Goal: Information Seeking & Learning: Check status

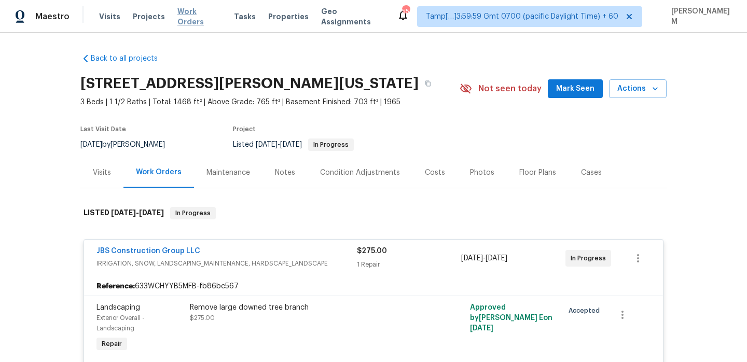
scroll to position [83, 0]
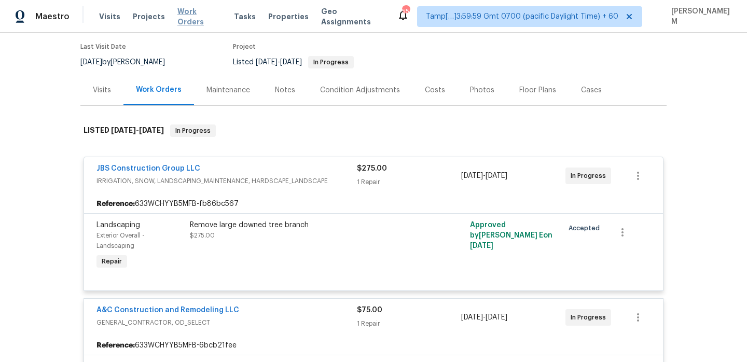
click at [187, 18] on span "Work Orders" at bounding box center [200, 16] width 44 height 21
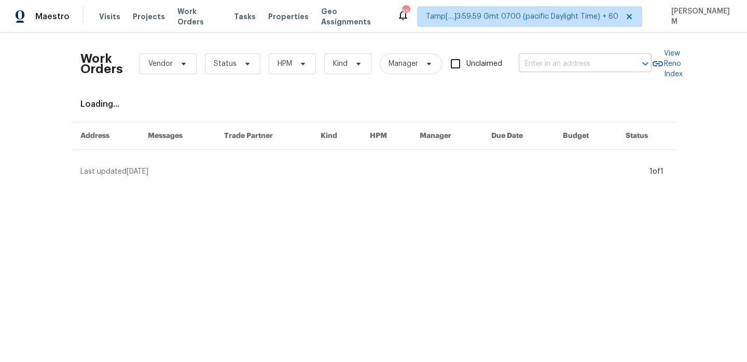
click at [547, 66] on input "text" at bounding box center [571, 64] width 104 height 16
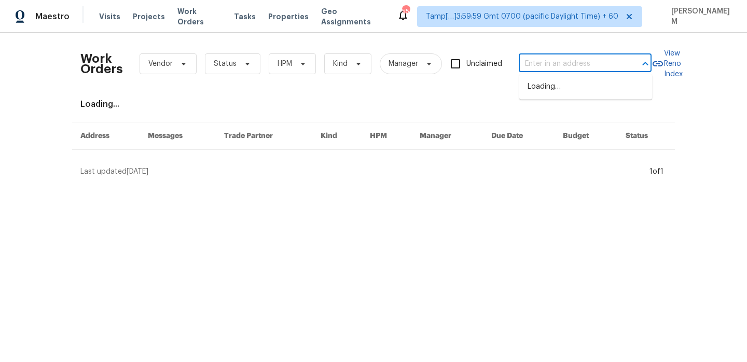
paste input "18550 Kerill Rd Triangle, VA 22172"
type input "18550 Kerill Rd Triangle, VA 22172"
click at [558, 77] on ul "18550 Kerill Rd, Triangle, VA 22172" at bounding box center [586, 86] width 133 height 25
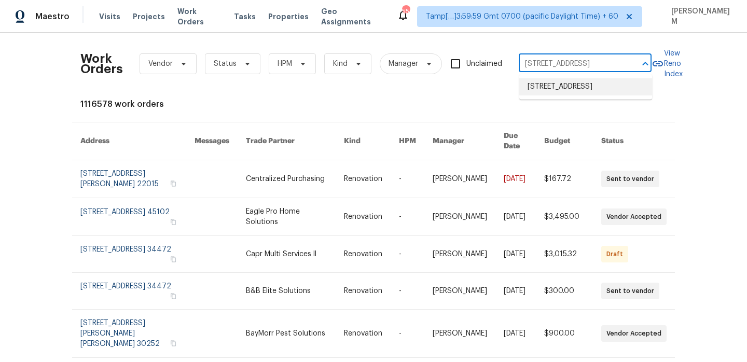
click at [558, 89] on li "18550 Kerill Rd, Triangle, VA 22172" at bounding box center [586, 86] width 133 height 17
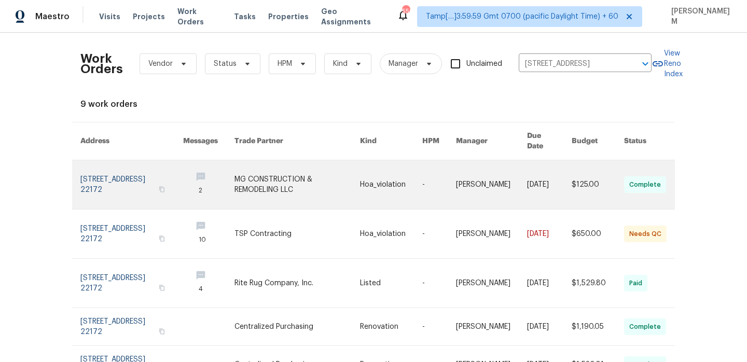
click at [527, 169] on link at bounding box center [549, 184] width 45 height 49
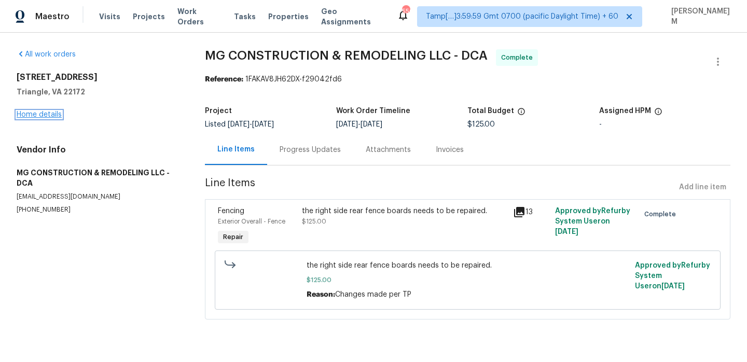
click at [43, 117] on link "Home details" at bounding box center [39, 114] width 45 height 7
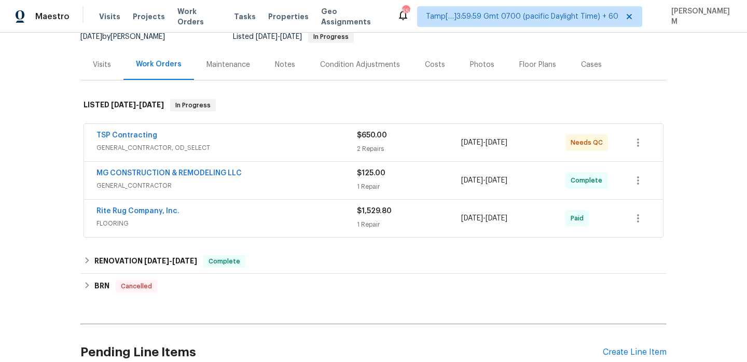
scroll to position [119, 0]
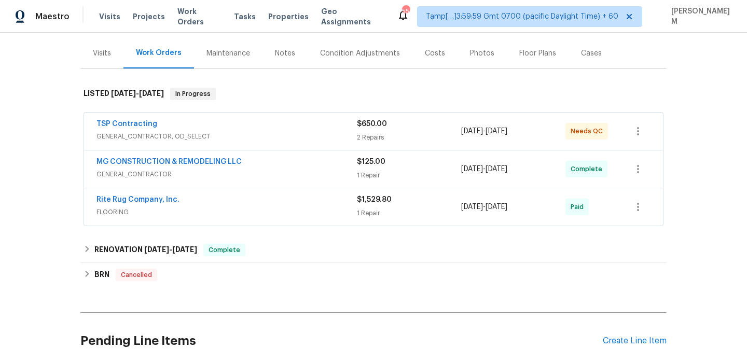
click at [265, 137] on span "GENERAL_CONTRACTOR, OD_SELECT" at bounding box center [227, 136] width 261 height 10
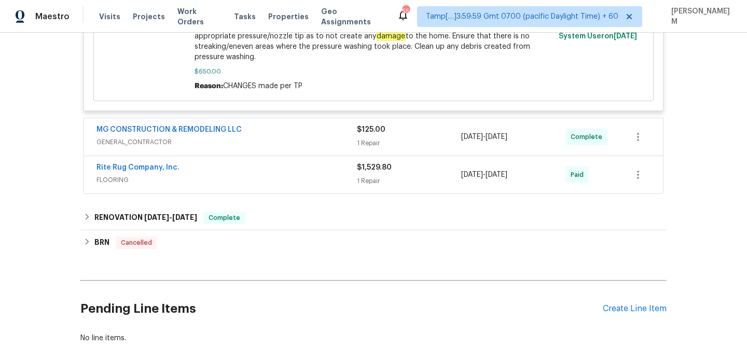
scroll to position [435, 0]
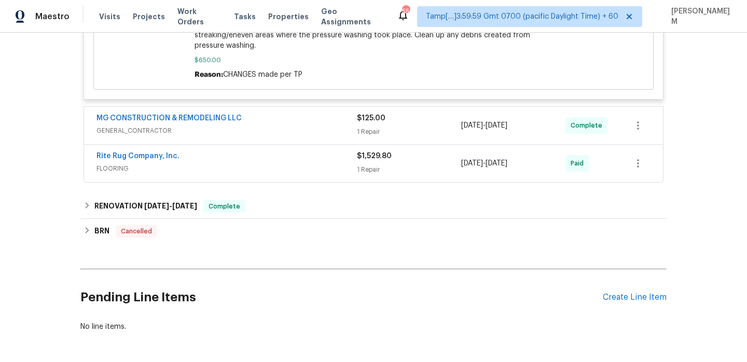
click at [294, 121] on div "MG CONSTRUCTION & REMODELING LLC" at bounding box center [227, 119] width 261 height 12
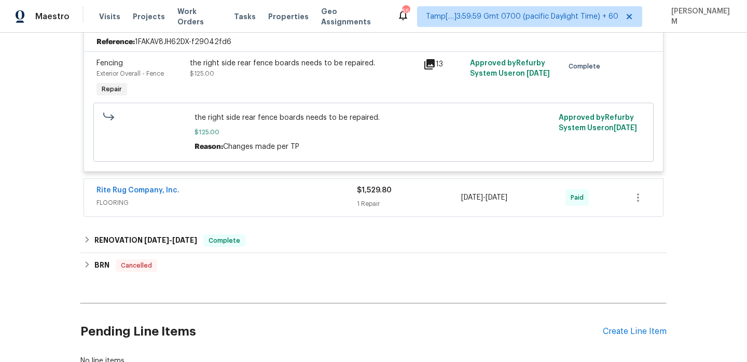
scroll to position [611, 0]
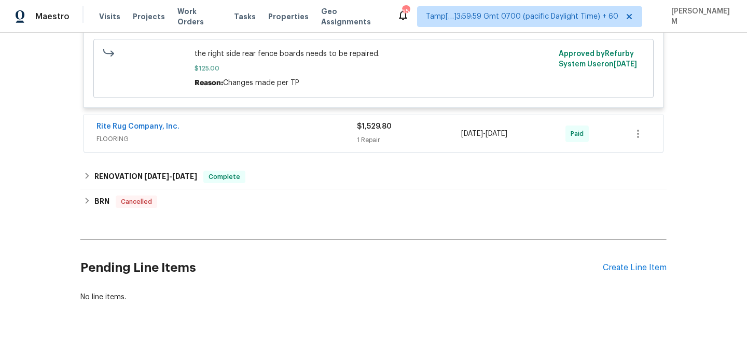
click at [303, 135] on span "FLOORING" at bounding box center [227, 139] width 261 height 10
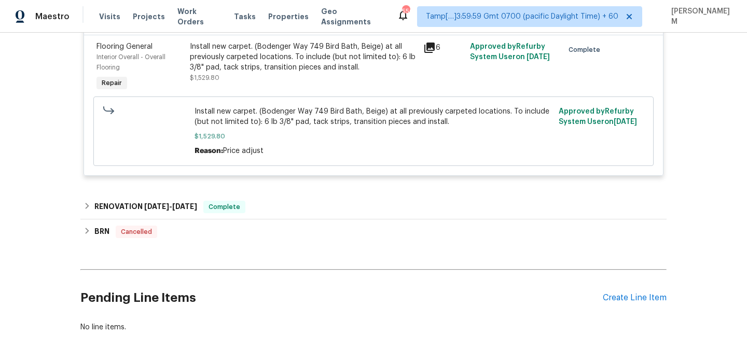
scroll to position [750, 0]
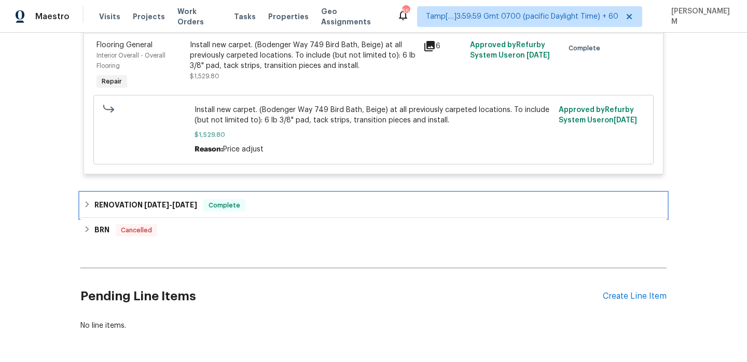
click at [321, 195] on div "RENOVATION 5/28/25 - 6/6/25 Complete" at bounding box center [373, 205] width 586 height 25
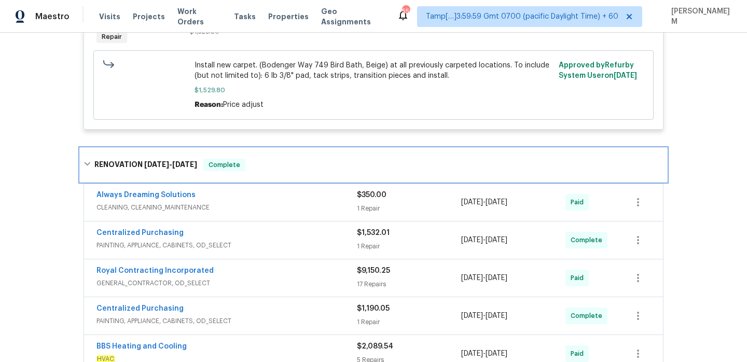
scroll to position [818, 0]
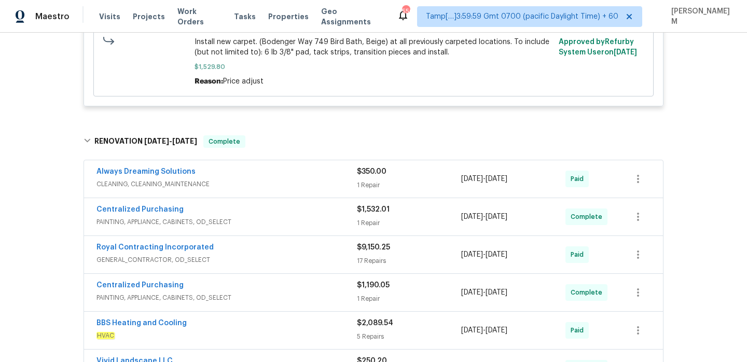
click at [459, 177] on div "$350.00" at bounding box center [409, 172] width 104 height 10
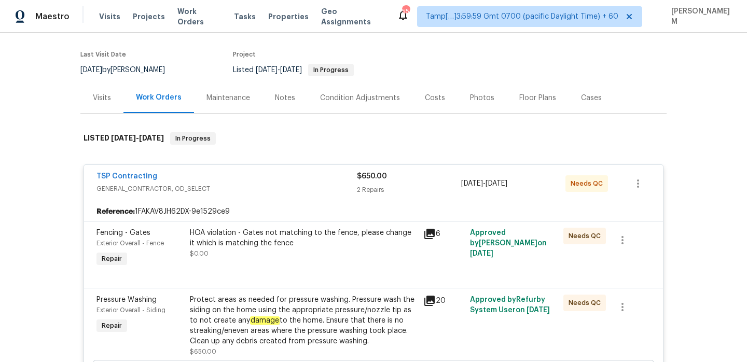
scroll to position [0, 0]
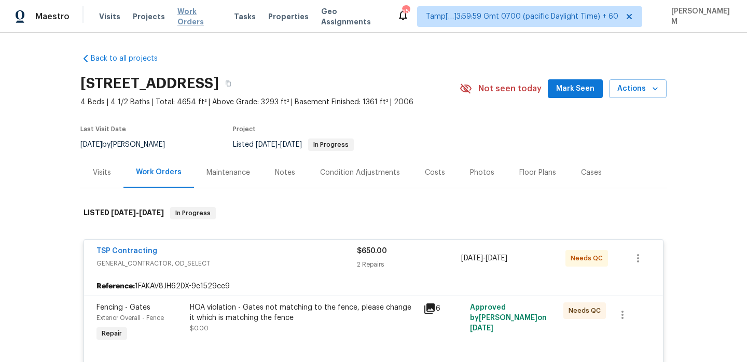
click at [195, 20] on span "Work Orders" at bounding box center [200, 16] width 44 height 21
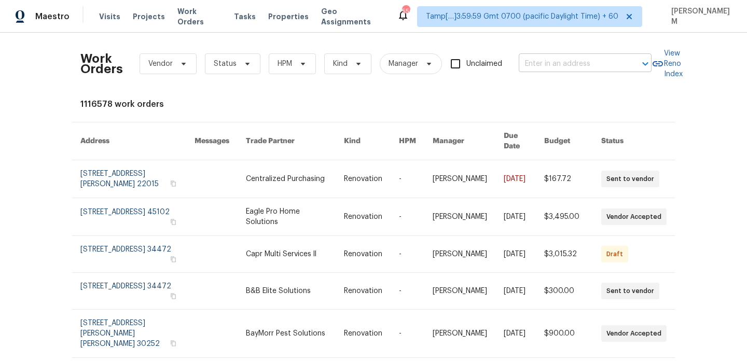
click at [540, 63] on input "text" at bounding box center [571, 64] width 104 height 16
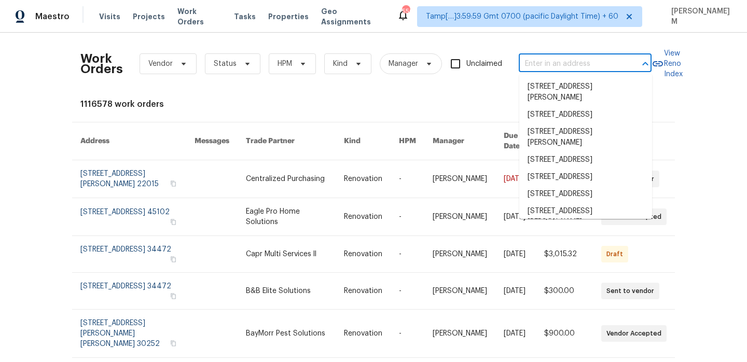
paste input "983 Cascade Falls St Severance, CO 80550"
type input "983 Cascade Falls St Severance, CO 80550"
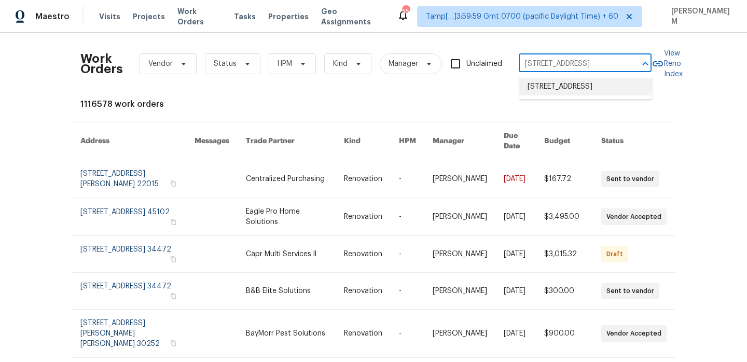
click at [567, 93] on li "983 Cascade Falls St, Severance, CO 80550" at bounding box center [586, 86] width 133 height 17
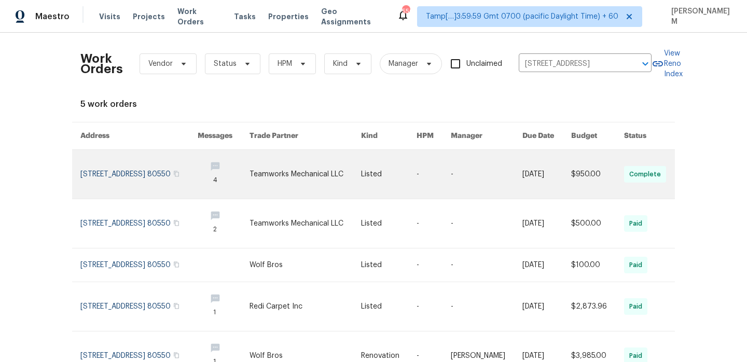
click at [411, 174] on link at bounding box center [389, 174] width 56 height 49
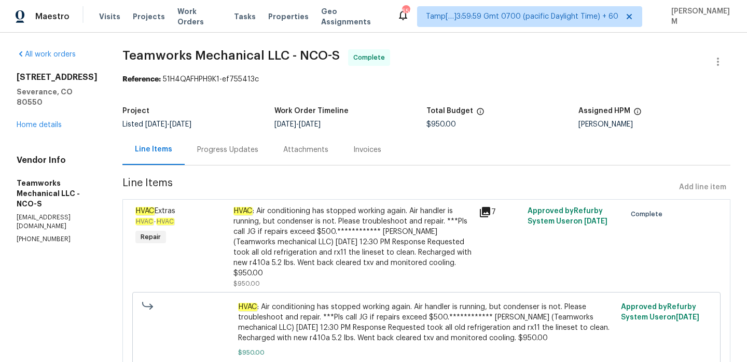
click at [40, 127] on div "983 Cascade Falls St Severance, CO 80550 Home details" at bounding box center [57, 101] width 81 height 58
click at [40, 129] on link "Home details" at bounding box center [39, 124] width 45 height 7
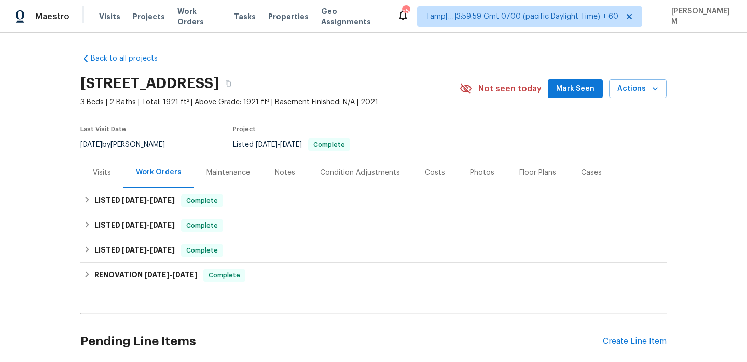
click at [274, 187] on div "Notes" at bounding box center [285, 172] width 45 height 31
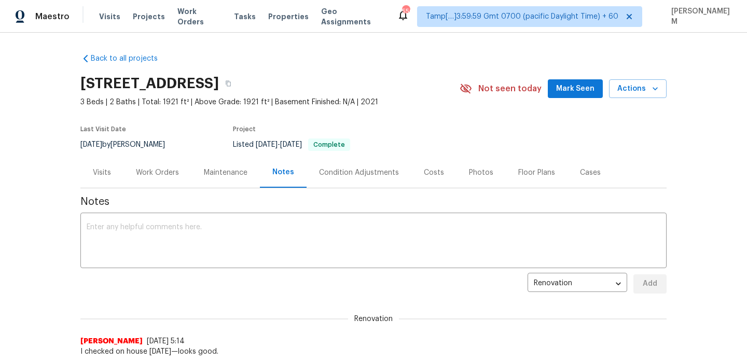
click at [92, 167] on div "Visits" at bounding box center [101, 172] width 43 height 31
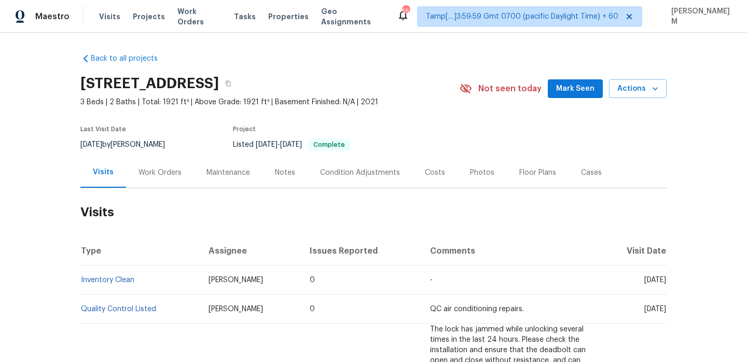
click at [158, 175] on div "Work Orders" at bounding box center [160, 173] width 43 height 10
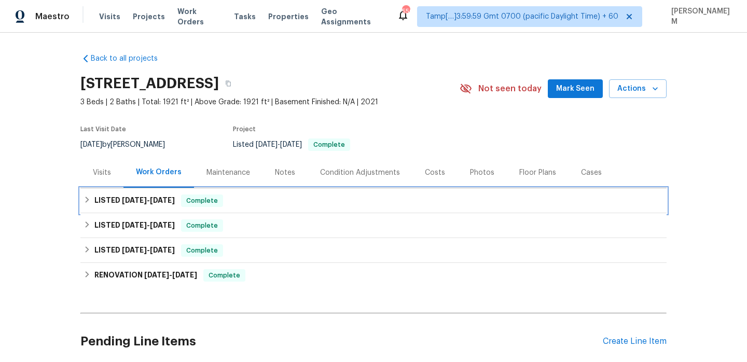
click at [264, 202] on div "LISTED 7/24/25 - 8/8/25 Complete" at bounding box center [374, 201] width 580 height 12
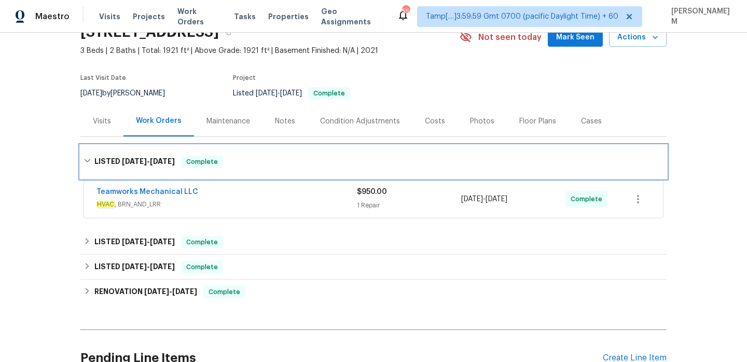
scroll to position [73, 0]
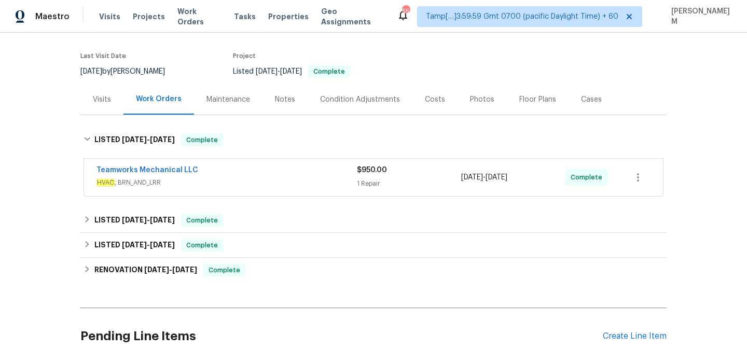
click at [283, 180] on span "HVAC , BRN_AND_LRR" at bounding box center [227, 183] width 261 height 10
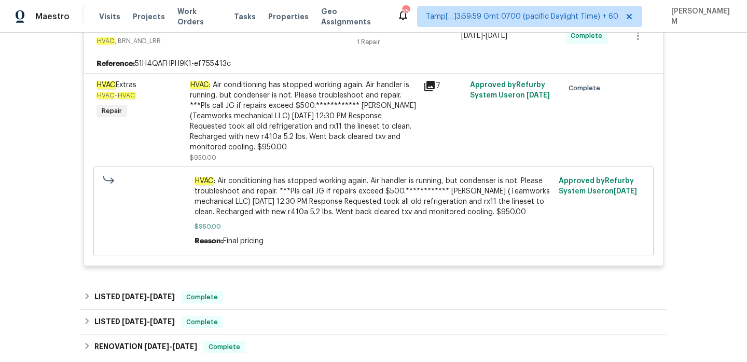
scroll to position [259, 0]
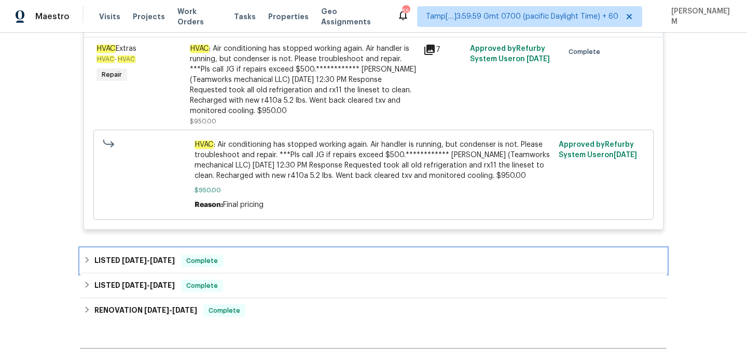
click at [271, 259] on div "LISTED 6/27/25 - 7/3/25 Complete" at bounding box center [374, 261] width 580 height 12
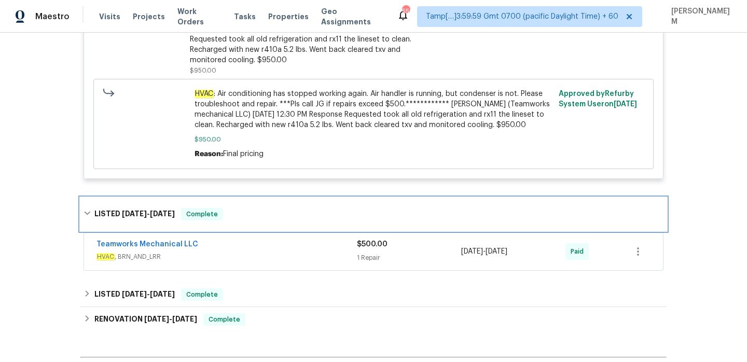
scroll to position [324, 0]
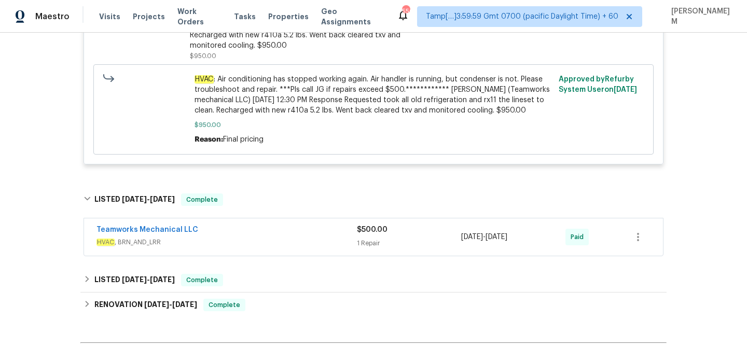
click at [257, 227] on div "Teamworks Mechanical LLC" at bounding box center [227, 231] width 261 height 12
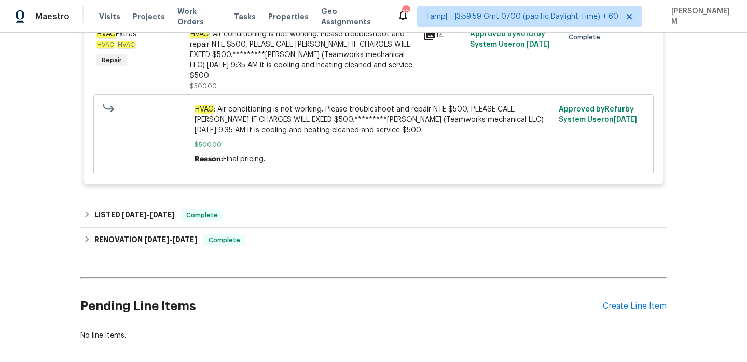
scroll to position [599, 0]
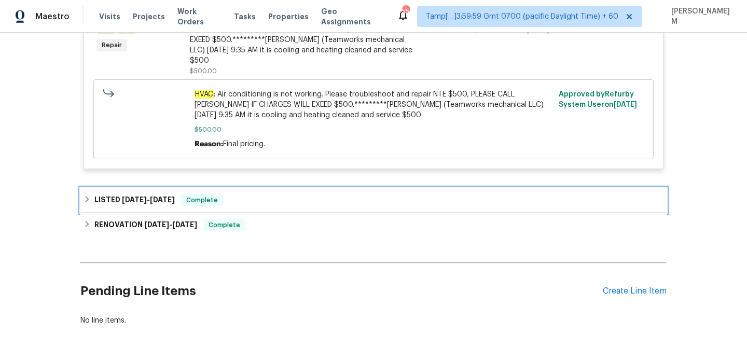
click at [295, 204] on div "LISTED 5/23/25 - 6/3/25 Complete" at bounding box center [374, 200] width 580 height 12
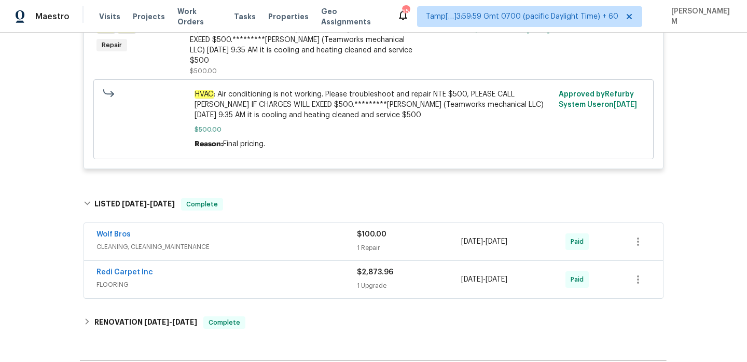
click at [297, 235] on div "Wolf Bros" at bounding box center [227, 235] width 261 height 12
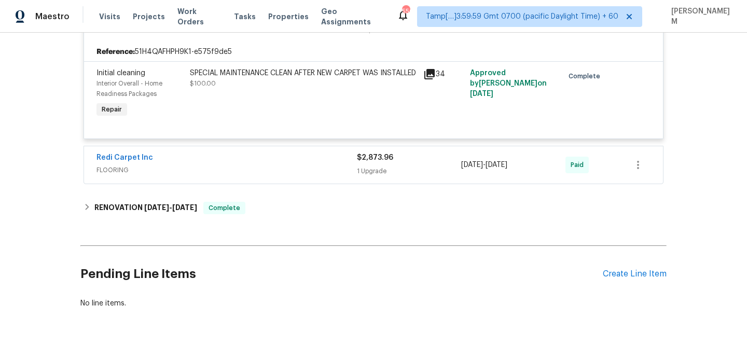
scroll to position [829, 0]
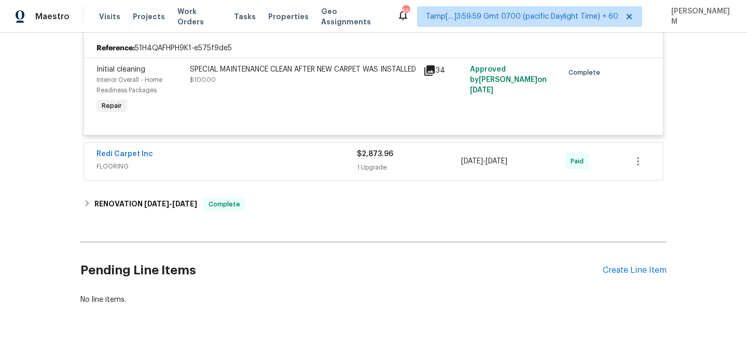
click at [272, 160] on div "Redi Carpet Inc" at bounding box center [227, 155] width 261 height 12
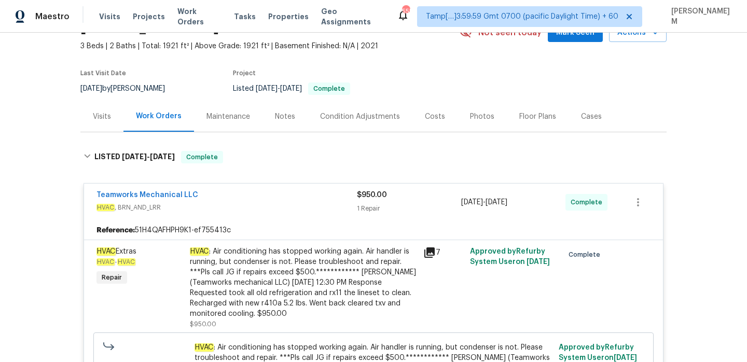
scroll to position [60, 0]
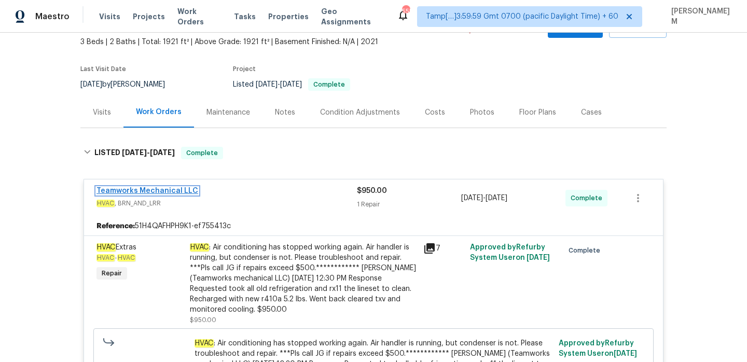
click at [175, 187] on link "Teamworks Mechanical LLC" at bounding box center [148, 190] width 102 height 7
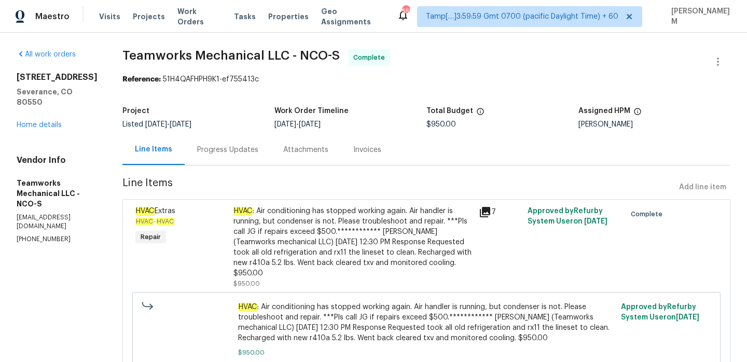
click at [224, 146] on div "Progress Updates" at bounding box center [227, 150] width 61 height 10
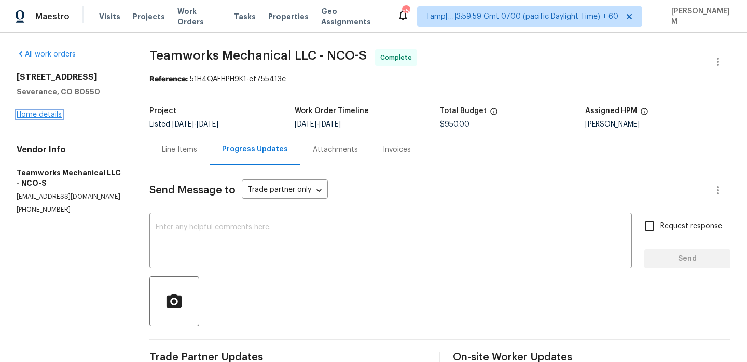
click at [50, 118] on link "Home details" at bounding box center [39, 114] width 45 height 7
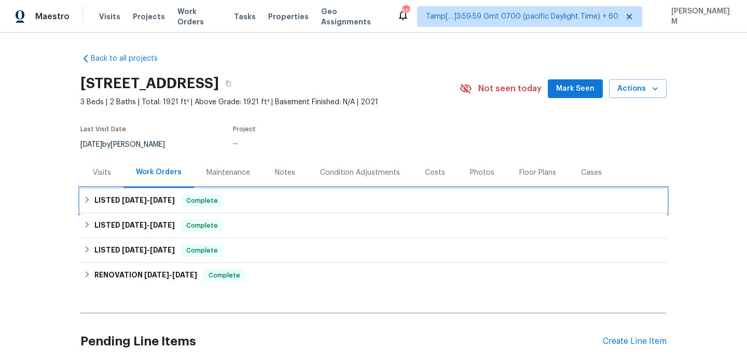
click at [229, 204] on div "LISTED 7/24/25 - 8/8/25 Complete" at bounding box center [374, 201] width 580 height 12
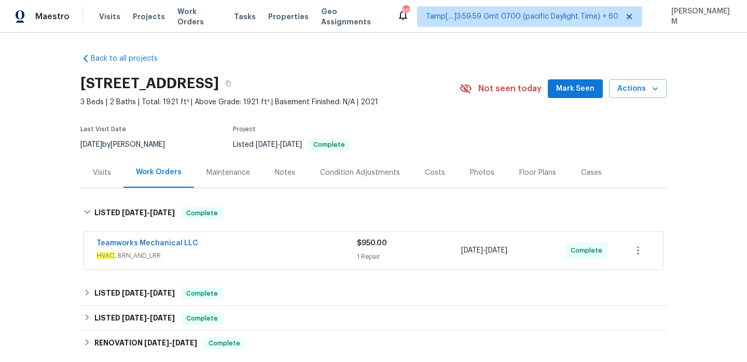
click at [254, 254] on span "HVAC , BRN_AND_LRR" at bounding box center [227, 256] width 261 height 10
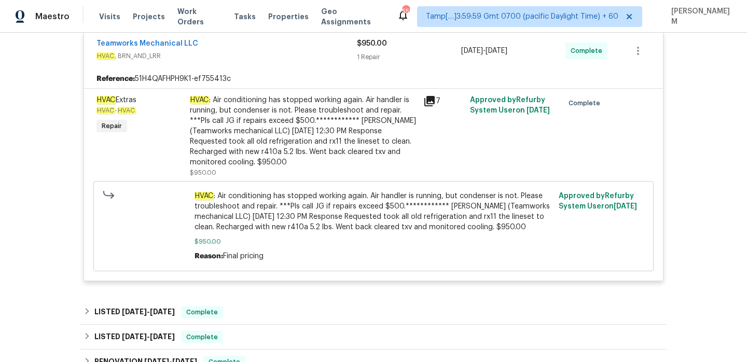
scroll to position [242, 0]
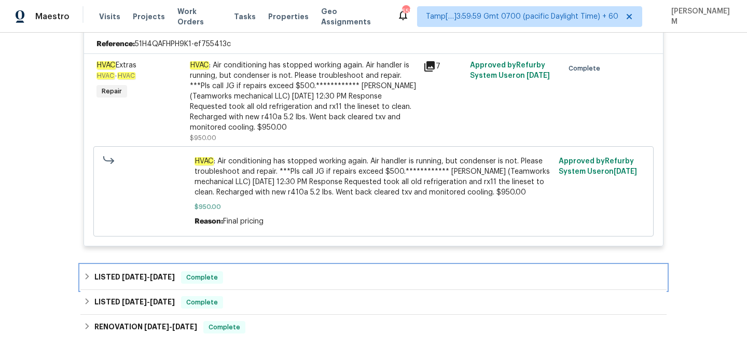
click at [240, 279] on div "LISTED 6/27/25 - 7/3/25 Complete" at bounding box center [374, 277] width 580 height 12
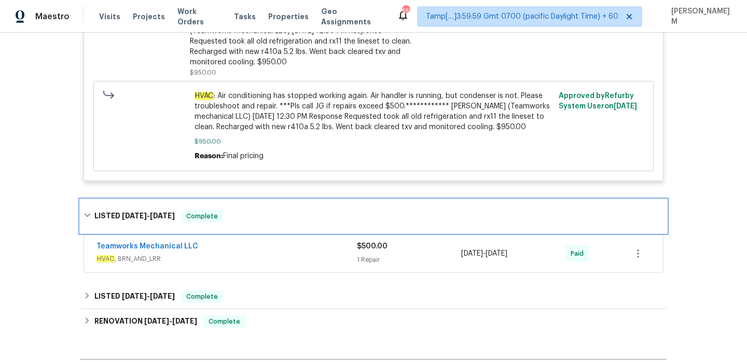
scroll to position [320, 0]
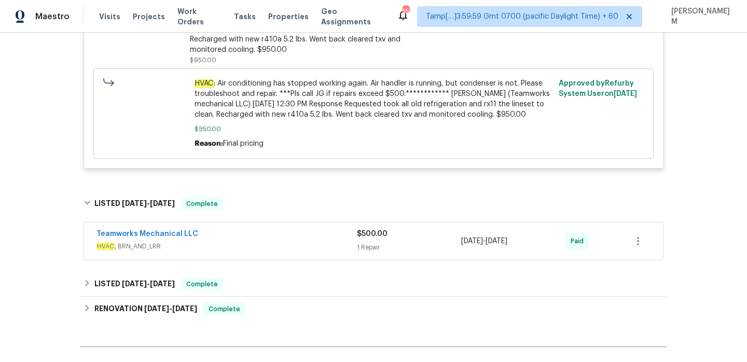
click at [242, 239] on div "Teamworks Mechanical LLC" at bounding box center [227, 235] width 261 height 12
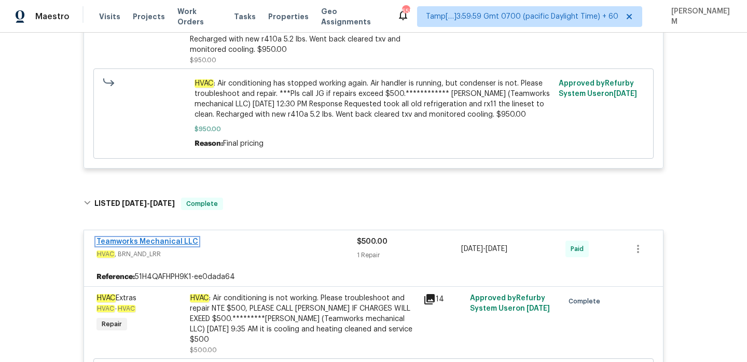
click at [175, 241] on link "Teamworks Mechanical LLC" at bounding box center [148, 241] width 102 height 7
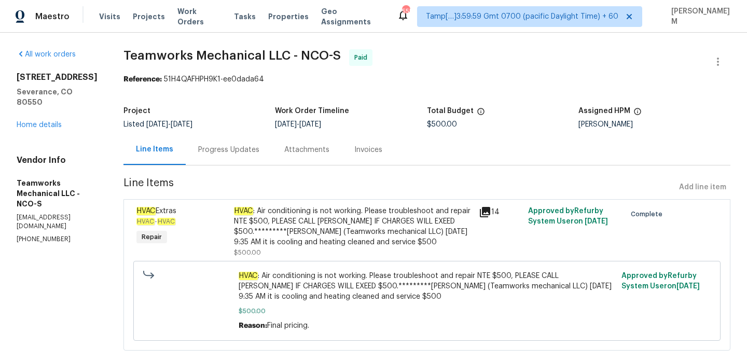
click at [220, 158] on div "Progress Updates" at bounding box center [229, 149] width 86 height 31
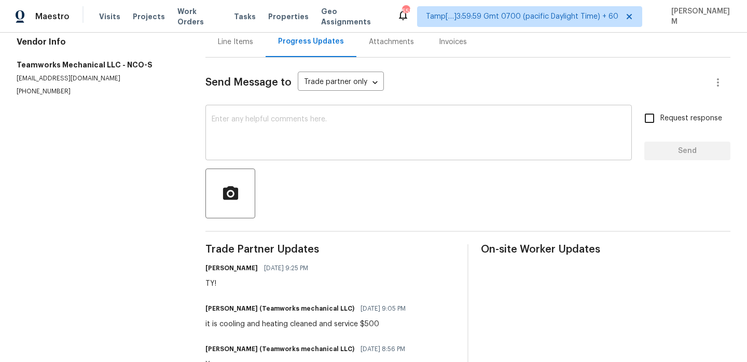
scroll to position [95, 0]
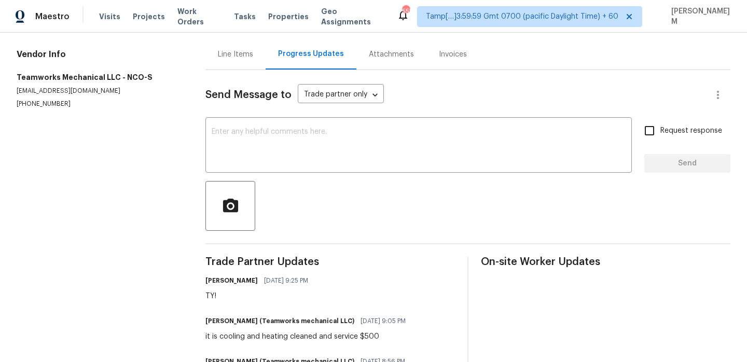
click at [445, 52] on div "Invoices" at bounding box center [453, 54] width 28 height 10
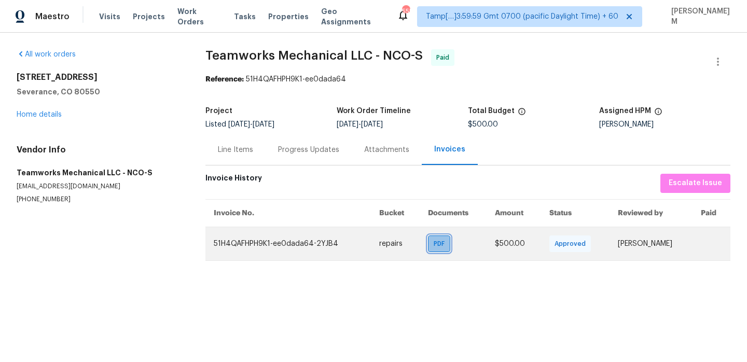
click at [435, 247] on span "PDF" at bounding box center [441, 244] width 15 height 10
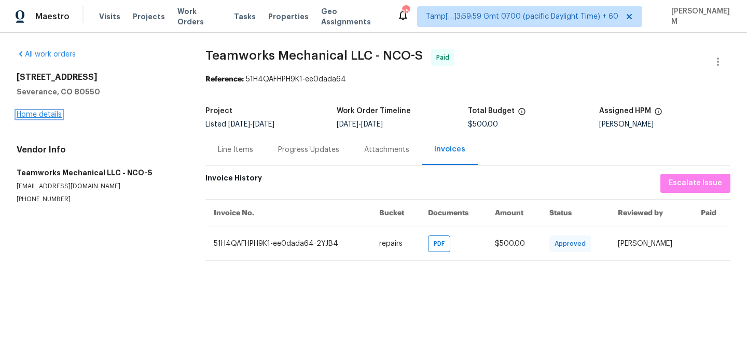
click at [42, 114] on link "Home details" at bounding box center [39, 114] width 45 height 7
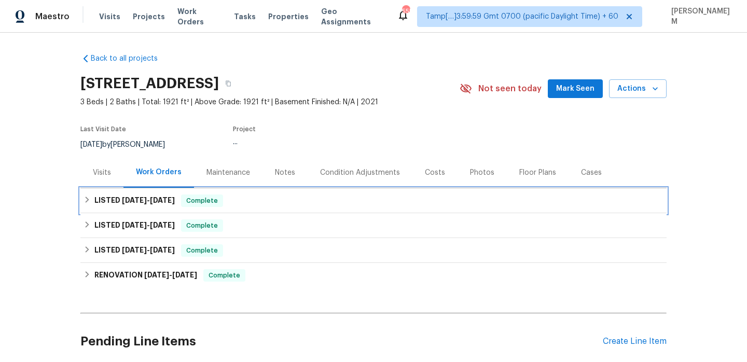
click at [216, 198] on span "Complete" at bounding box center [202, 201] width 40 height 10
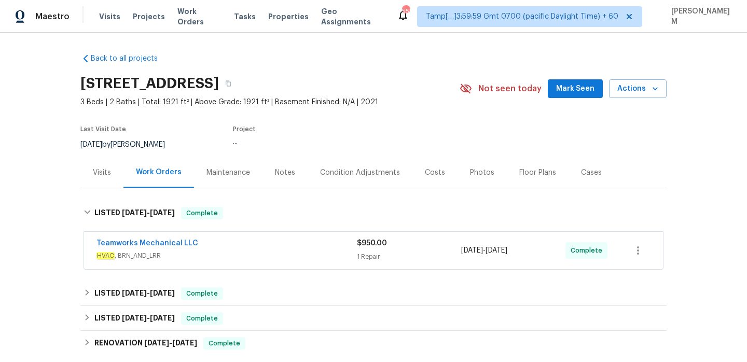
click at [239, 242] on div "Teamworks Mechanical LLC" at bounding box center [227, 244] width 261 height 12
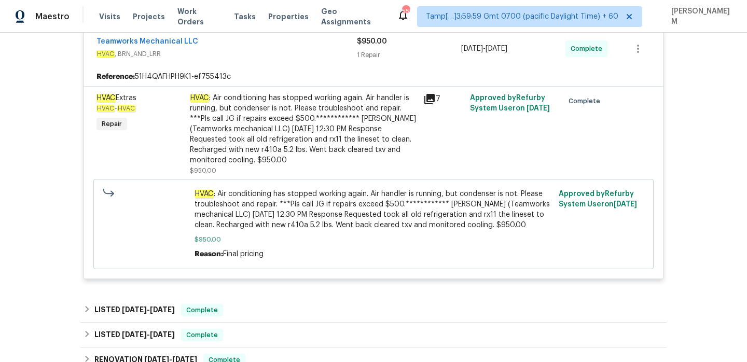
scroll to position [236, 0]
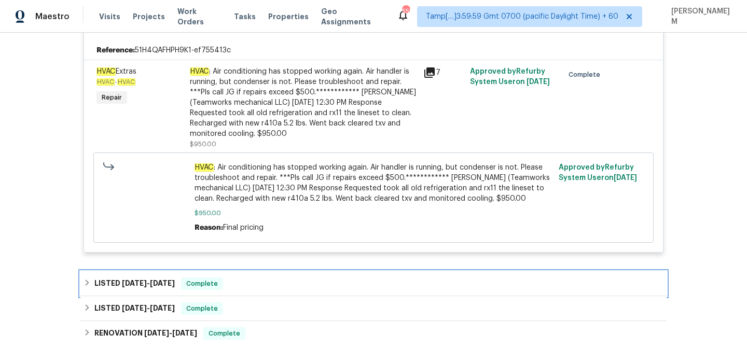
click at [223, 283] on div "LISTED 6/27/25 - 7/3/25 Complete" at bounding box center [374, 284] width 580 height 12
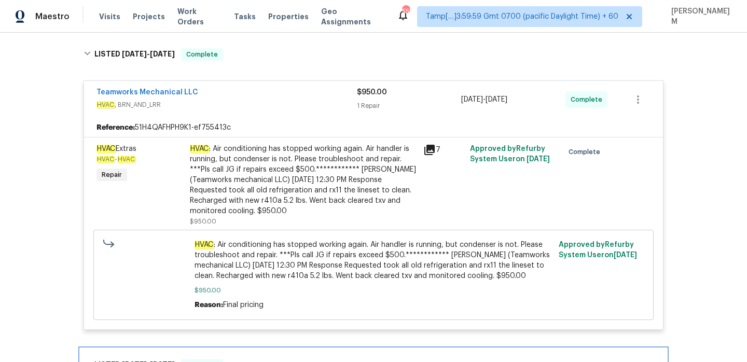
scroll to position [131, 0]
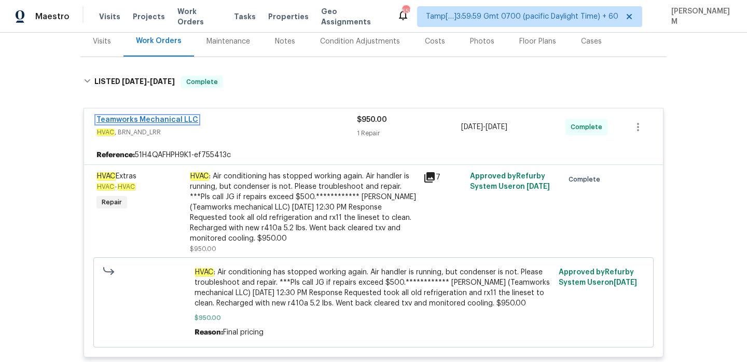
click at [179, 118] on link "Teamworks Mechanical LLC" at bounding box center [148, 119] width 102 height 7
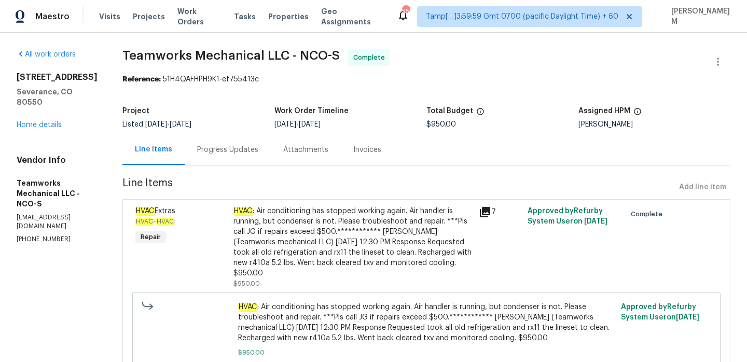
click at [229, 152] on div "Progress Updates" at bounding box center [227, 150] width 61 height 10
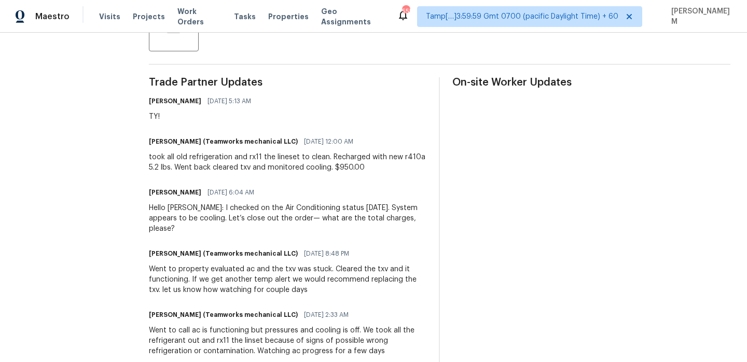
scroll to position [409, 0]
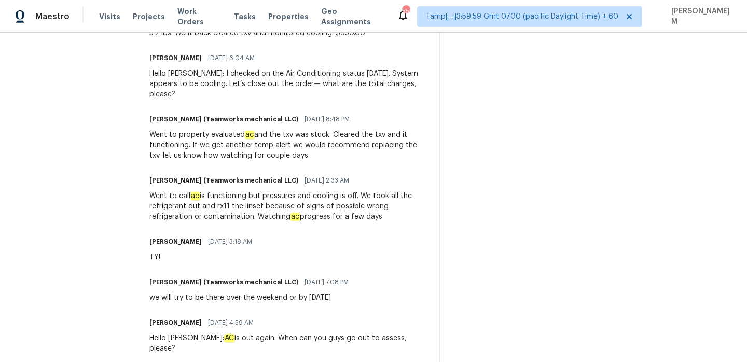
click at [419, 135] on div "Went to property evaluated ac and the txv was stuck. Cleared the txv and it fun…" at bounding box center [288, 145] width 278 height 31
copy div "txv"
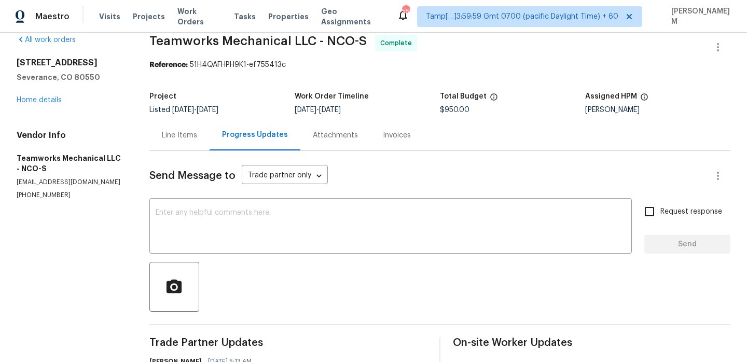
scroll to position [0, 0]
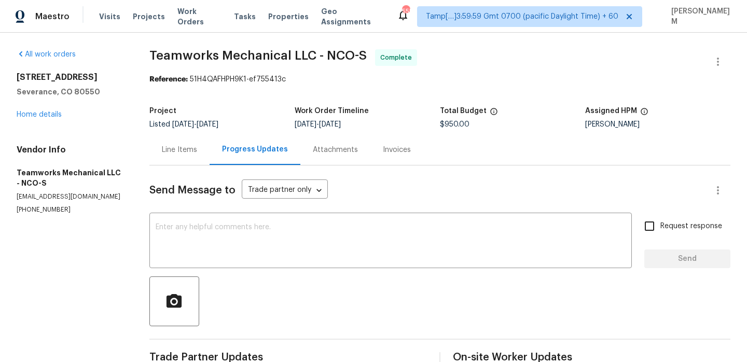
click at [191, 142] on div "Line Items" at bounding box center [179, 149] width 60 height 31
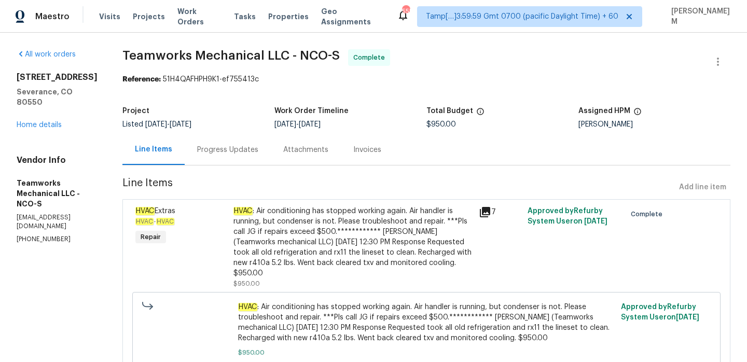
scroll to position [49, 0]
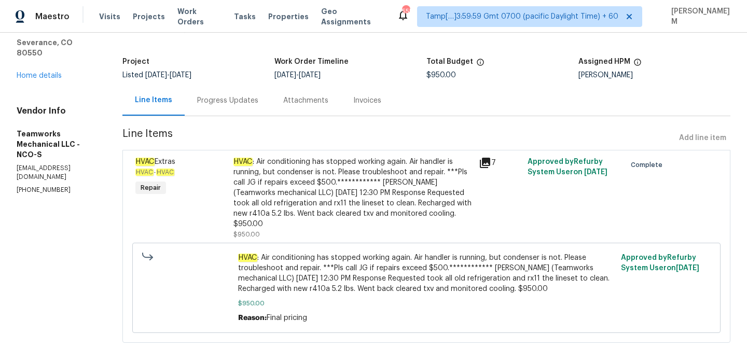
click at [202, 100] on div "Progress Updates" at bounding box center [227, 100] width 61 height 10
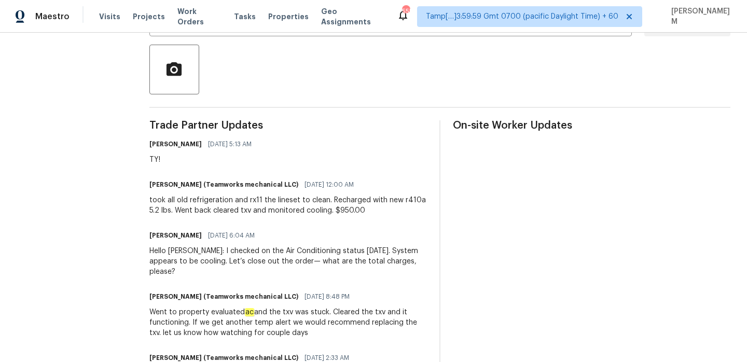
scroll to position [409, 0]
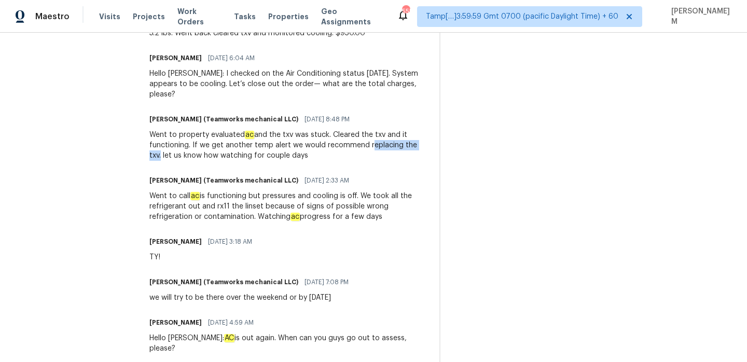
drag, startPoint x: 368, startPoint y: 135, endPoint x: 425, endPoint y: 134, distance: 57.1
click at [425, 134] on div "Went to property evaluated ac and the txv was stuck. Cleared the txv and it fun…" at bounding box center [288, 145] width 278 height 31
copy div "replacing the txv"
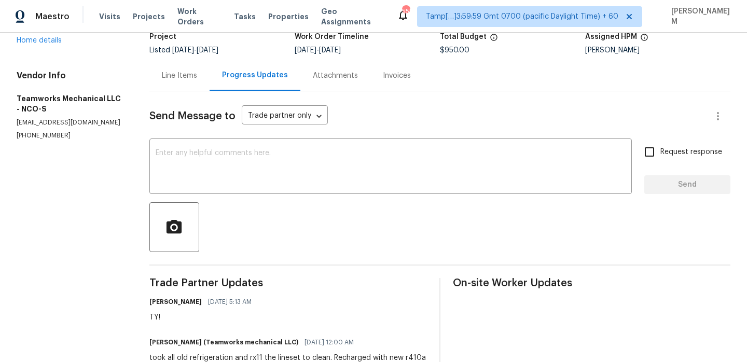
scroll to position [29, 0]
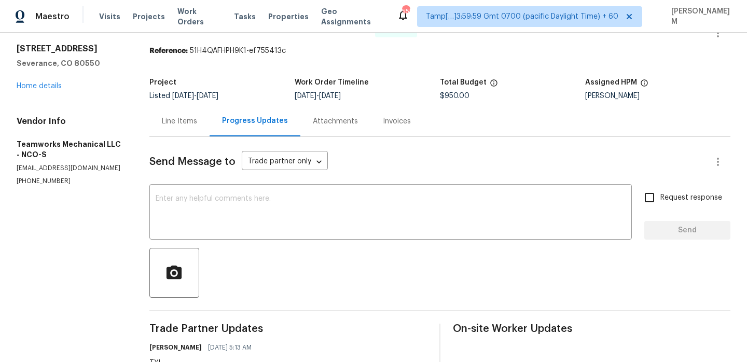
click at [188, 120] on div "Line Items" at bounding box center [179, 121] width 35 height 10
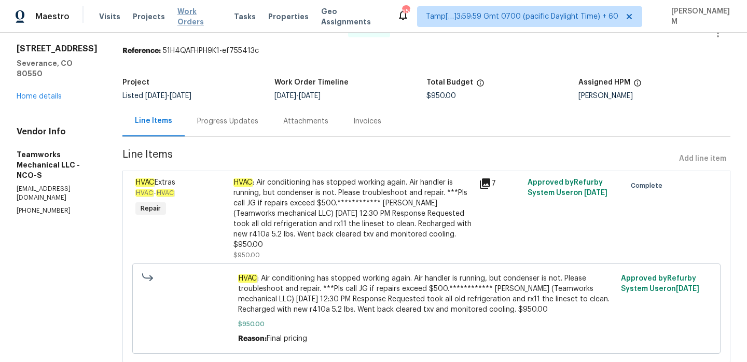
click at [183, 18] on span "Work Orders" at bounding box center [200, 16] width 44 height 21
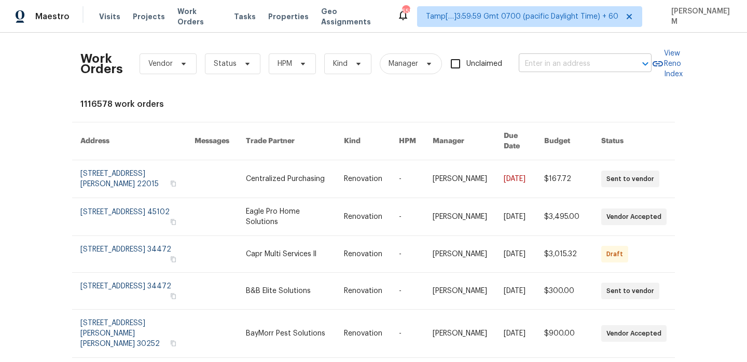
click at [540, 61] on input "text" at bounding box center [571, 64] width 104 height 16
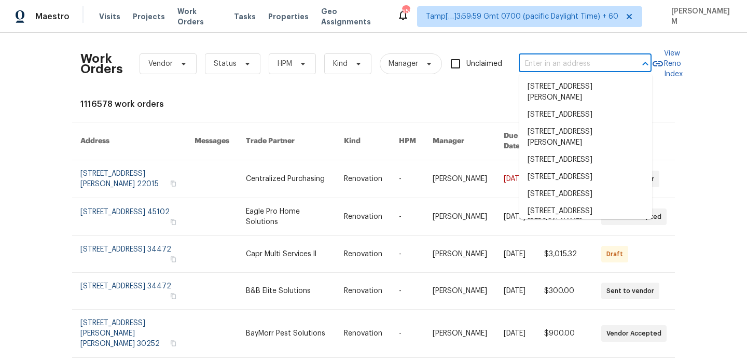
paste input "238 Windmeade Cir Clarksville, TN 37042"
type input "238 Windmeade Cir Clarksville, TN 37042"
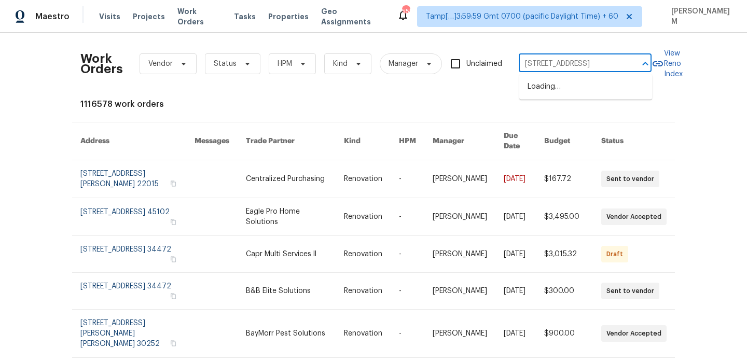
scroll to position [0, 43]
click at [580, 95] on li "238 Windmeade Cir, Clarksville, TN 37042" at bounding box center [586, 86] width 133 height 17
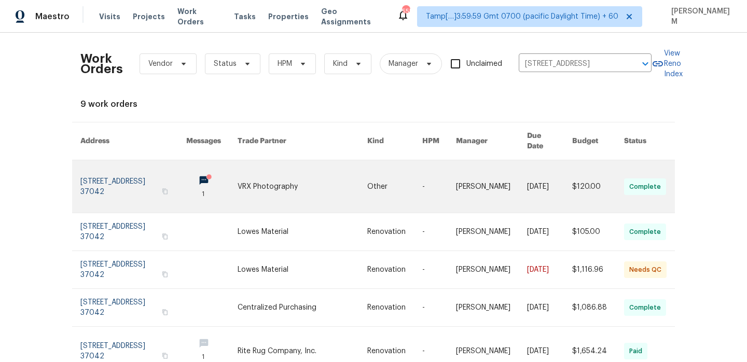
click at [436, 169] on link at bounding box center [439, 186] width 34 height 52
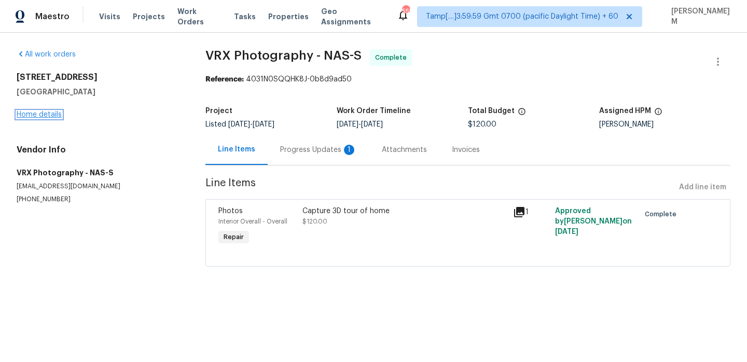
click at [57, 112] on link "Home details" at bounding box center [39, 114] width 45 height 7
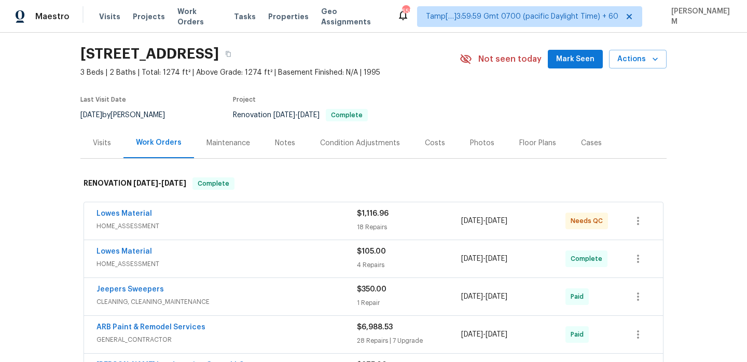
scroll to position [39, 0]
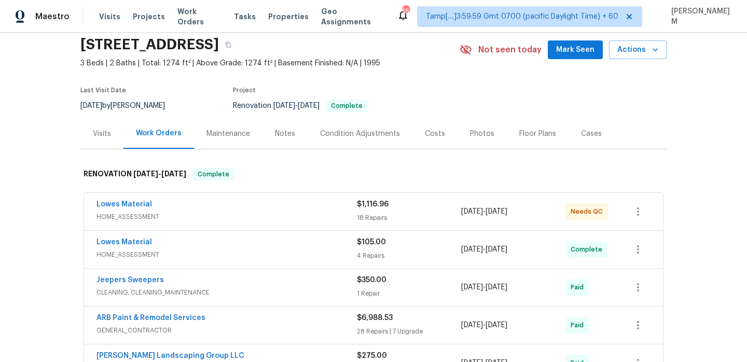
click at [295, 211] on div "Lowes Material" at bounding box center [227, 205] width 261 height 12
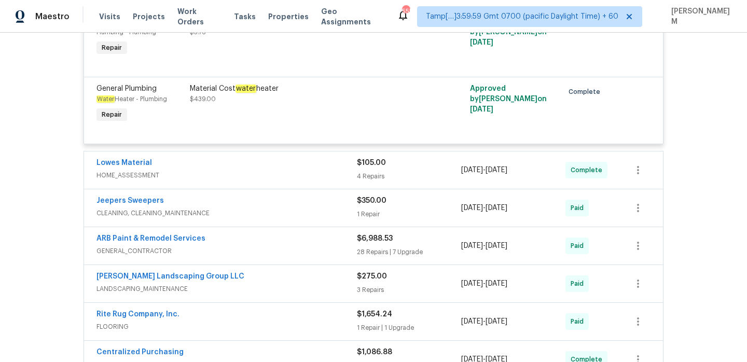
scroll to position [1443, 0]
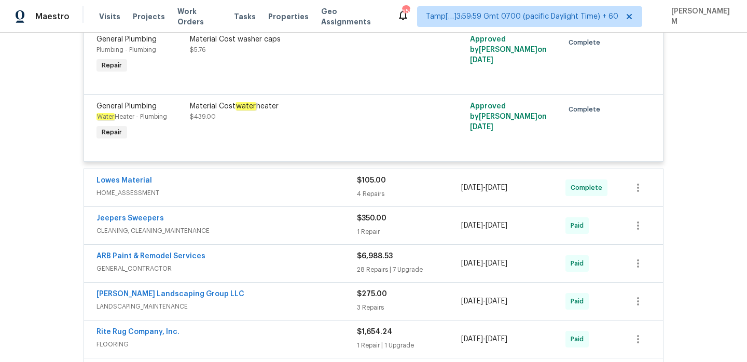
click at [294, 182] on div "Lowes Material" at bounding box center [227, 181] width 261 height 12
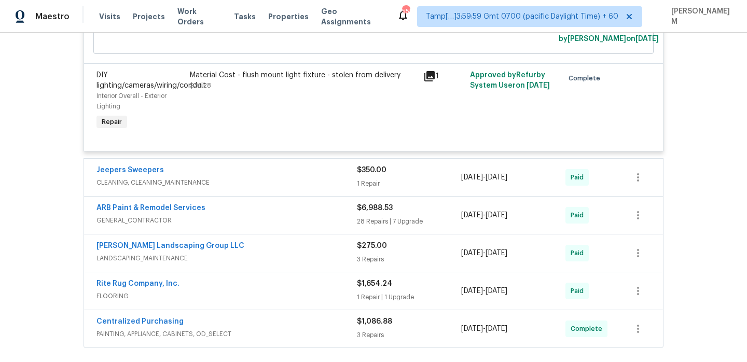
scroll to position [1838, 0]
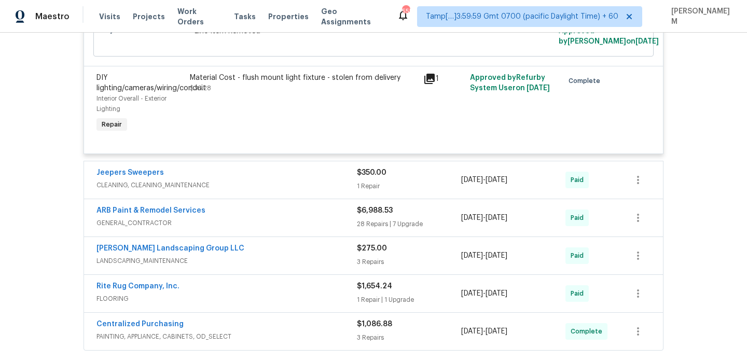
click at [331, 180] on div "Jeepers Sweepers" at bounding box center [227, 174] width 261 height 12
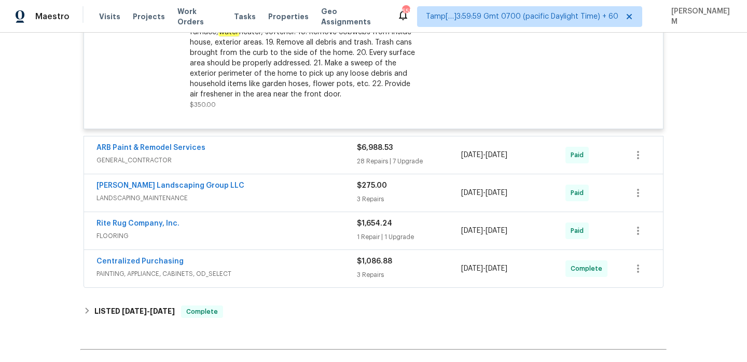
scroll to position [2193, 0]
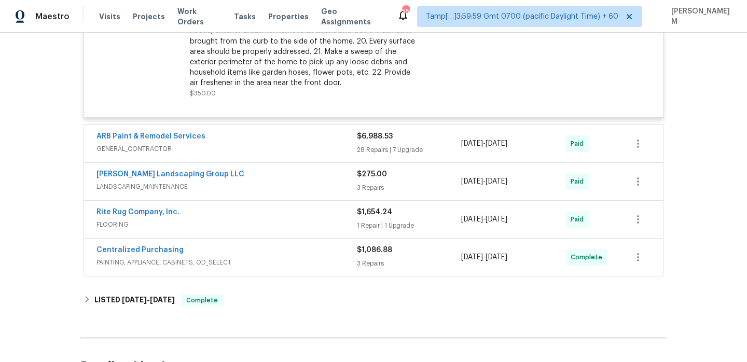
click at [308, 144] on div "ARB Paint & Remodel Services" at bounding box center [227, 137] width 261 height 12
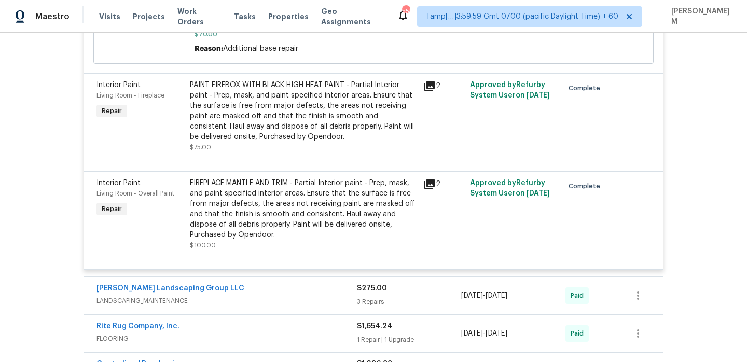
scroll to position [7536, 0]
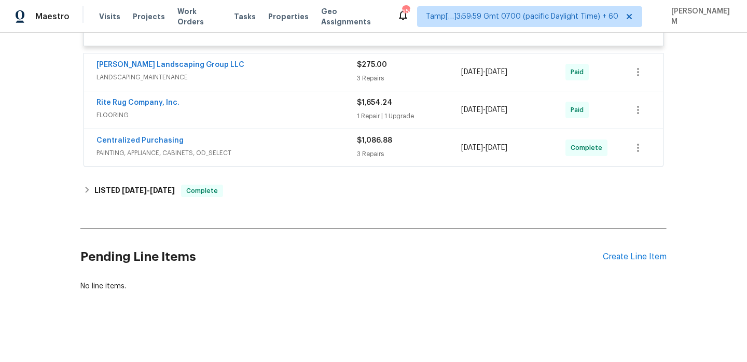
click at [301, 72] on div "Sandoval Landscaping Group LLC" at bounding box center [227, 66] width 261 height 12
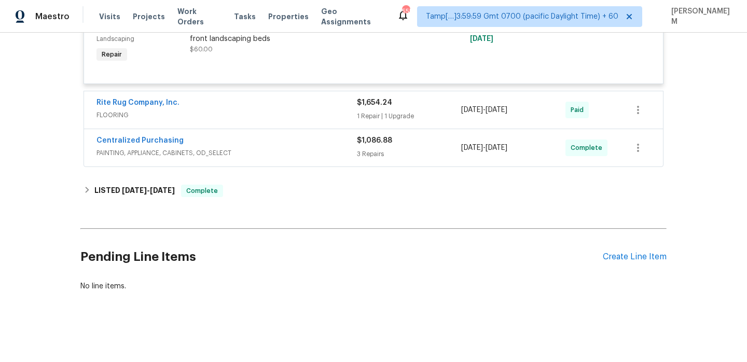
scroll to position [7804, 0]
click at [284, 110] on div "Rite Rug Company, Inc." at bounding box center [227, 104] width 261 height 12
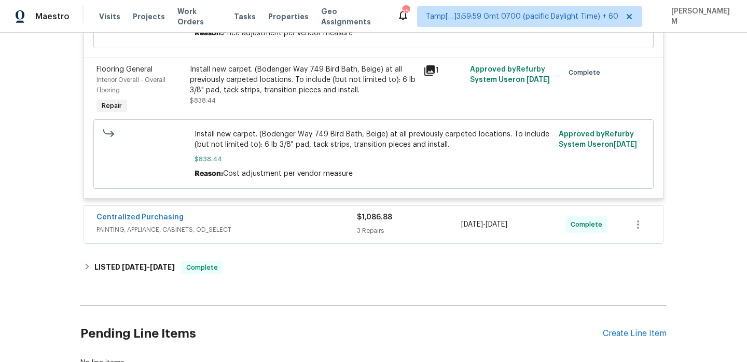
scroll to position [8126, 0]
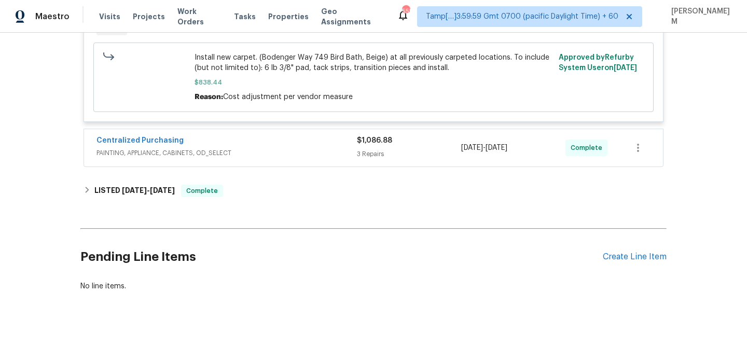
click at [299, 147] on div "Centralized Purchasing" at bounding box center [227, 141] width 261 height 12
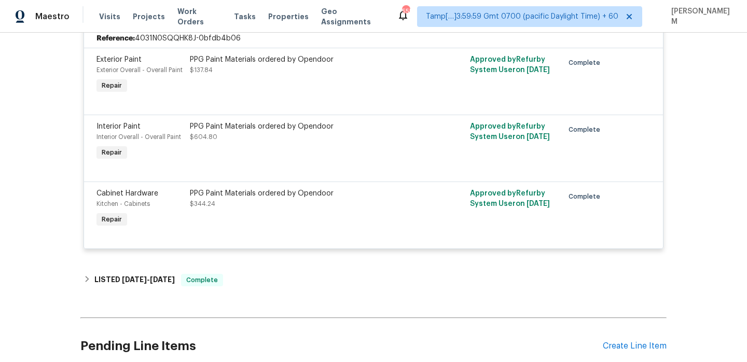
scroll to position [8333, 0]
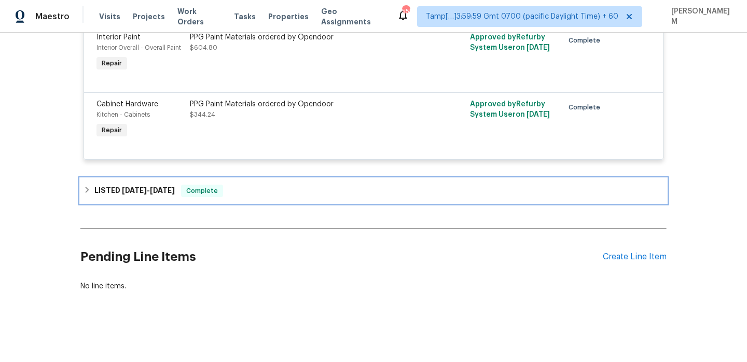
click at [288, 197] on div "LISTED 7/31/25 - 8/1/25 Complete" at bounding box center [374, 191] width 580 height 12
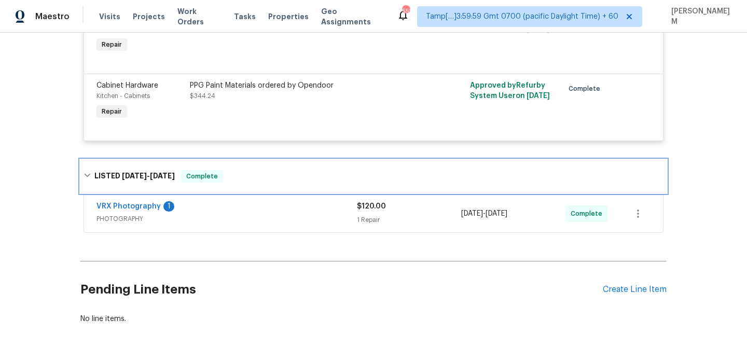
scroll to position [8337, 0]
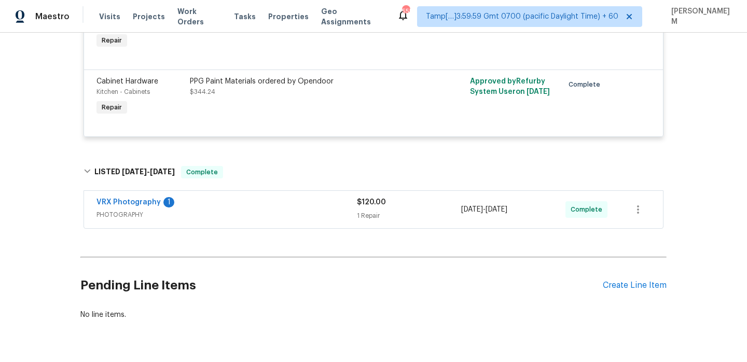
click at [313, 210] on div "VRX Photography 1" at bounding box center [227, 203] width 261 height 12
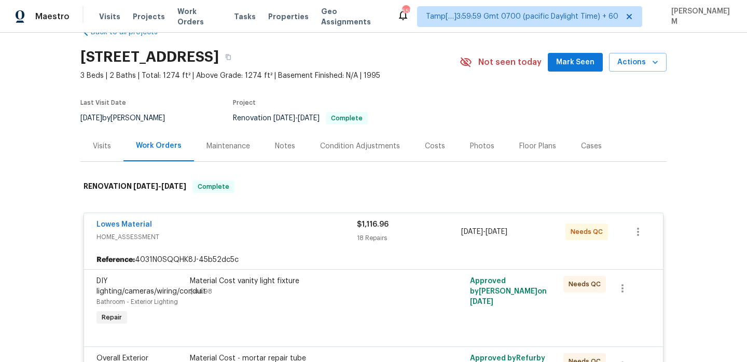
scroll to position [0, 0]
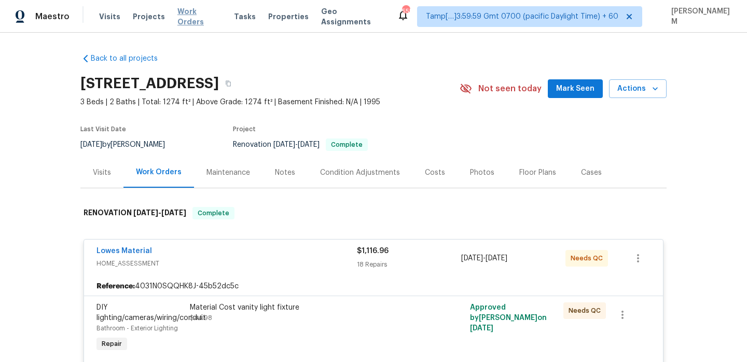
click at [190, 16] on span "Work Orders" at bounding box center [200, 16] width 44 height 21
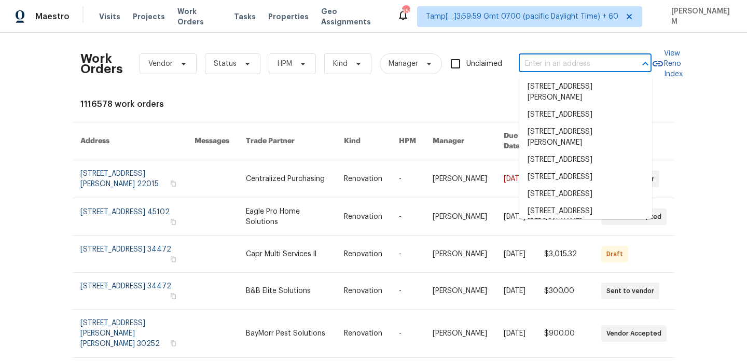
click at [548, 59] on input "text" at bounding box center [571, 64] width 104 height 16
paste input "4228 Miracle Ln Knoxville, TN 37938"
type input "4228 Miracle Ln Knoxville, TN 37938"
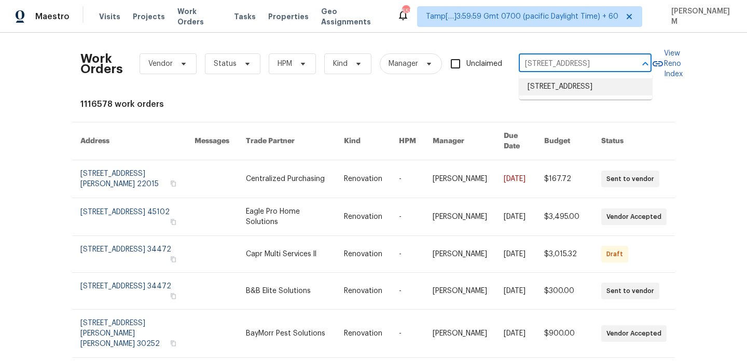
click at [572, 87] on li "4228 Miracle Ln, Knoxville, TN 37938" at bounding box center [586, 86] width 133 height 17
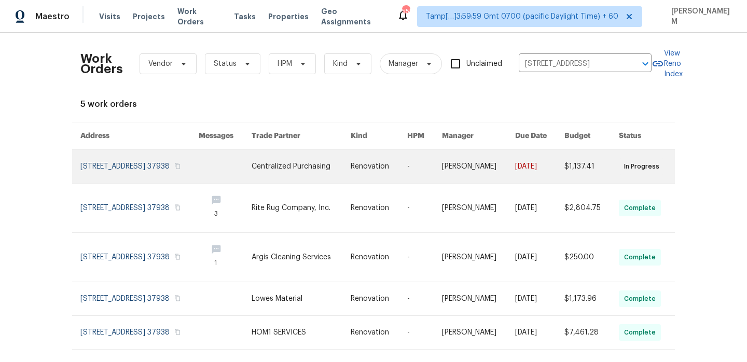
click at [379, 175] on link at bounding box center [379, 166] width 57 height 33
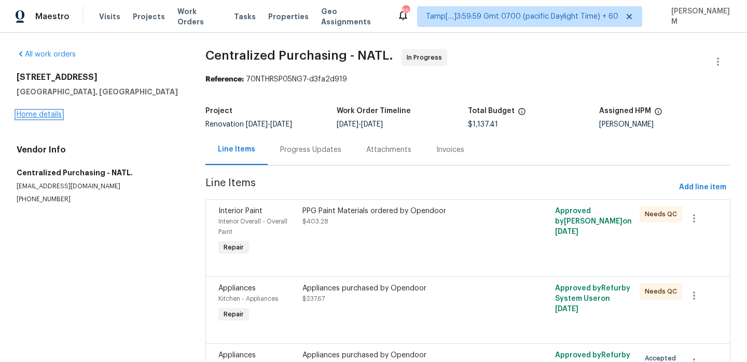
click at [32, 111] on link "Home details" at bounding box center [39, 114] width 45 height 7
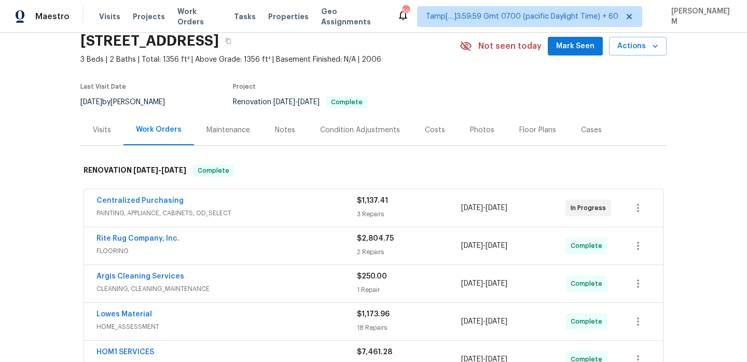
scroll to position [44, 0]
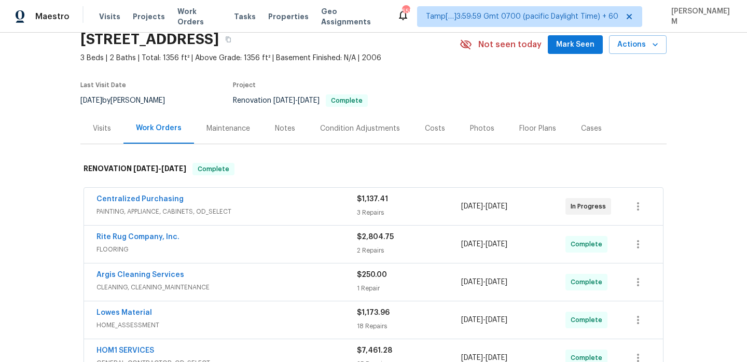
click at [320, 207] on span "PAINTING, APPLIANCE, CABINETS, OD_SELECT" at bounding box center [227, 212] width 261 height 10
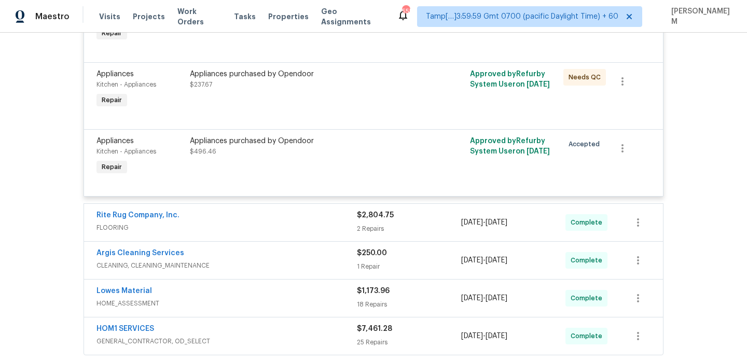
scroll to position [302, 0]
click at [301, 223] on span "FLOORING" at bounding box center [227, 227] width 261 height 10
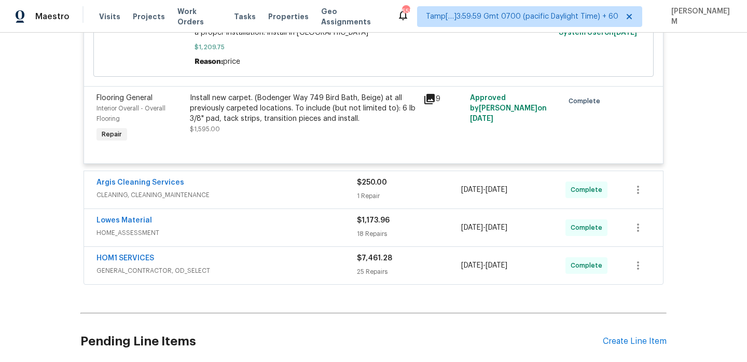
scroll to position [624, 0]
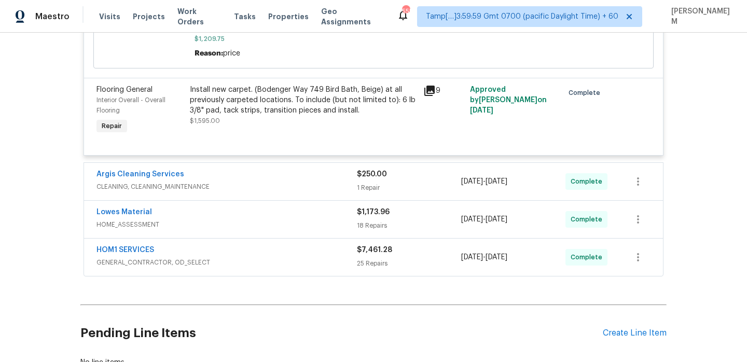
click at [304, 187] on span "CLEANING, CLEANING_MAINTENANCE" at bounding box center [227, 187] width 261 height 10
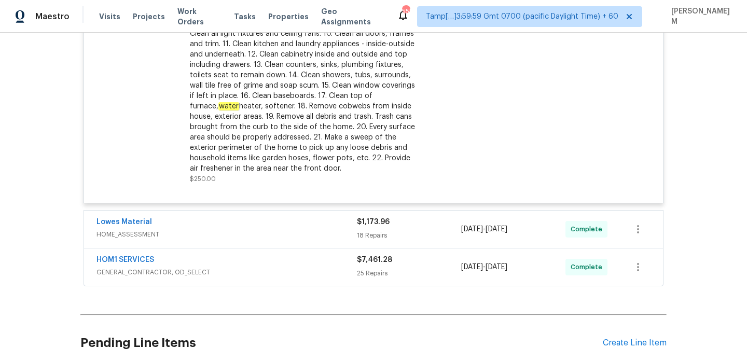
scroll to position [919, 0]
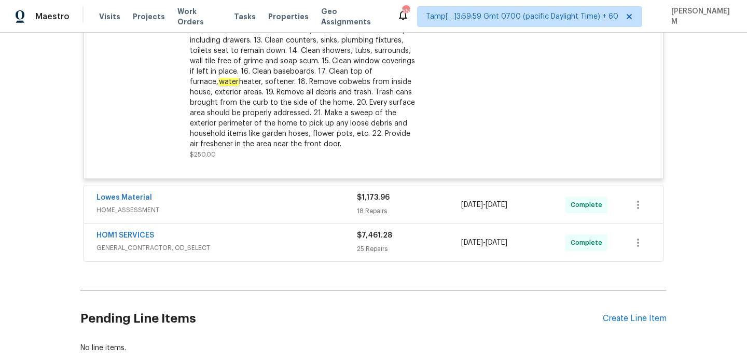
click at [317, 203] on div "Lowes Material" at bounding box center [227, 199] width 261 height 12
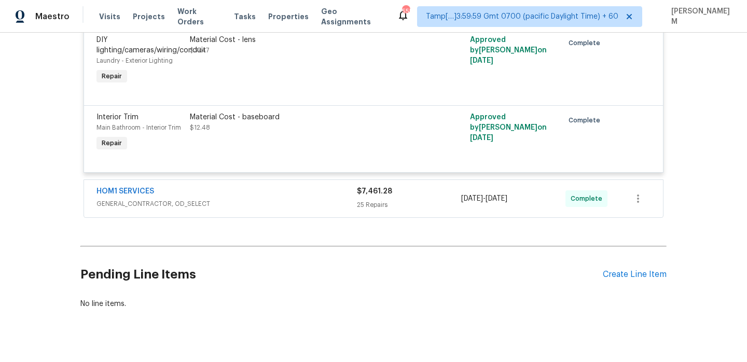
scroll to position [2446, 0]
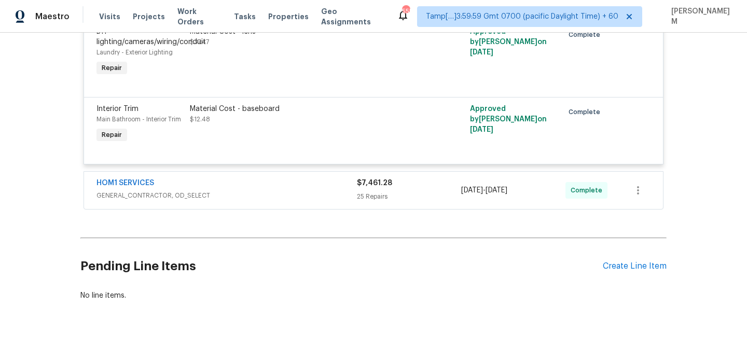
click at [326, 201] on span "GENERAL_CONTRACTOR, OD_SELECT" at bounding box center [227, 195] width 261 height 10
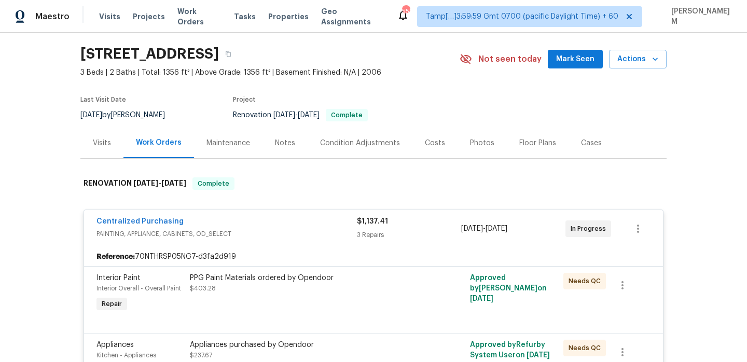
scroll to position [0, 0]
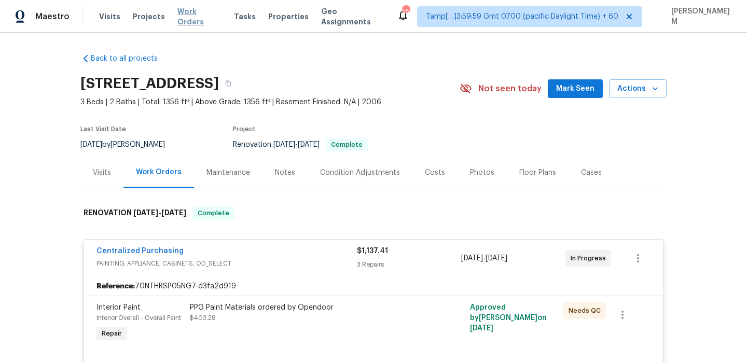
click at [190, 18] on span "Work Orders" at bounding box center [200, 16] width 44 height 21
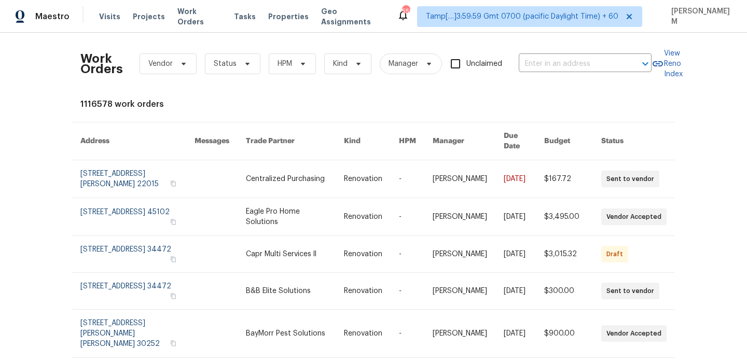
click at [578, 75] on div "Work Orders Vendor Status HPM Kind Manager Unclaimed ​" at bounding box center [365, 64] width 571 height 46
click at [575, 60] on input "text" at bounding box center [571, 64] width 104 height 16
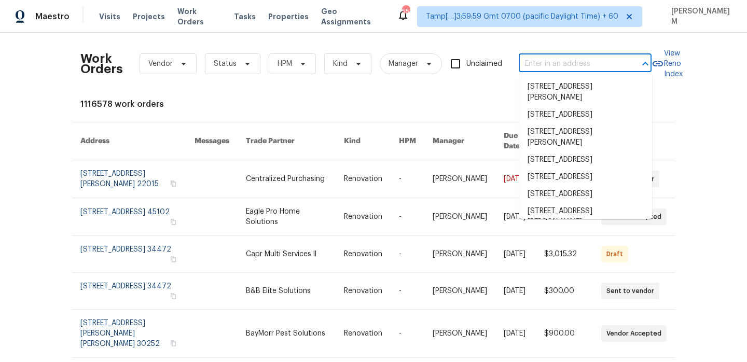
paste input "3108 Celt Aly Nolensville, TN 37135"
type input "3108 Celt Aly Nolensville, TN 37135"
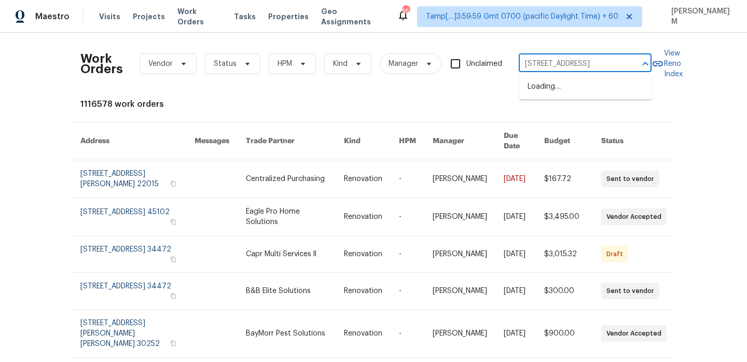
scroll to position [0, 21]
click at [558, 88] on li "3108 Celt Aly, Nolensville, TN 37135" at bounding box center [586, 86] width 133 height 17
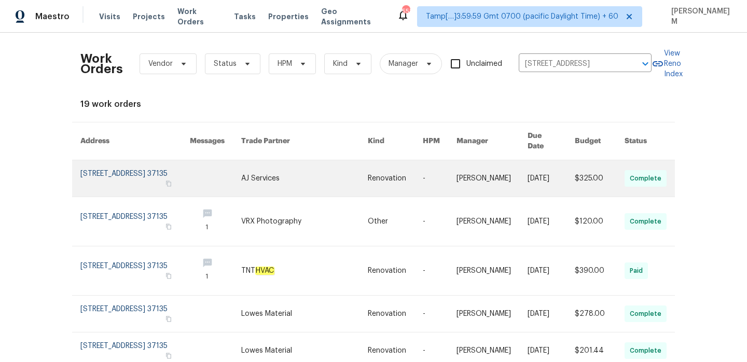
click at [344, 168] on link at bounding box center [304, 178] width 127 height 36
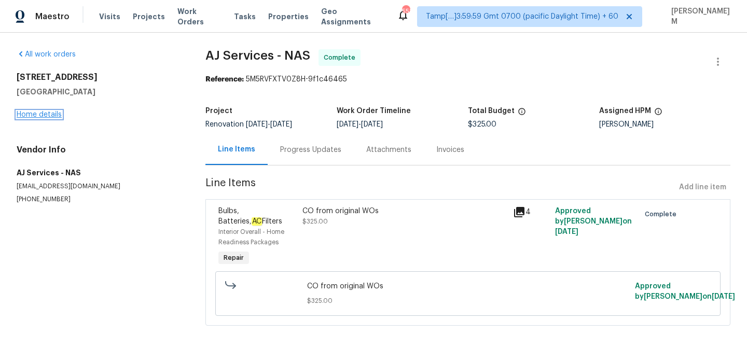
click at [52, 112] on link "Home details" at bounding box center [39, 114] width 45 height 7
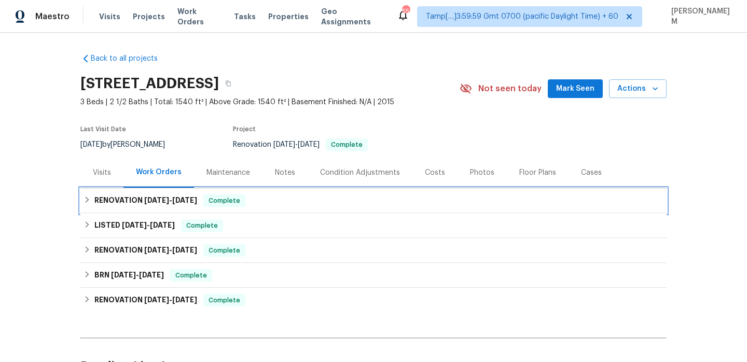
click at [249, 190] on div "RENOVATION 8/19/25 - 8/20/25 Complete" at bounding box center [373, 200] width 586 height 25
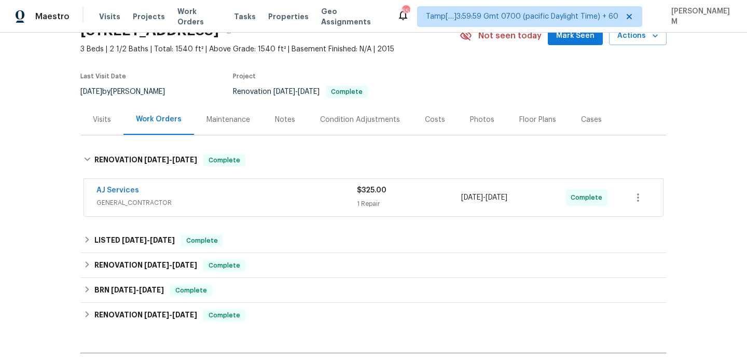
click at [255, 189] on div "AJ Services" at bounding box center [227, 191] width 261 height 12
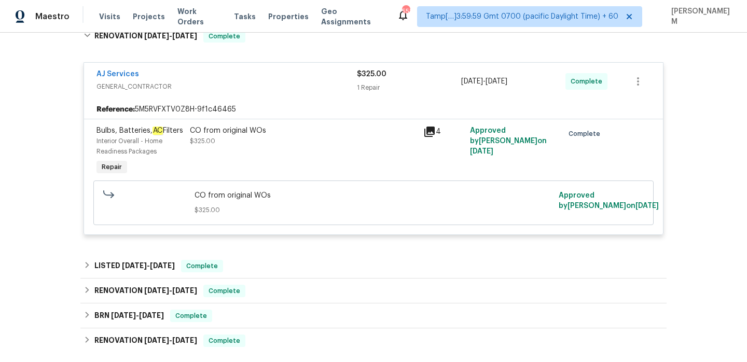
scroll to position [207, 0]
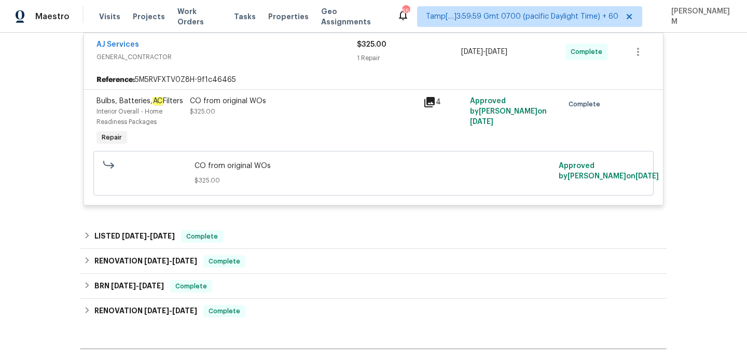
click at [276, 229] on div "Back to all projects 3108 Celt Aly, Nolensville, TN 37135 3 Beds | 2 1/2 Baths …" at bounding box center [373, 130] width 586 height 582
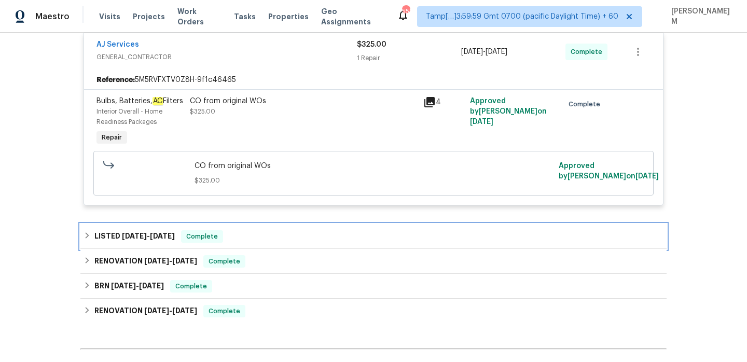
click at [276, 243] on div "LISTED 7/30/25 - 7/31/25 Complete" at bounding box center [374, 236] width 580 height 12
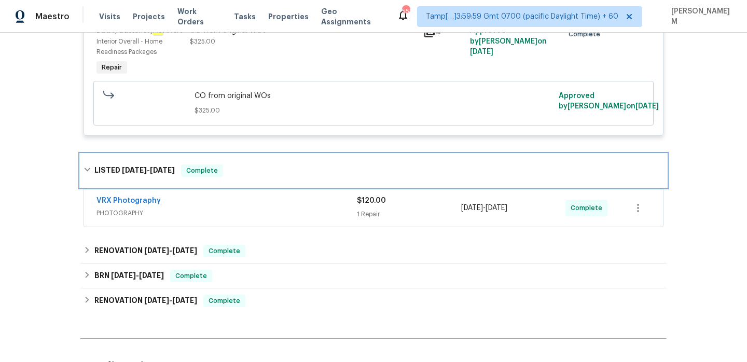
scroll to position [304, 0]
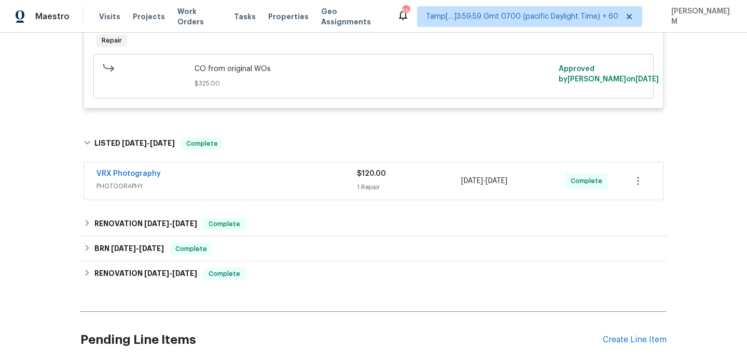
click at [254, 181] on div "VRX Photography" at bounding box center [227, 175] width 261 height 12
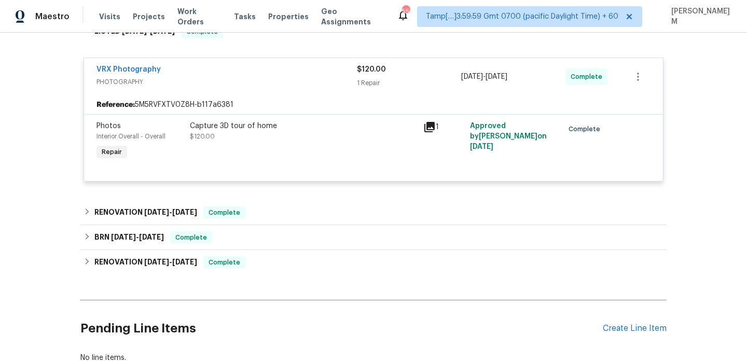
scroll to position [439, 0]
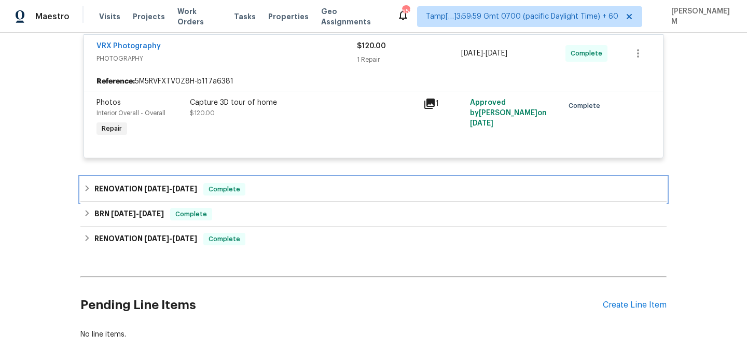
click at [269, 196] on div "RENOVATION 7/21/25 - 7/28/25 Complete" at bounding box center [374, 189] width 580 height 12
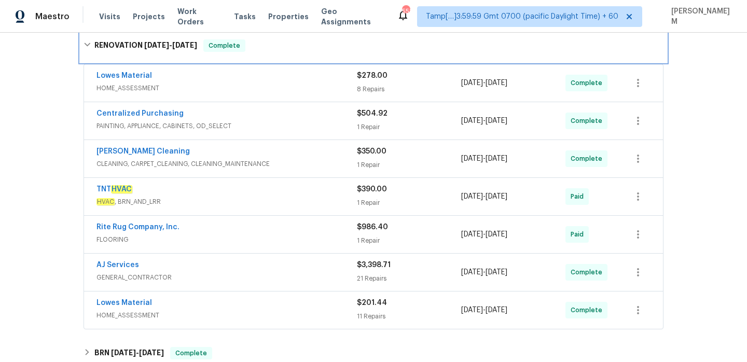
scroll to position [533, 0]
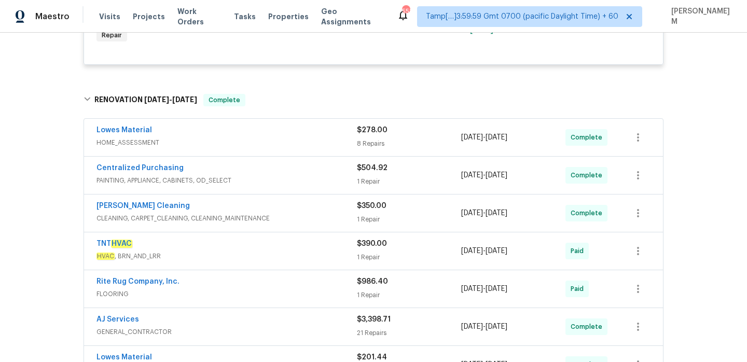
click at [253, 148] on span "HOME_ASSESSMENT" at bounding box center [227, 143] width 261 height 10
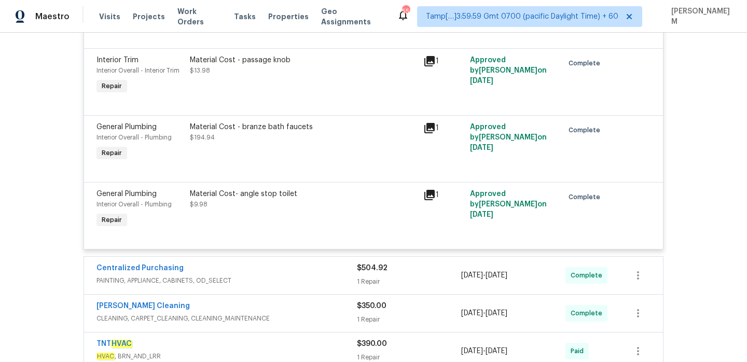
scroll to position [1027, 0]
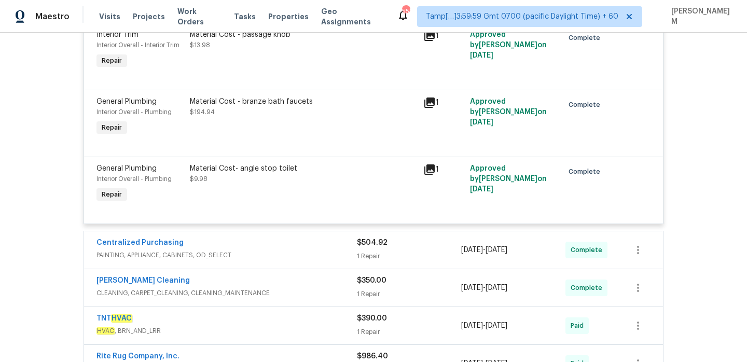
click at [290, 250] on div "Centralized Purchasing" at bounding box center [227, 244] width 261 height 12
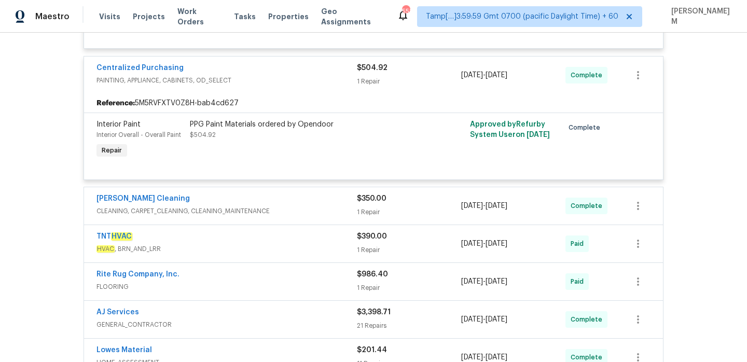
scroll to position [1204, 0]
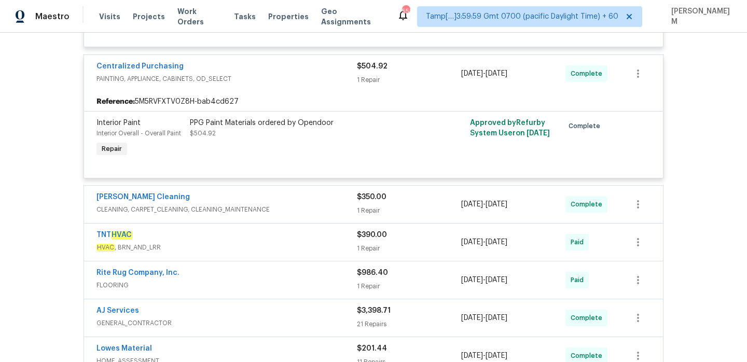
click at [286, 215] on span "CLEANING, CARPET_CLEANING, CLEANING_MAINTENANCE" at bounding box center [227, 209] width 261 height 10
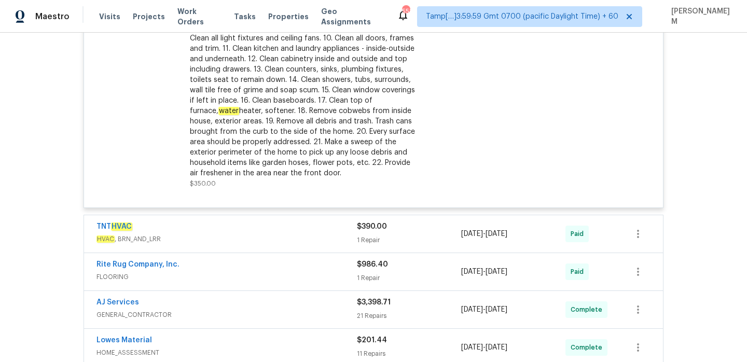
scroll to position [1555, 0]
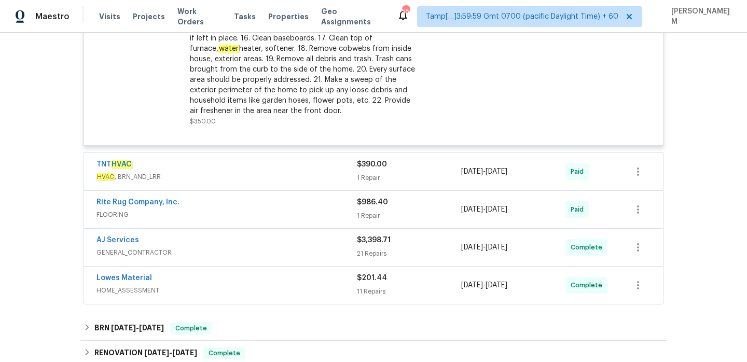
click at [287, 182] on span "HVAC , BRN_AND_LRR" at bounding box center [227, 177] width 261 height 10
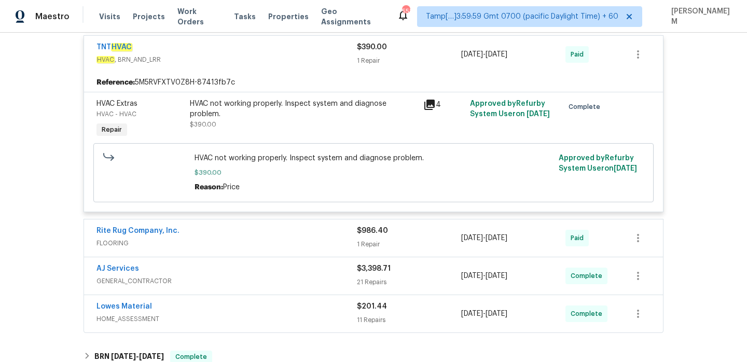
scroll to position [1678, 0]
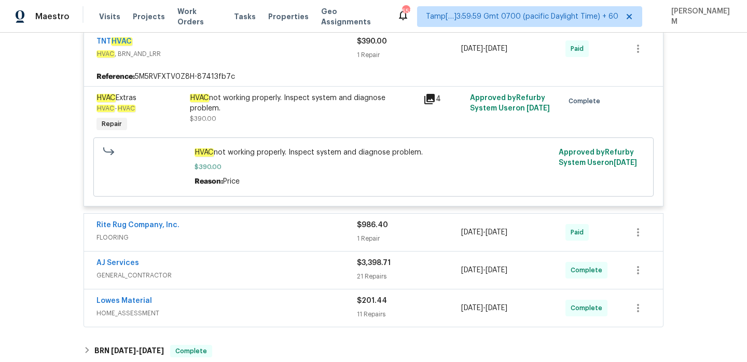
click at [288, 233] on div "Rite Rug Company, Inc." at bounding box center [227, 226] width 261 height 12
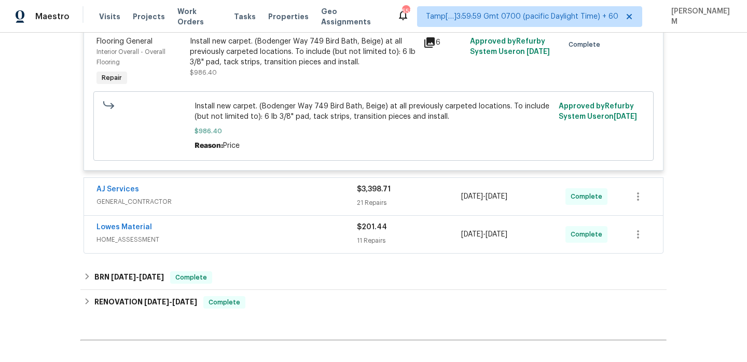
scroll to position [1931, 0]
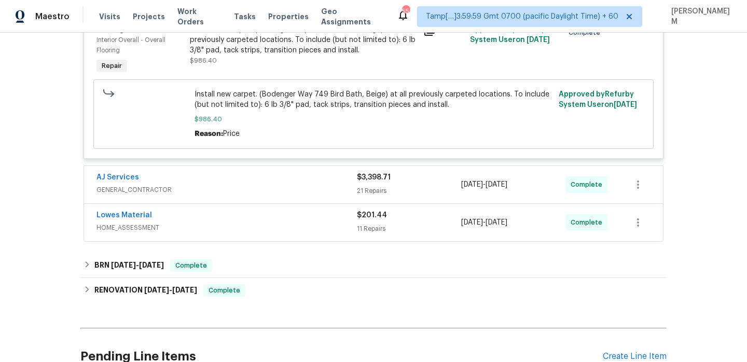
click at [264, 185] on div "AJ Services" at bounding box center [227, 178] width 261 height 12
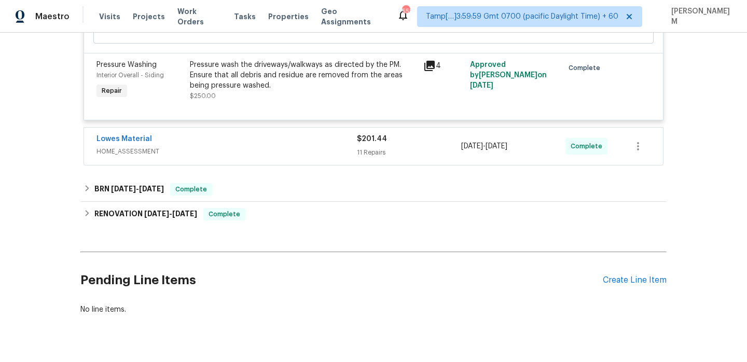
scroll to position [4697, 0]
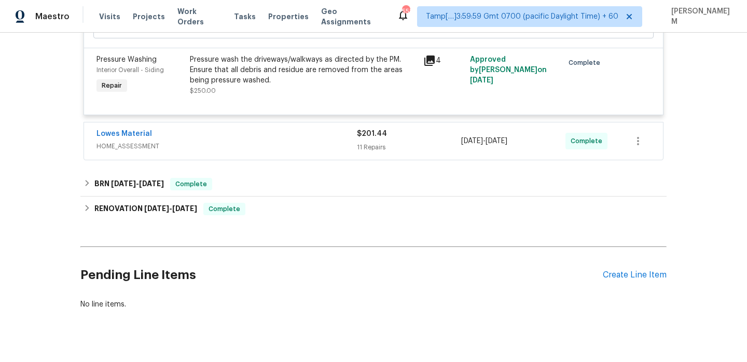
click at [269, 129] on div "Lowes Material" at bounding box center [227, 135] width 261 height 12
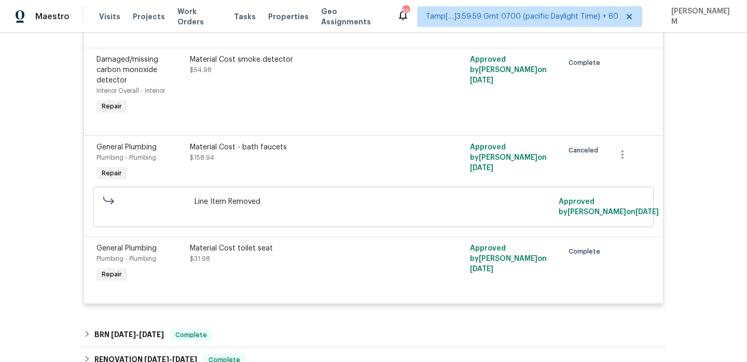
scroll to position [5700, 0]
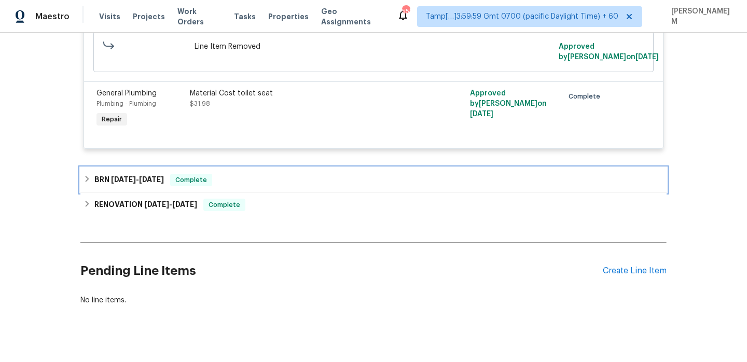
click at [279, 174] on div "BRN 3/8/19 - 4/18/23 Complete" at bounding box center [374, 180] width 580 height 12
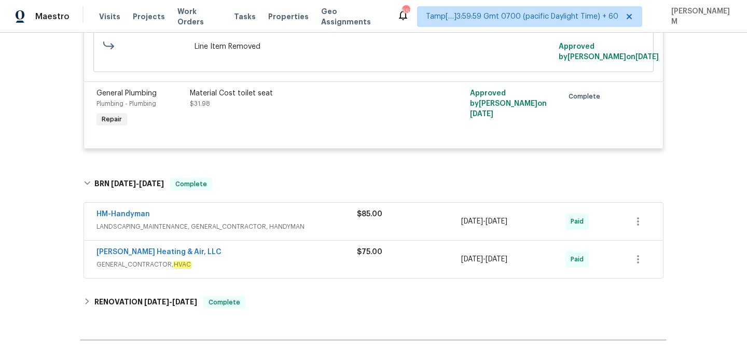
click at [299, 209] on div "HM-Handyman" at bounding box center [227, 215] width 261 height 12
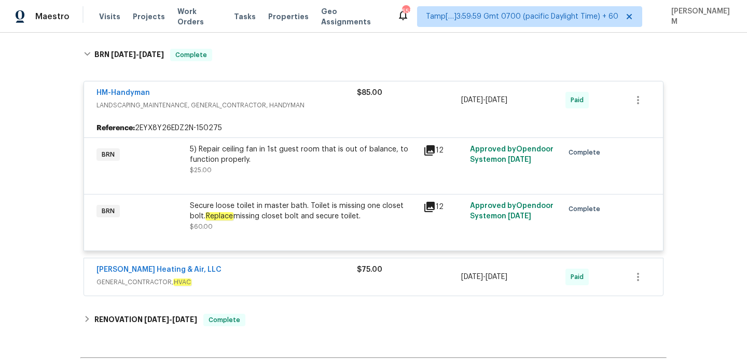
scroll to position [5832, 0]
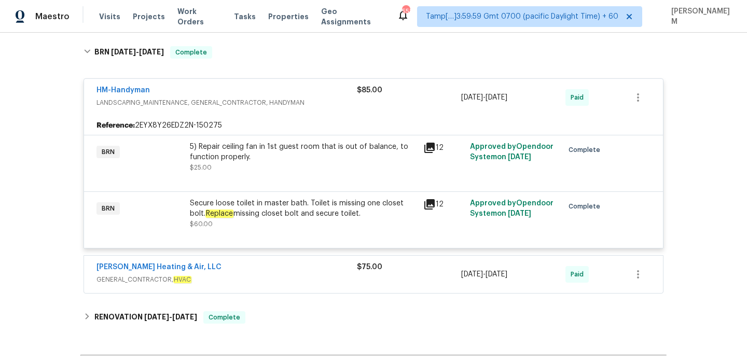
click at [303, 262] on div "Claud Heating & Air, LLC" at bounding box center [227, 268] width 261 height 12
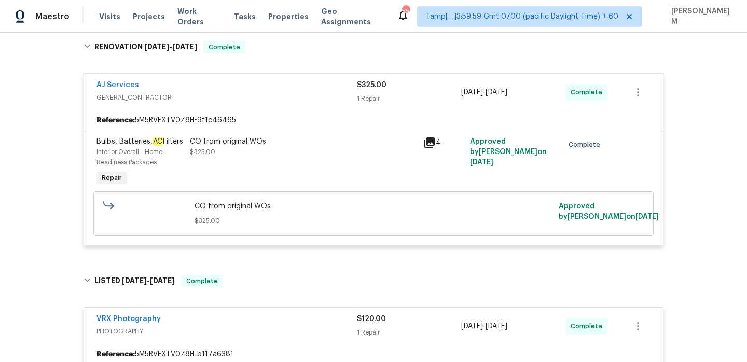
scroll to position [0, 0]
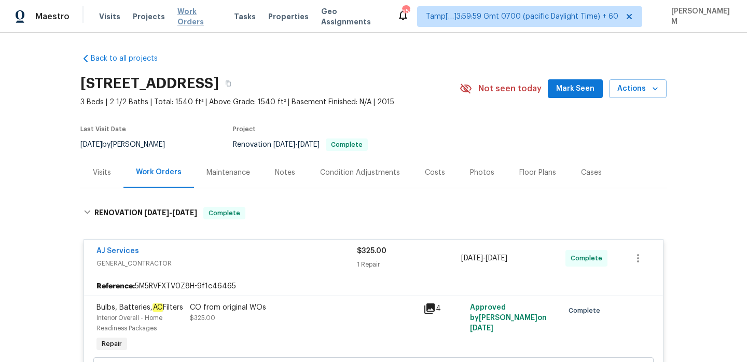
click at [185, 12] on span "Work Orders" at bounding box center [200, 16] width 44 height 21
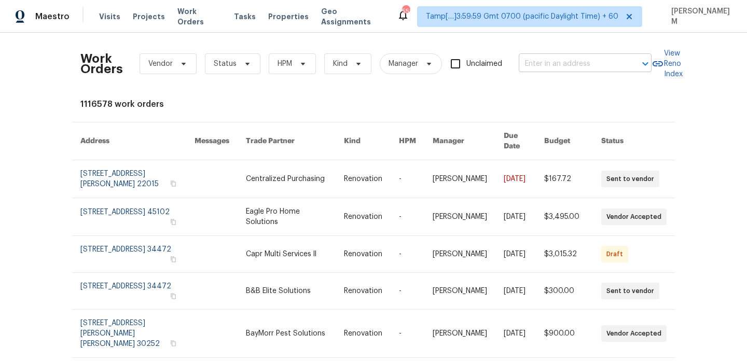
click at [542, 63] on input "text" at bounding box center [571, 64] width 104 height 16
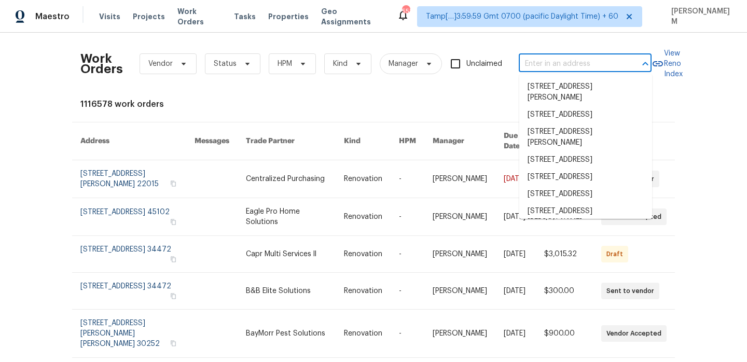
paste input "401 Quail Trace Dr Columbia, SC 29212"
type input "401 Quail Trace Dr Columbia, SC 29212"
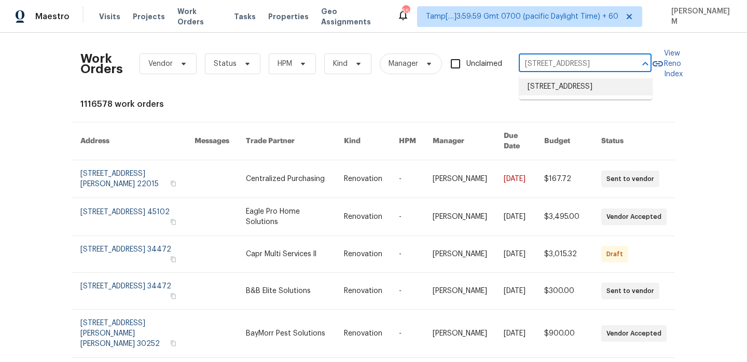
click at [553, 86] on li "[STREET_ADDRESS]" at bounding box center [586, 86] width 133 height 17
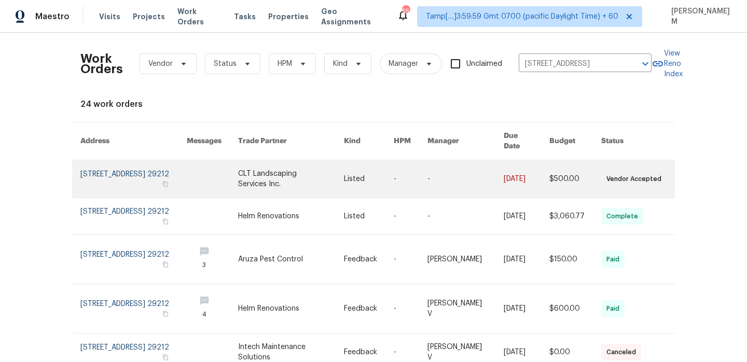
click at [399, 164] on td "-" at bounding box center [403, 179] width 34 height 38
click at [385, 169] on link at bounding box center [369, 178] width 50 height 37
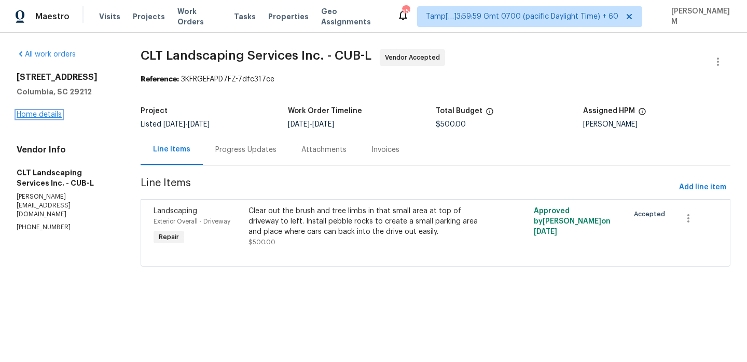
click at [38, 114] on link "Home details" at bounding box center [39, 114] width 45 height 7
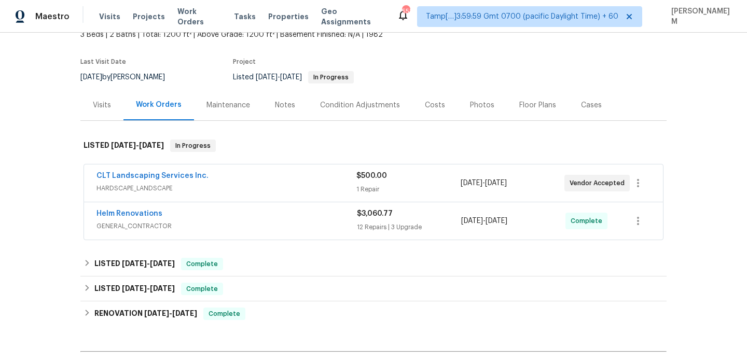
scroll to position [89, 0]
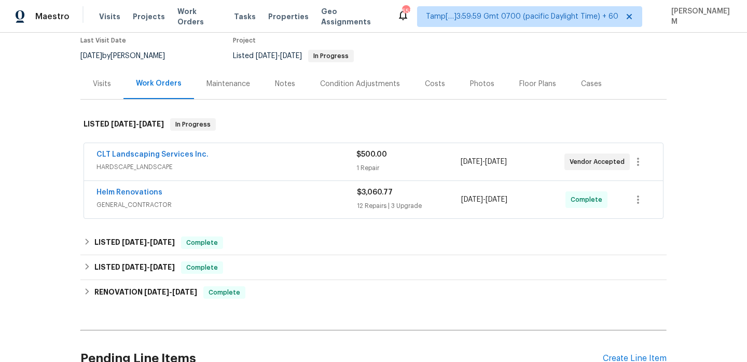
click at [289, 160] on div "CLT Landscaping Services Inc." at bounding box center [227, 155] width 260 height 12
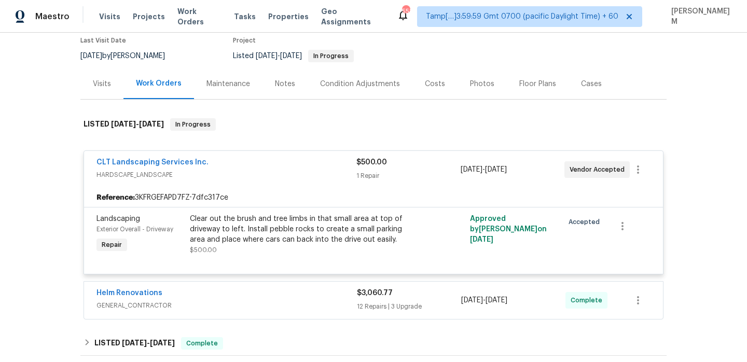
scroll to position [131, 0]
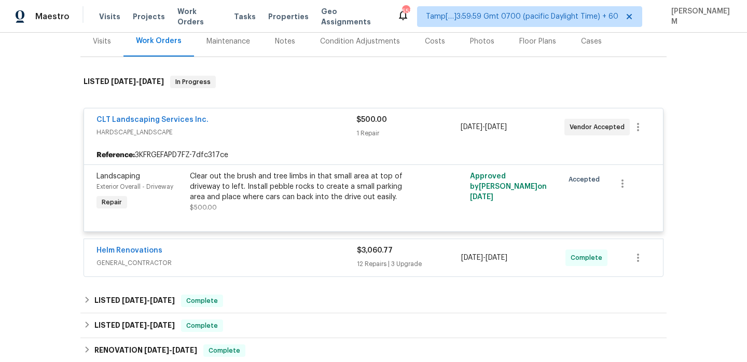
click at [283, 250] on div "Helm Renovations" at bounding box center [227, 251] width 261 height 12
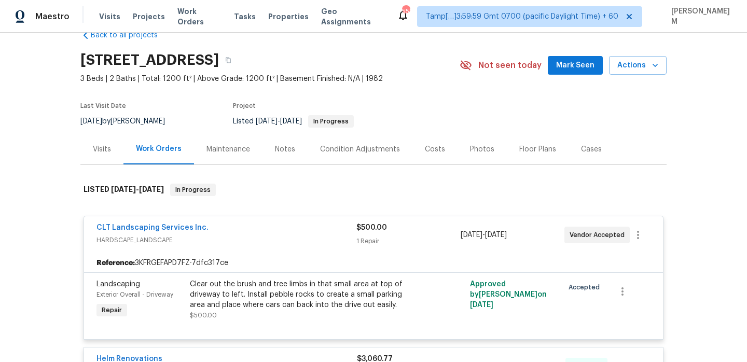
scroll to position [0, 0]
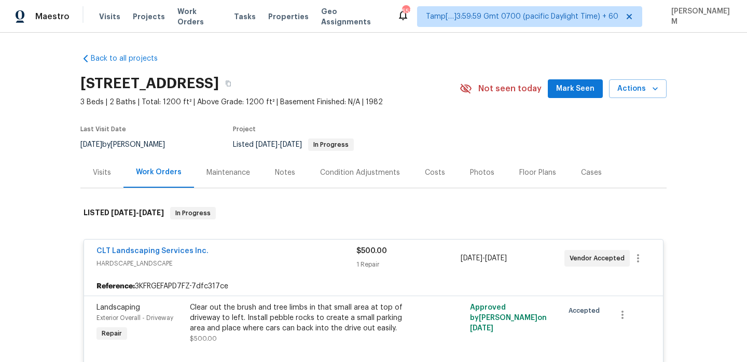
click at [111, 171] on div "Visits" at bounding box center [101, 172] width 43 height 31
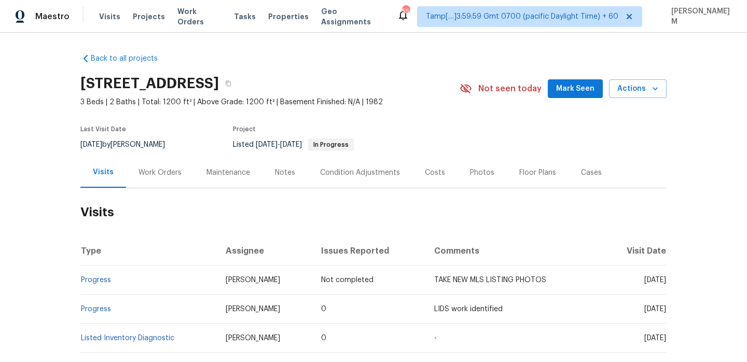
click at [181, 179] on div "Work Orders" at bounding box center [160, 172] width 68 height 31
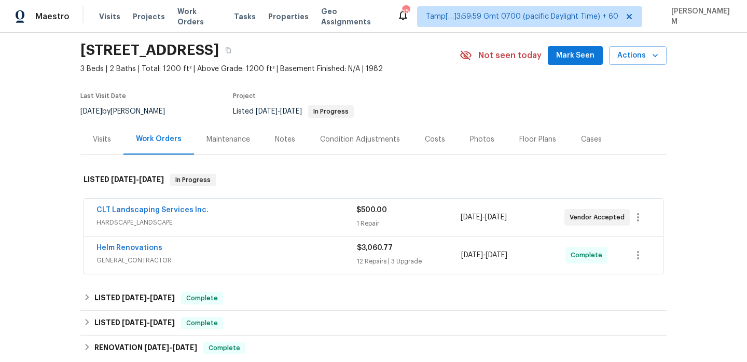
scroll to position [37, 0]
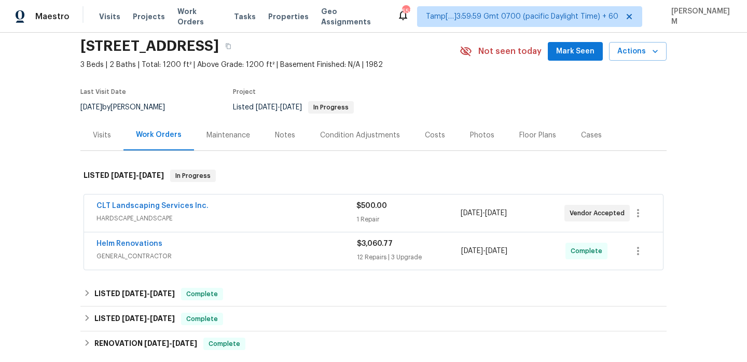
click at [310, 227] on div "CLT Landscaping Services Inc. HARDSCAPE_LANDSCAPE $500.00 1 Repair 8/25/2025 - …" at bounding box center [373, 213] width 579 height 37
click at [309, 213] on span "HARDSCAPE_LANDSCAPE" at bounding box center [227, 218] width 260 height 10
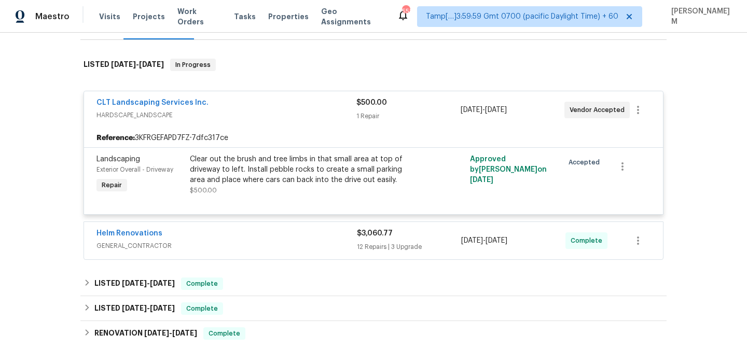
scroll to position [171, 0]
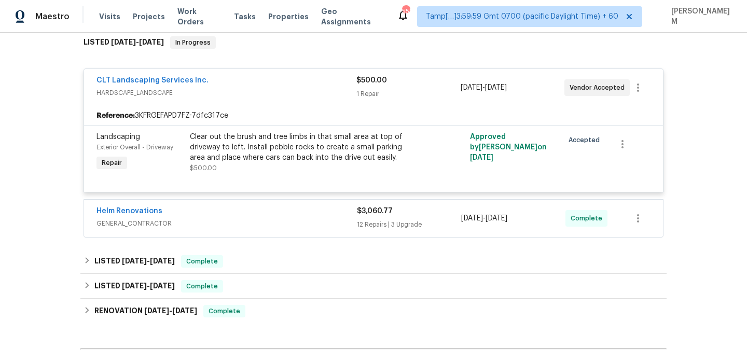
click at [305, 215] on div "Helm Renovations" at bounding box center [227, 212] width 261 height 12
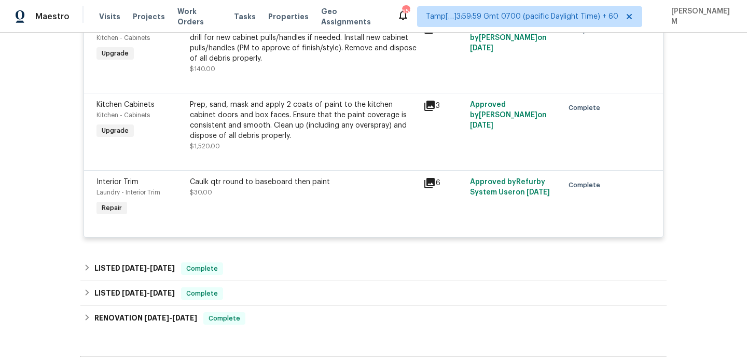
scroll to position [1263, 0]
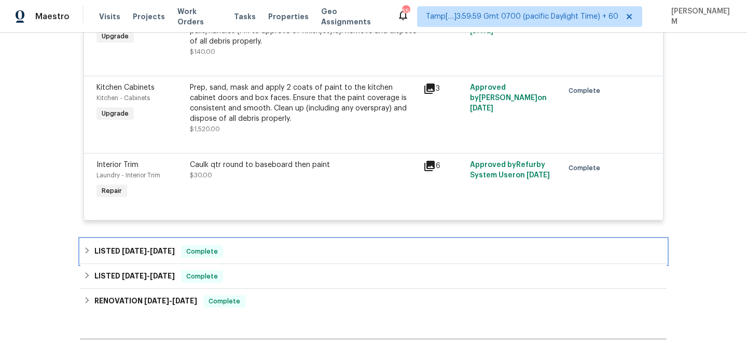
click at [300, 258] on div "LISTED 4/9/25 - 6/4/25 Complete" at bounding box center [374, 251] width 580 height 12
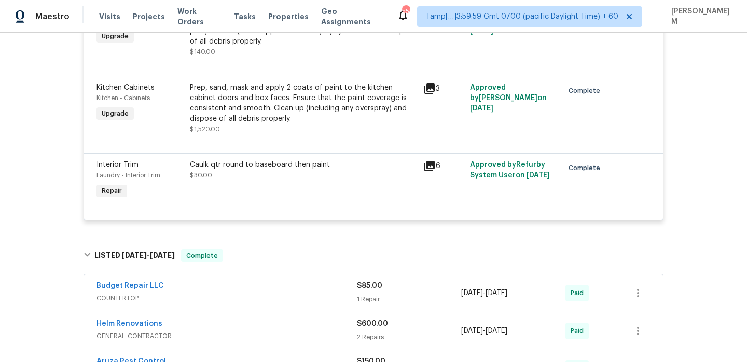
click at [306, 302] on span "COUNTERTOP" at bounding box center [227, 298] width 261 height 10
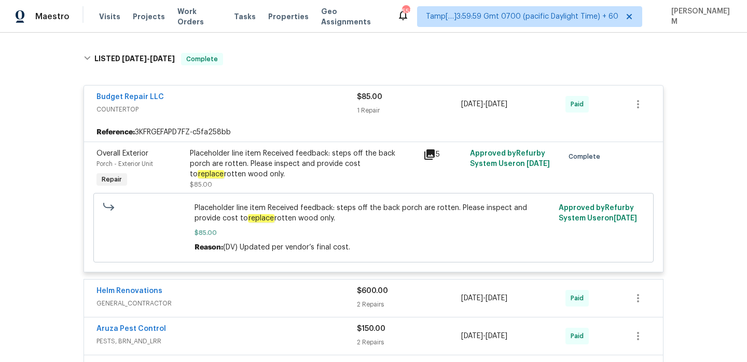
scroll to position [1463, 0]
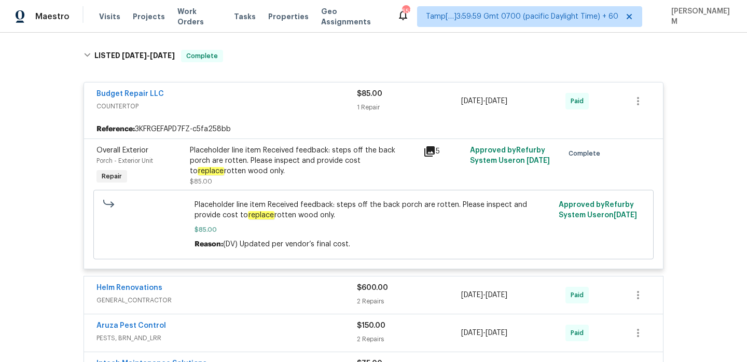
click at [302, 285] on div "Helm Renovations GENERAL_CONTRACTOR $600.00 2 Repairs 5/13/2025 - 5/14/2025 Paid" at bounding box center [373, 295] width 579 height 37
click at [304, 295] on div "Helm Renovations" at bounding box center [227, 289] width 261 height 12
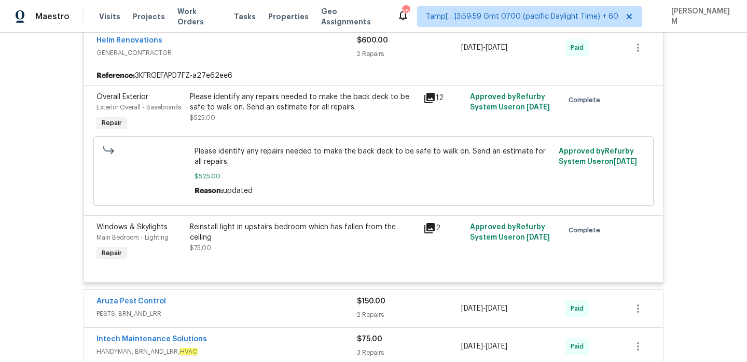
scroll to position [1722, 0]
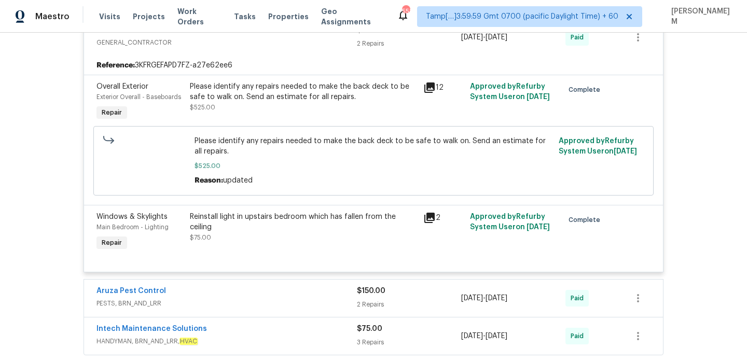
click at [291, 293] on div "Aruza Pest Control" at bounding box center [227, 292] width 261 height 12
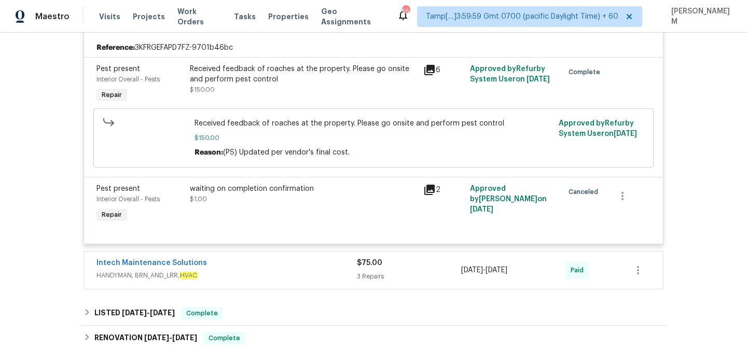
scroll to position [2028, 0]
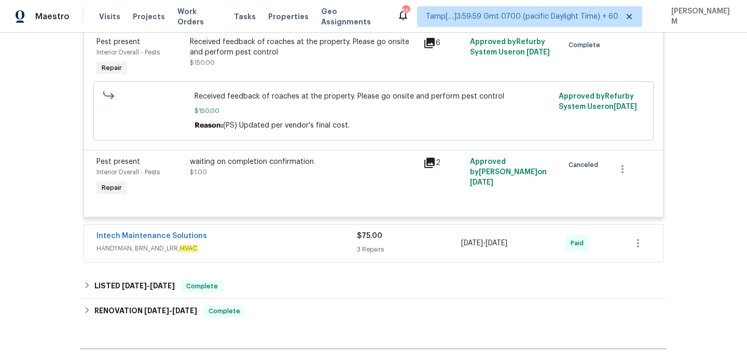
click at [282, 240] on div "Intech Maintenance Solutions" at bounding box center [227, 237] width 261 height 12
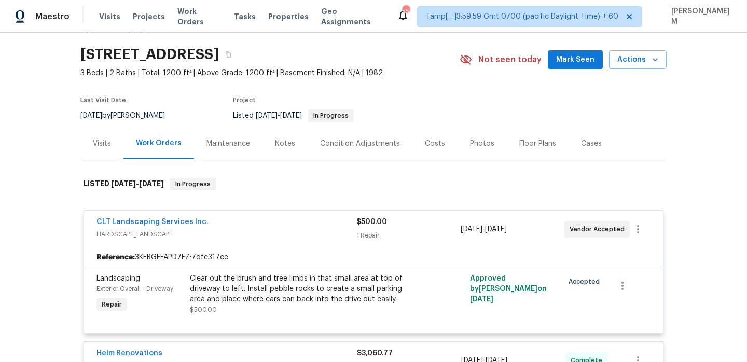
scroll to position [0, 0]
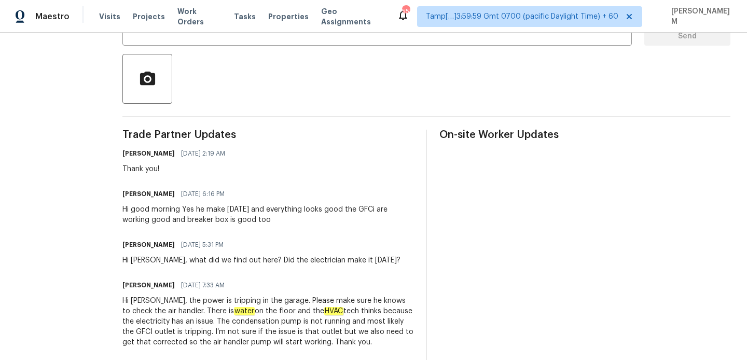
scroll to position [208, 0]
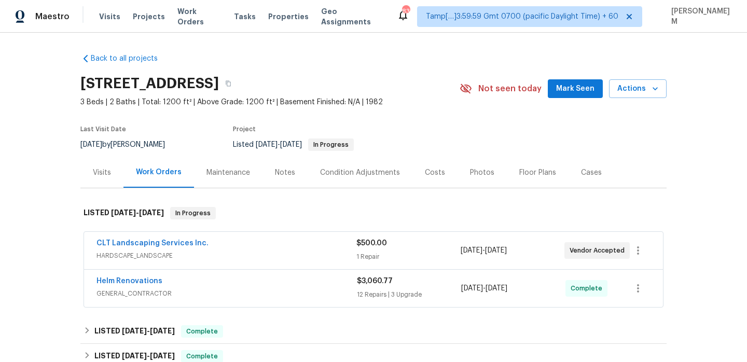
click at [179, 22] on div "Visits Projects Work Orders Tasks Properties Geo Assignments" at bounding box center [248, 16] width 298 height 21
click at [179, 18] on span "Work Orders" at bounding box center [200, 16] width 44 height 21
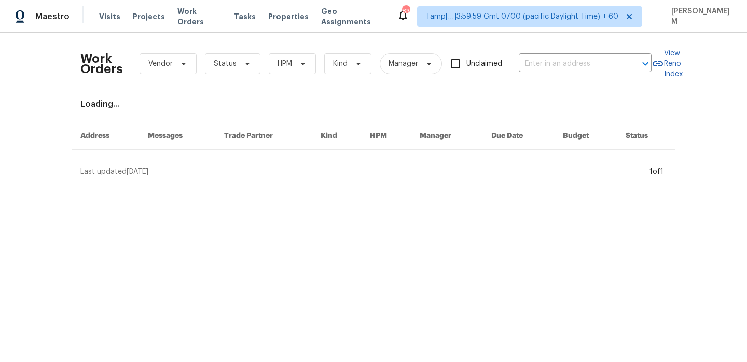
click at [566, 73] on div "Work Orders Vendor Status HPM Kind Manager Unclaimed ​" at bounding box center [365, 64] width 571 height 46
click at [562, 63] on input "text" at bounding box center [571, 64] width 104 height 16
paste input "[STREET_ADDRESS][PERSON_NAME]"
type input "[STREET_ADDRESS][PERSON_NAME]"
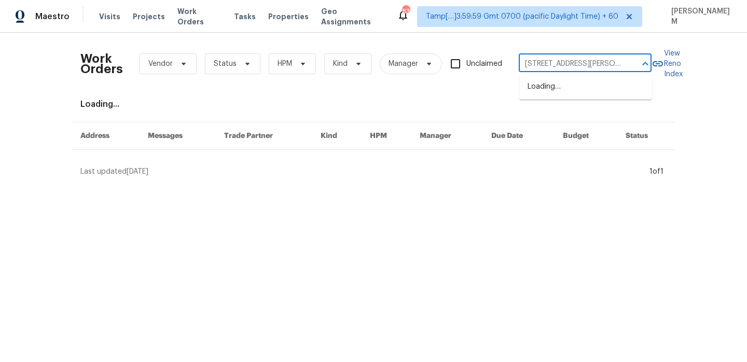
scroll to position [0, 39]
click at [574, 90] on li "[STREET_ADDRESS]" at bounding box center [586, 86] width 133 height 17
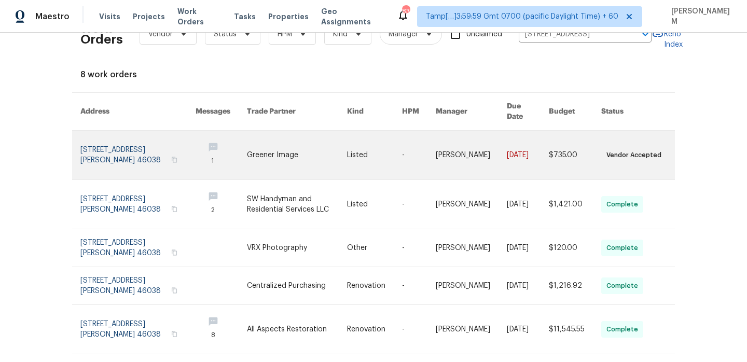
scroll to position [21, 0]
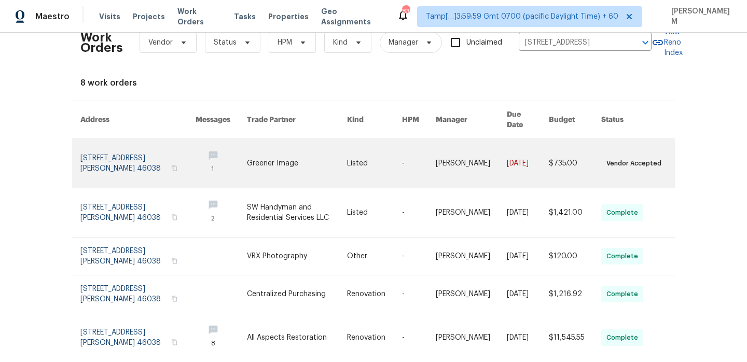
click at [386, 161] on link at bounding box center [374, 163] width 55 height 49
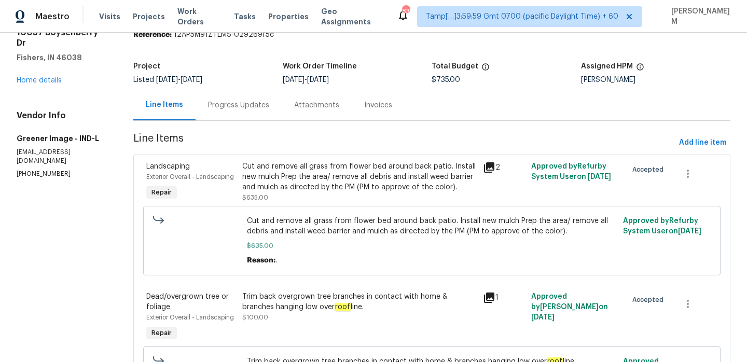
scroll to position [18, 0]
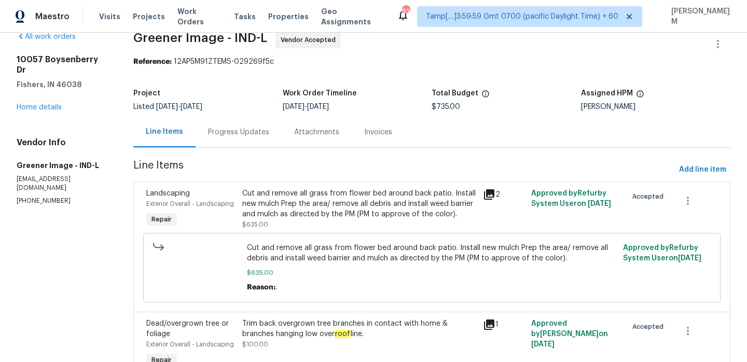
click at [49, 100] on div "[STREET_ADDRESS][PERSON_NAME] Home details" at bounding box center [63, 83] width 92 height 58
click at [50, 104] on link "Home details" at bounding box center [39, 107] width 45 height 7
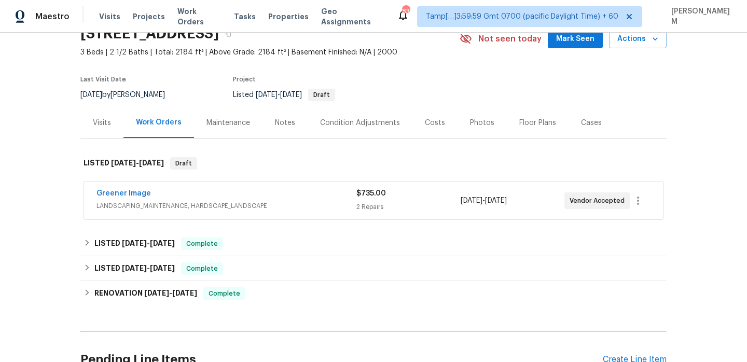
click at [290, 190] on div "Greener Image" at bounding box center [227, 194] width 260 height 12
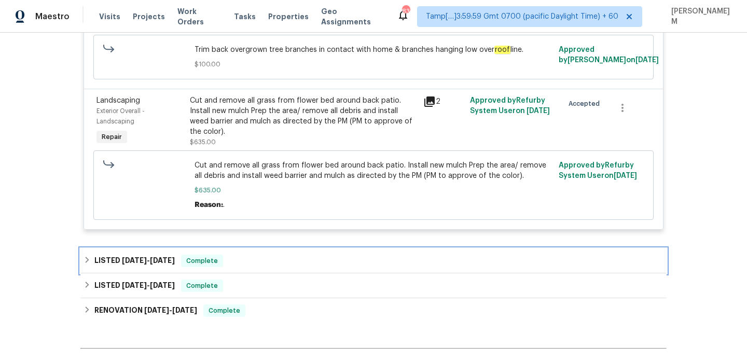
click at [252, 263] on div "LISTED [DATE] - [DATE] Complete" at bounding box center [374, 261] width 580 height 12
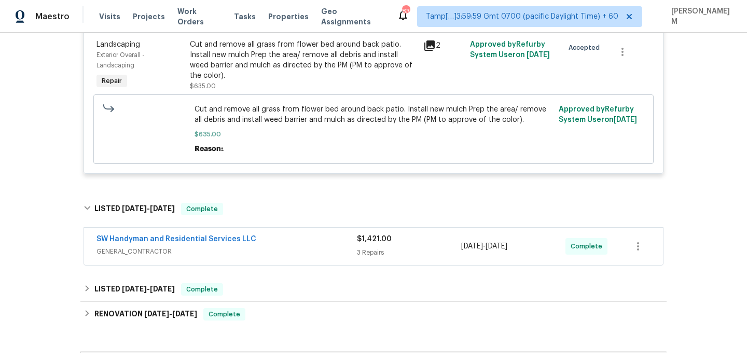
click at [278, 248] on span "GENERAL_CONTRACTOR" at bounding box center [227, 252] width 261 height 10
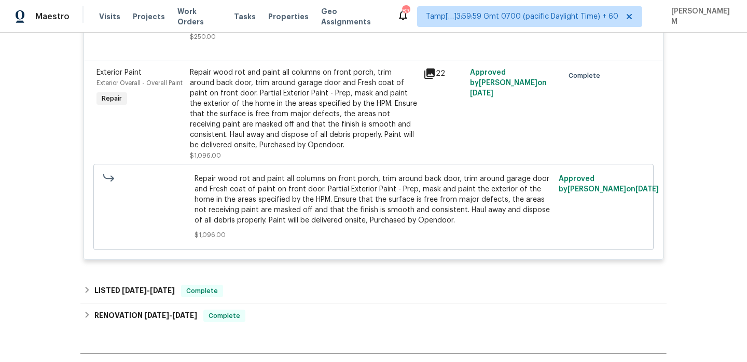
scroll to position [856, 0]
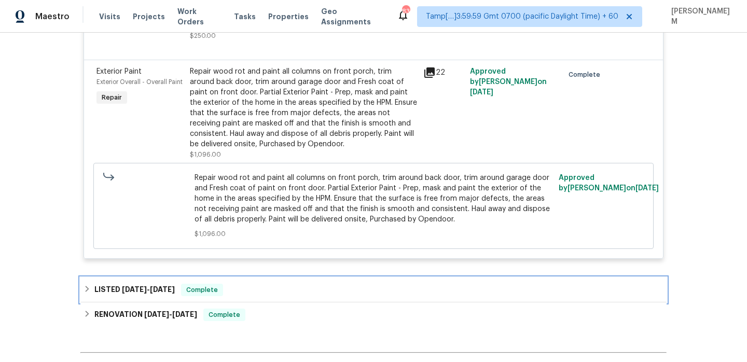
click at [248, 286] on div "LISTED [DATE] - [DATE] Complete" at bounding box center [374, 290] width 580 height 12
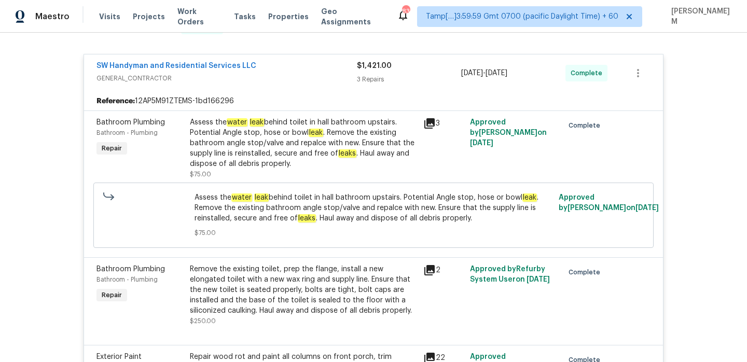
scroll to position [570, 0]
click at [177, 70] on link "SW Handyman and Residential Services LLC" at bounding box center [177, 66] width 160 height 7
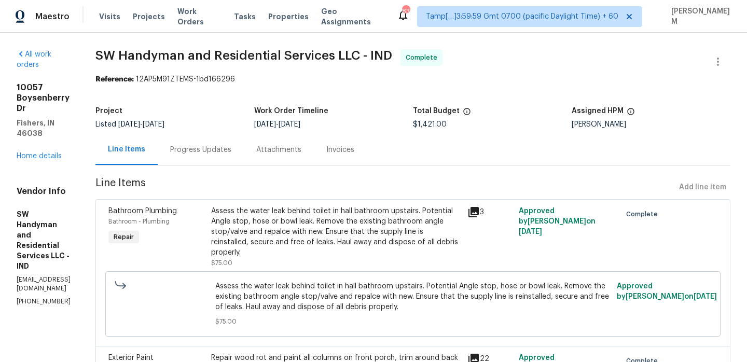
click at [288, 154] on div "Attachments" at bounding box center [278, 150] width 45 height 10
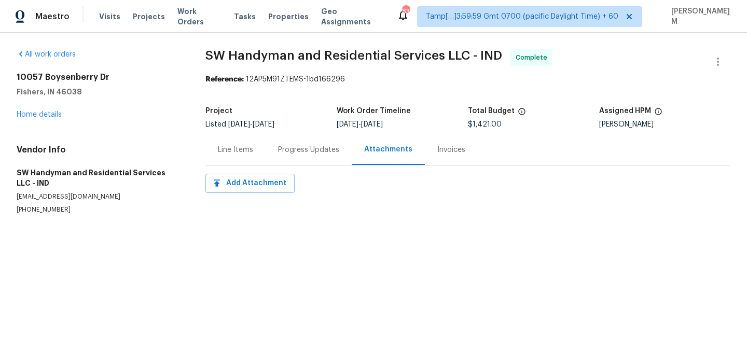
click at [285, 157] on div "Progress Updates" at bounding box center [309, 149] width 86 height 31
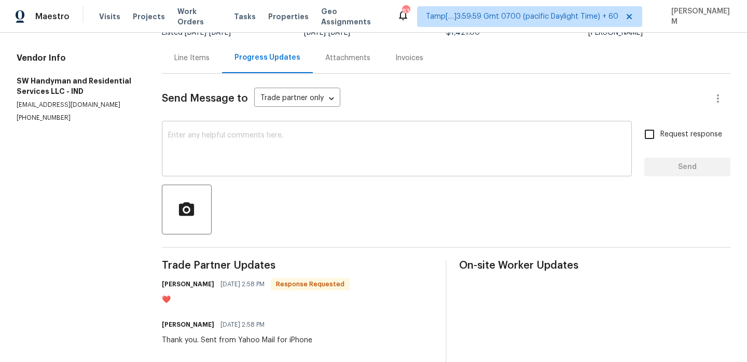
scroll to position [166, 0]
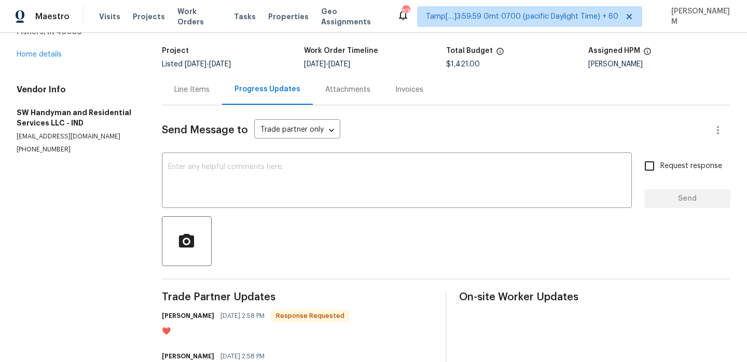
click at [182, 85] on div "Line Items" at bounding box center [191, 90] width 35 height 10
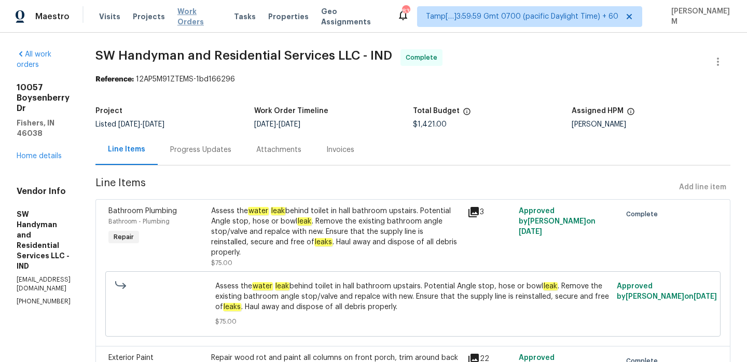
click at [187, 18] on span "Work Orders" at bounding box center [200, 16] width 44 height 21
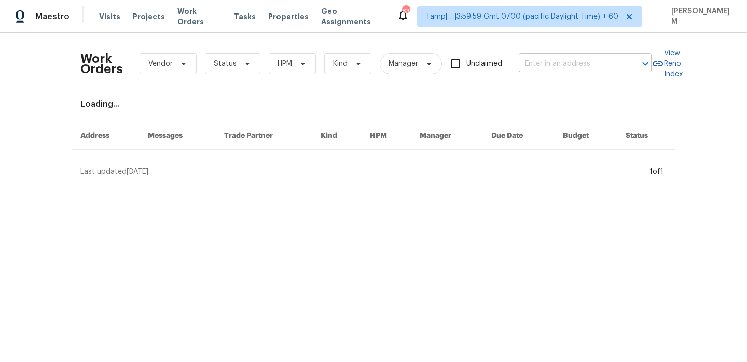
click at [562, 60] on input "text" at bounding box center [571, 64] width 104 height 16
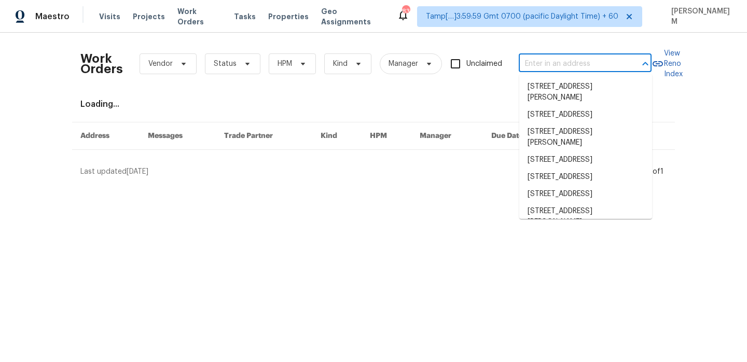
paste input "[STREET_ADDRESS][PERSON_NAME]"
type input "[STREET_ADDRESS][PERSON_NAME]"
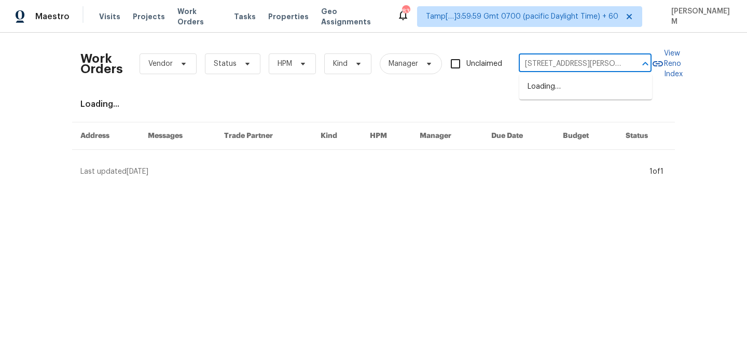
scroll to position [0, 26]
click at [569, 82] on li "[STREET_ADDRESS]" at bounding box center [586, 86] width 133 height 17
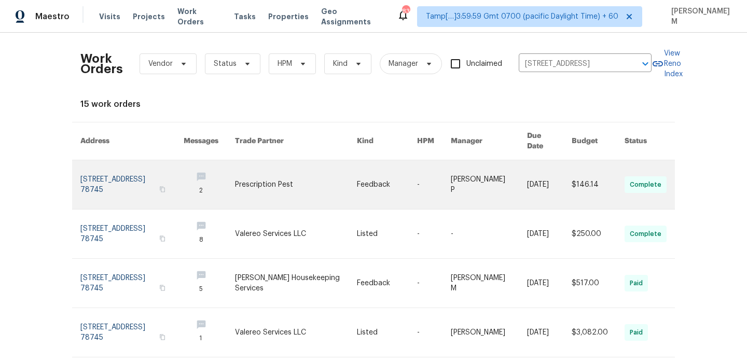
click at [302, 182] on link at bounding box center [296, 184] width 122 height 49
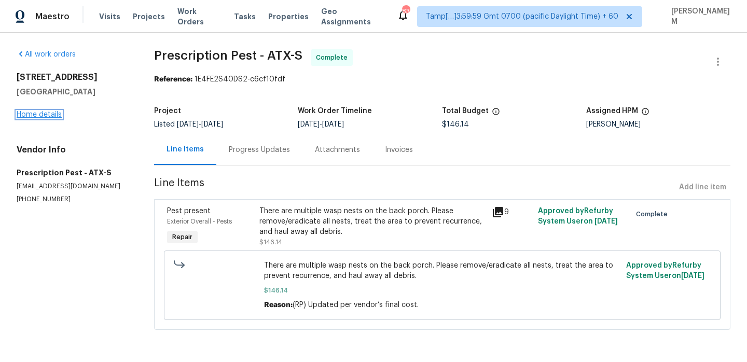
click at [51, 116] on link "Home details" at bounding box center [39, 114] width 45 height 7
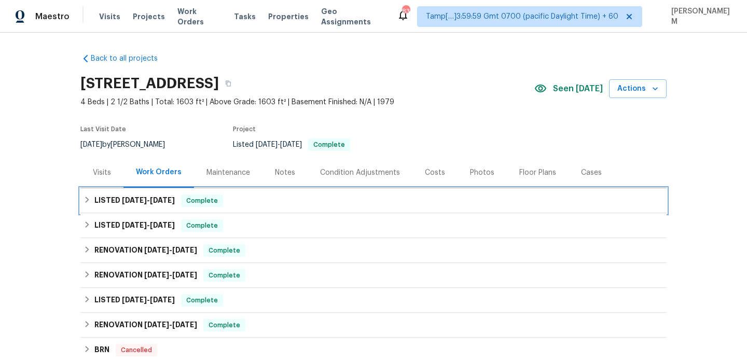
click at [182, 208] on div "LISTED [DATE] - [DATE] Complete" at bounding box center [373, 200] width 586 height 25
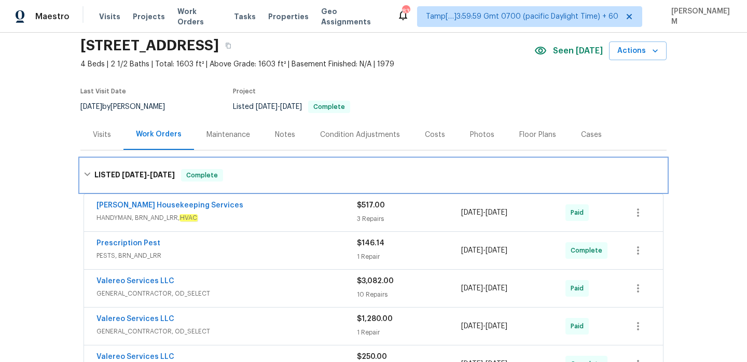
scroll to position [57, 0]
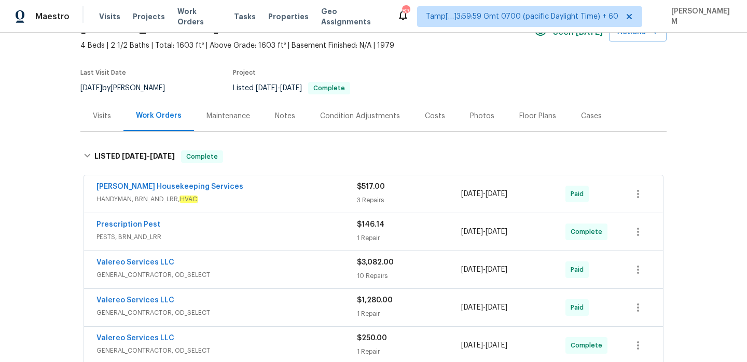
click at [257, 195] on span "HANDYMAN, BRN_AND_LRR, HVAC" at bounding box center [227, 199] width 261 height 10
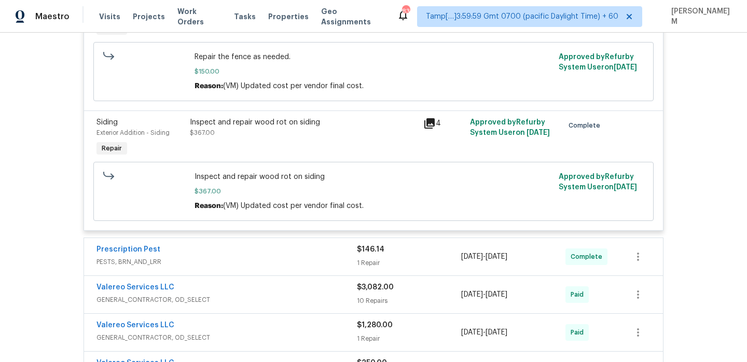
scroll to position [434, 0]
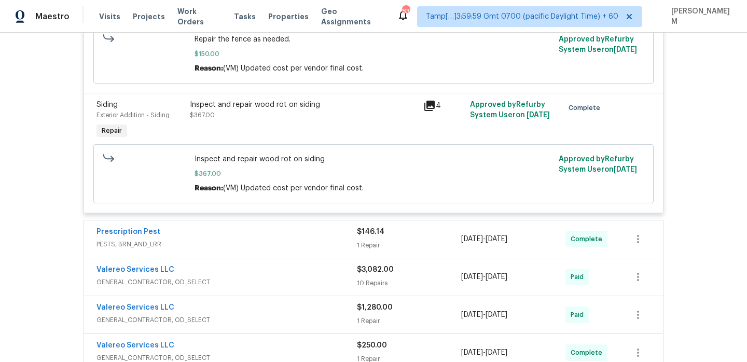
click at [276, 239] on span "PESTS, BRN_AND_LRR" at bounding box center [227, 244] width 261 height 10
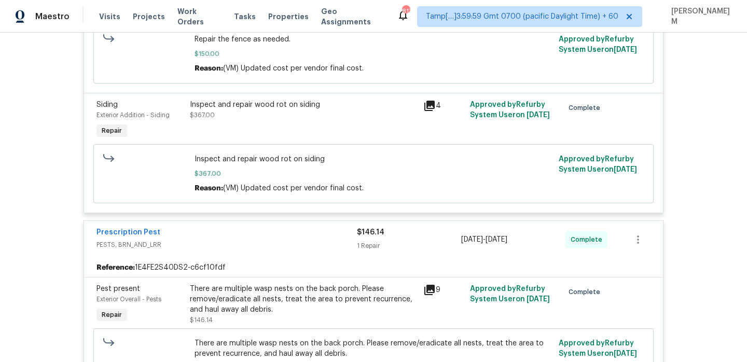
scroll to position [0, 0]
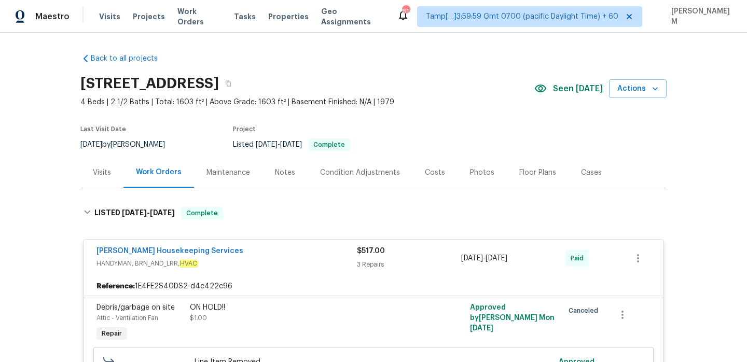
click at [184, 10] on div "Visits Projects Work Orders Tasks Properties Geo Assignments" at bounding box center [248, 16] width 298 height 21
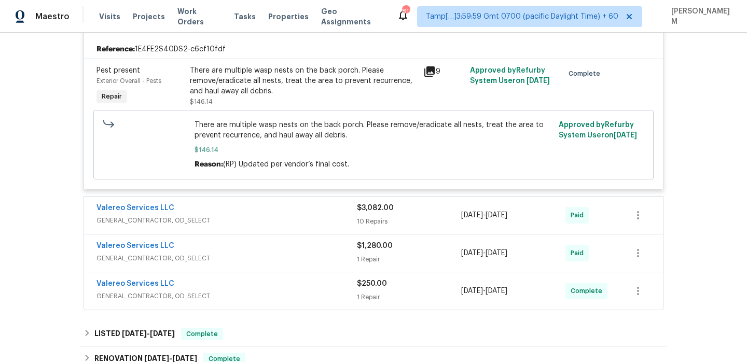
scroll to position [660, 0]
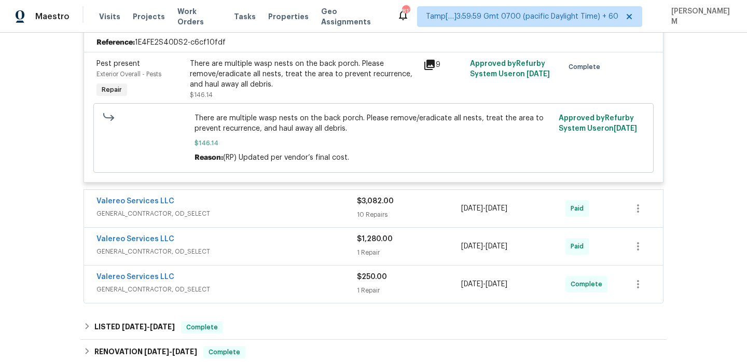
click at [289, 210] on span "GENERAL_CONTRACTOR, OD_SELECT" at bounding box center [227, 214] width 261 height 10
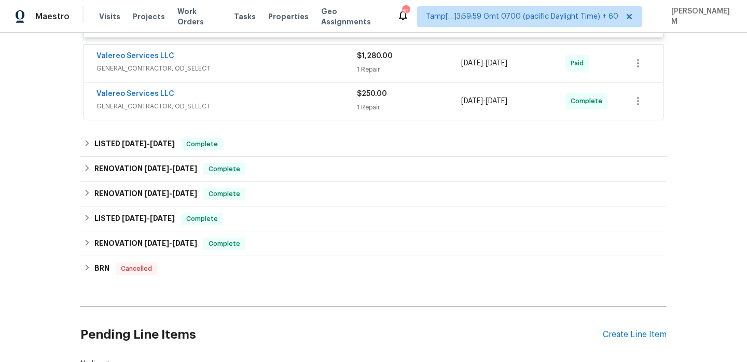
scroll to position [1567, 0]
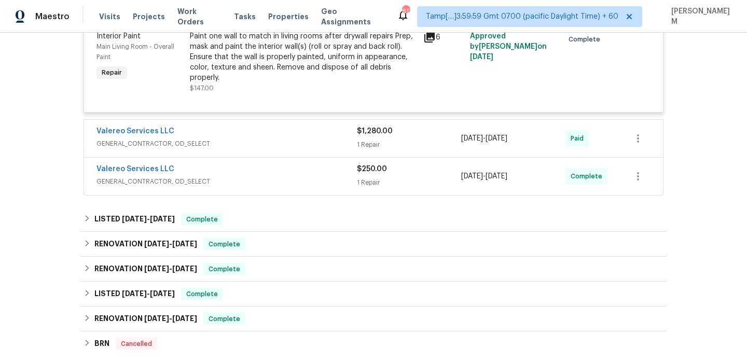
click at [307, 149] on span "GENERAL_CONTRACTOR, OD_SELECT" at bounding box center [227, 144] width 261 height 10
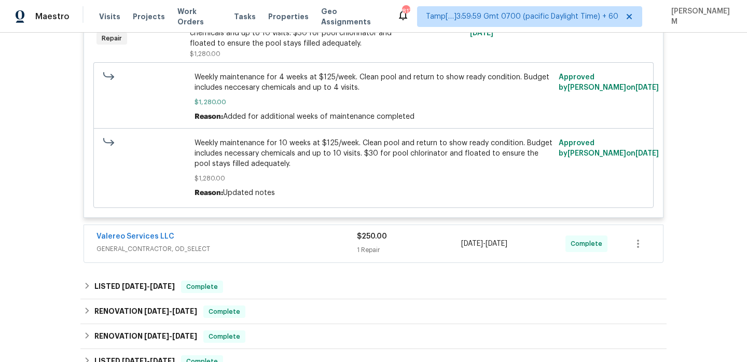
scroll to position [1808, 0]
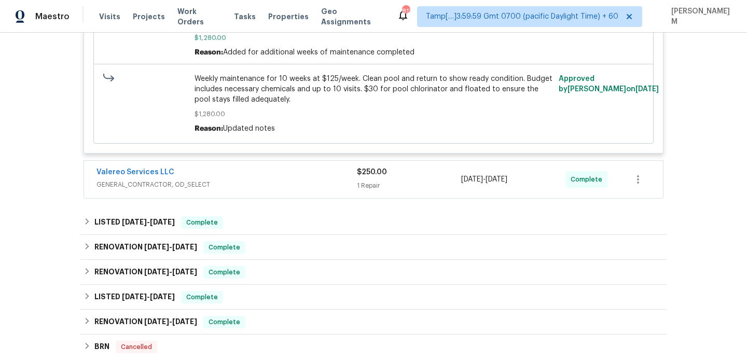
click at [301, 190] on span "GENERAL_CONTRACTOR, OD_SELECT" at bounding box center [227, 185] width 261 height 10
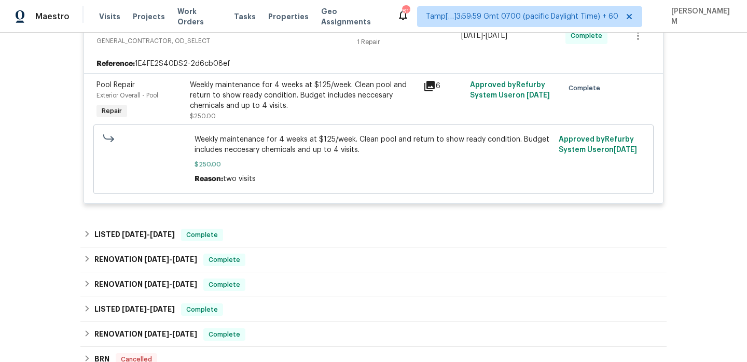
scroll to position [1972, 0]
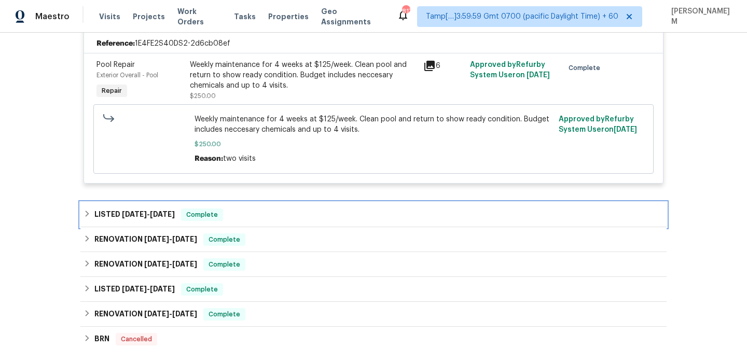
click at [291, 221] on div "LISTED [DATE] - [DATE] Complete" at bounding box center [374, 215] width 580 height 12
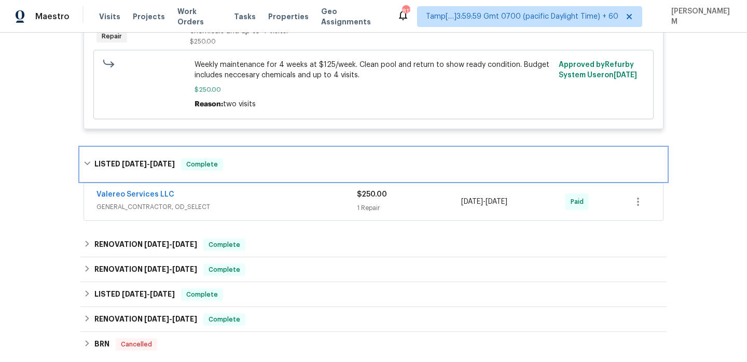
scroll to position [2042, 0]
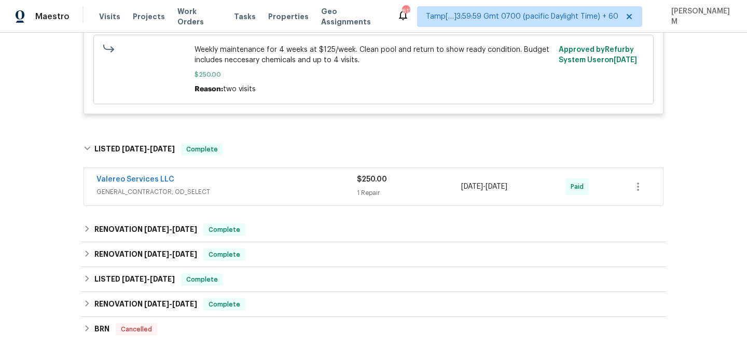
click at [279, 197] on span "GENERAL_CONTRACTOR, OD_SELECT" at bounding box center [227, 192] width 261 height 10
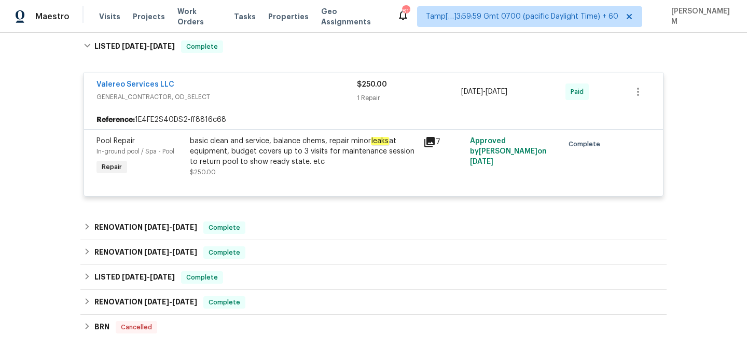
scroll to position [2183, 0]
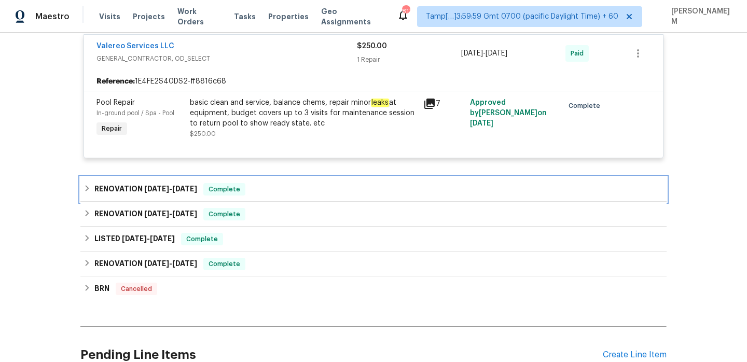
click at [280, 202] on div "RENOVATION [DATE] - [DATE] Complete" at bounding box center [373, 189] width 586 height 25
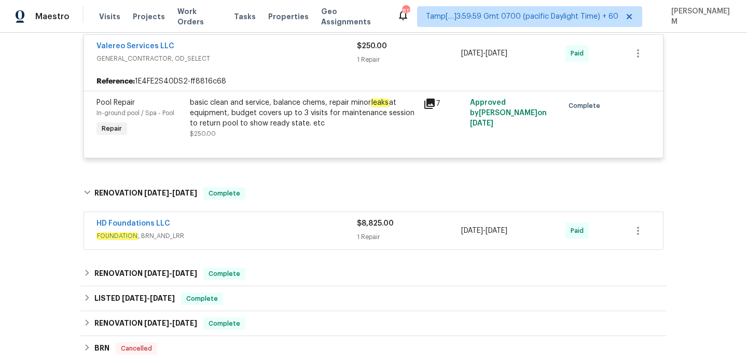
click at [293, 241] on span "FOUNDATION , BRN_AND_LRR" at bounding box center [227, 236] width 261 height 10
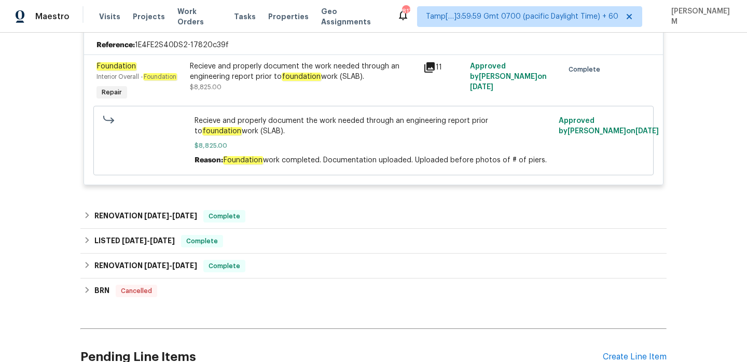
scroll to position [2409, 0]
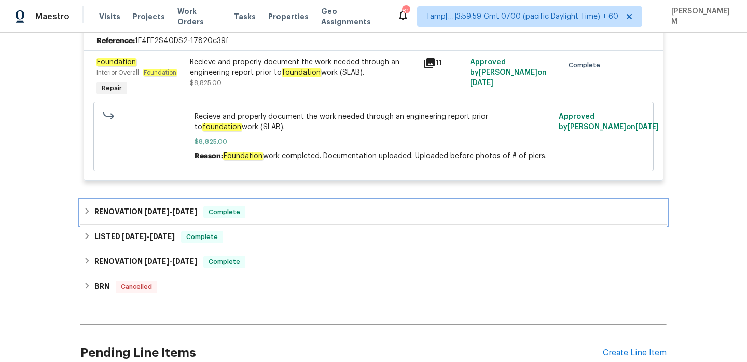
click at [252, 219] on div "RENOVATION [DATE] - [DATE] Complete" at bounding box center [374, 212] width 580 height 12
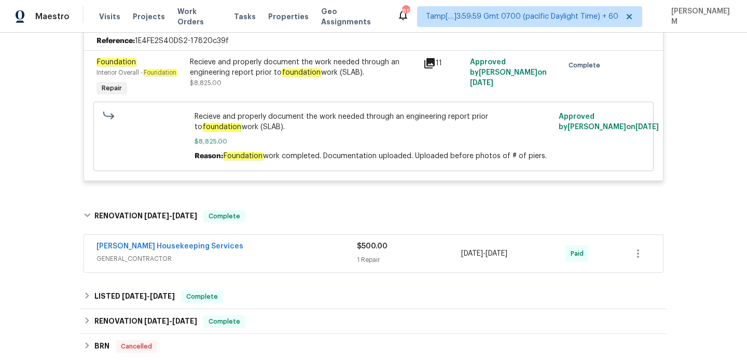
click at [275, 264] on span "GENERAL_CONTRACTOR" at bounding box center [227, 259] width 261 height 10
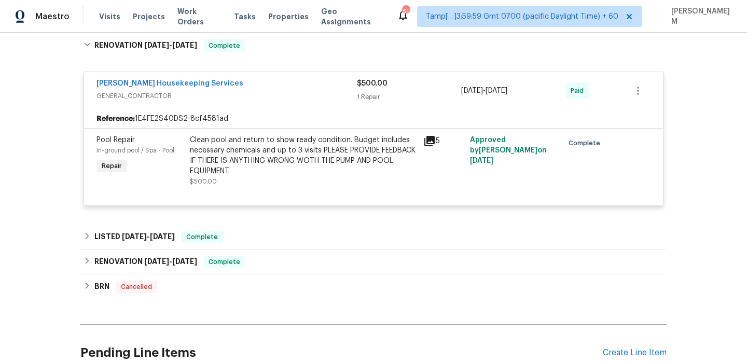
scroll to position [2610, 0]
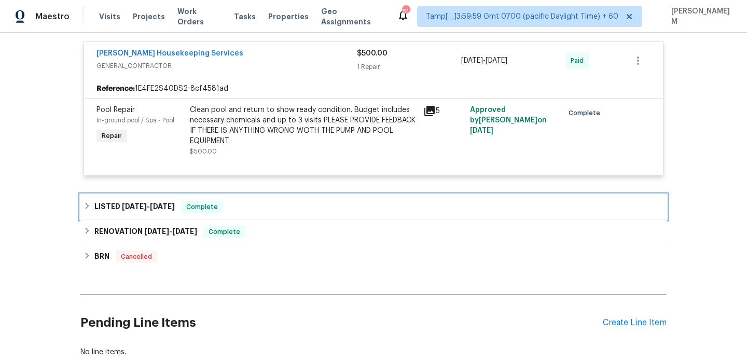
click at [241, 213] on div "LISTED [DATE] - [DATE] Complete" at bounding box center [374, 207] width 580 height 12
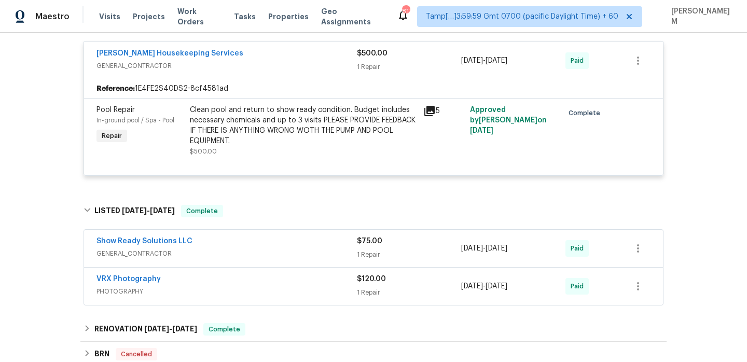
click at [257, 249] on div "Show Ready Solutions LLC" at bounding box center [227, 242] width 261 height 12
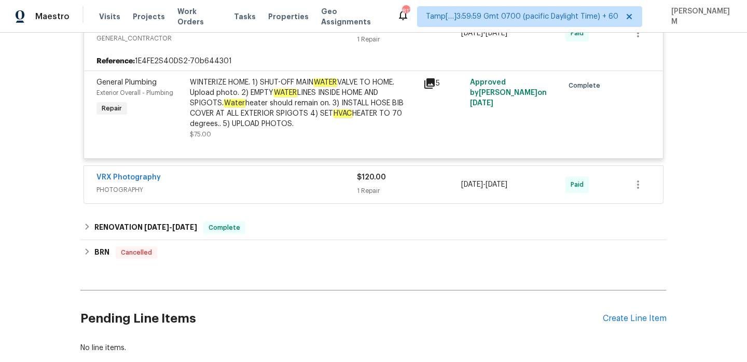
scroll to position [2835, 0]
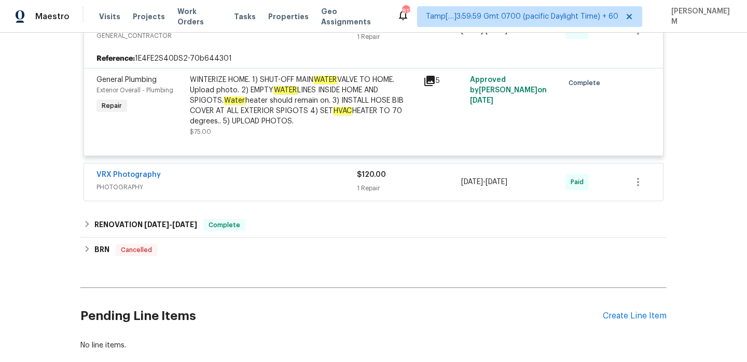
click at [239, 201] on div "VRX Photography PHOTOGRAPHY $120.00 1 Repair [DATE] - [DATE] Paid" at bounding box center [373, 181] width 579 height 37
click at [242, 193] on span "PHOTOGRAPHY" at bounding box center [227, 187] width 261 height 10
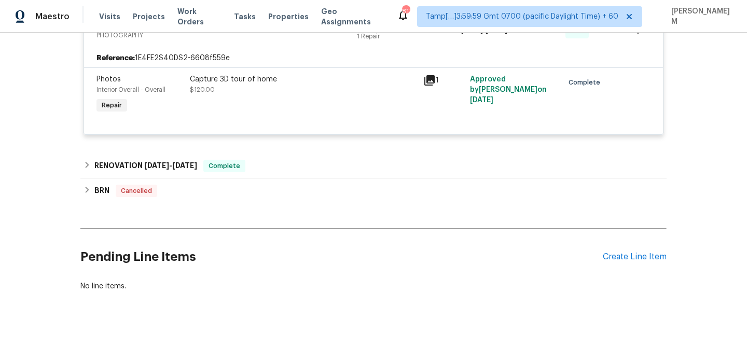
scroll to position [3026, 0]
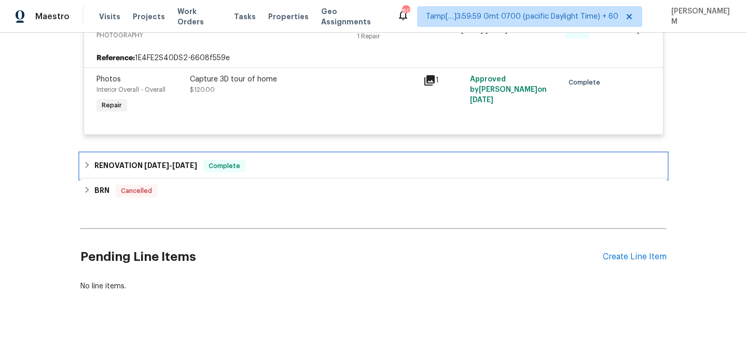
click at [215, 170] on div "RENOVATION [DATE] - [DATE] Complete" at bounding box center [374, 166] width 580 height 12
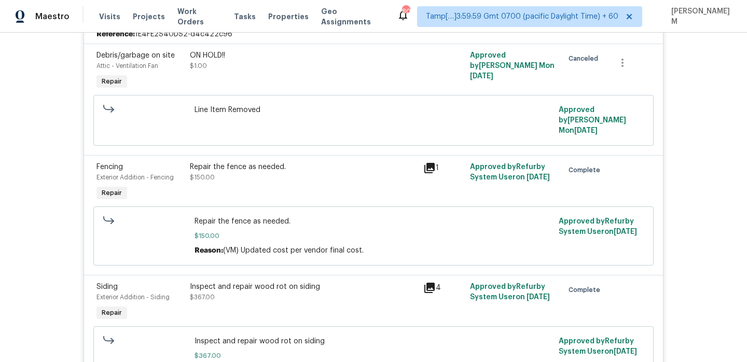
scroll to position [0, 0]
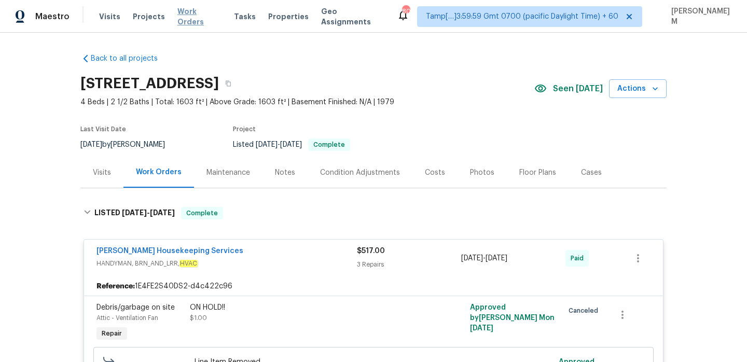
click at [192, 15] on span "Work Orders" at bounding box center [200, 16] width 44 height 21
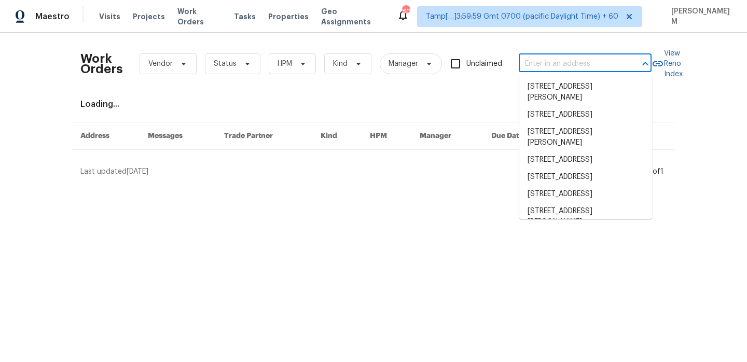
click at [575, 66] on input "text" at bounding box center [571, 64] width 104 height 16
paste input "[STREET_ADDRESS][PERSON_NAME]"
type input "[STREET_ADDRESS][PERSON_NAME]"
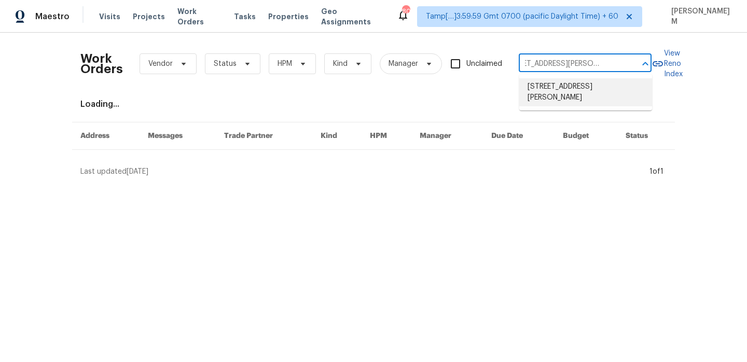
click at [575, 86] on li "[STREET_ADDRESS][PERSON_NAME]" at bounding box center [586, 92] width 133 height 28
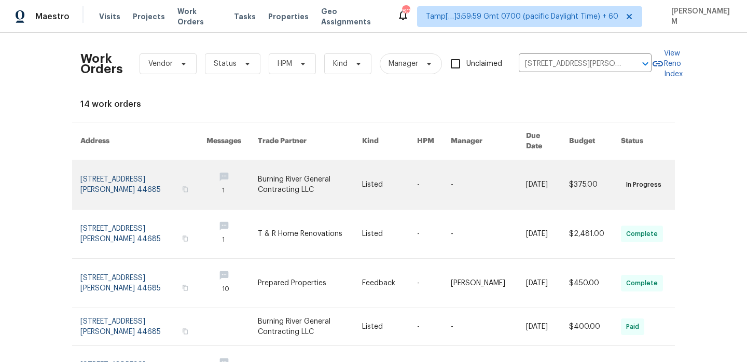
click at [352, 181] on link at bounding box center [310, 184] width 104 height 49
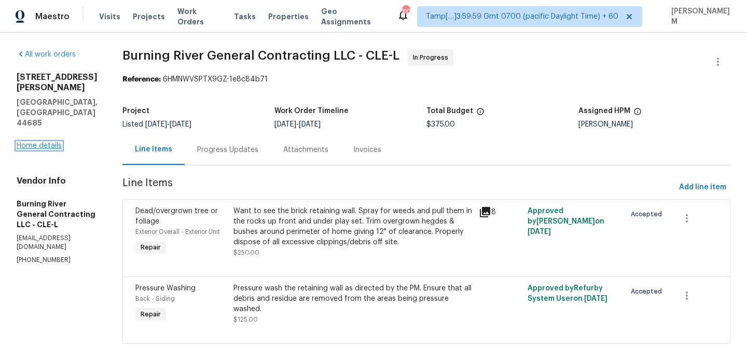
click at [40, 142] on link "Home details" at bounding box center [39, 145] width 45 height 7
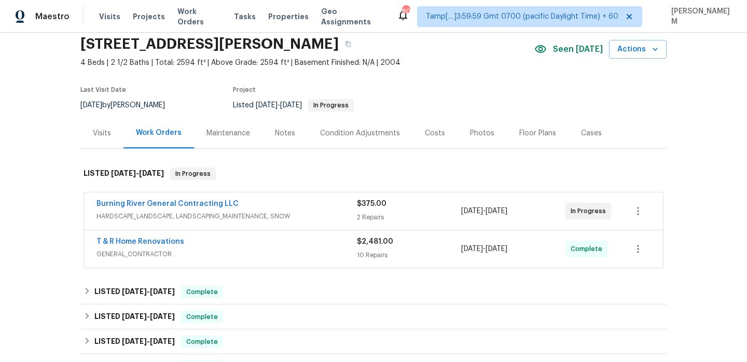
scroll to position [58, 0]
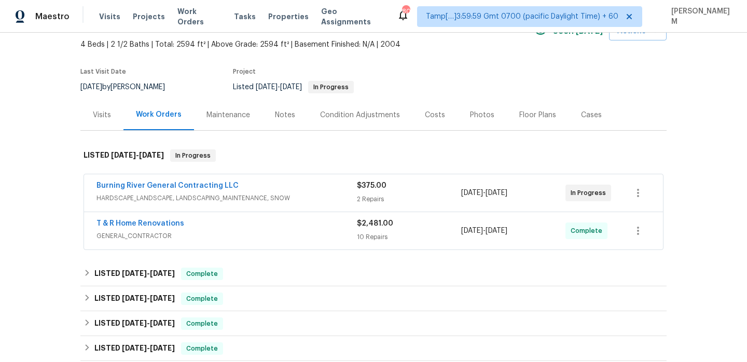
click at [304, 190] on div "Burning River General Contracting LLC" at bounding box center [227, 187] width 261 height 12
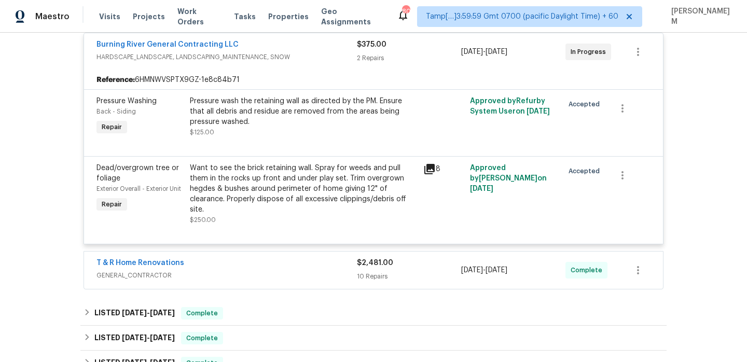
scroll to position [232, 0]
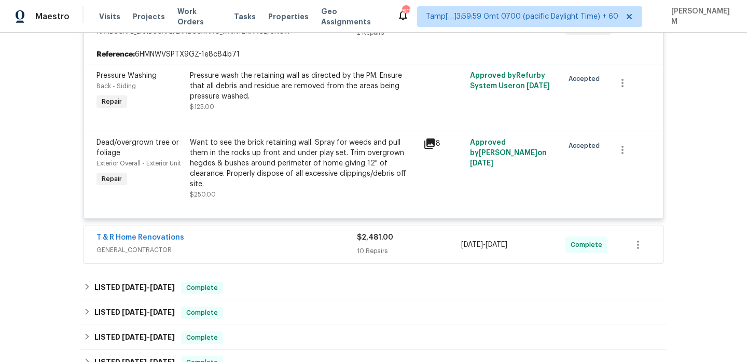
click at [331, 233] on div "T & R Home Renovations" at bounding box center [227, 239] width 261 height 12
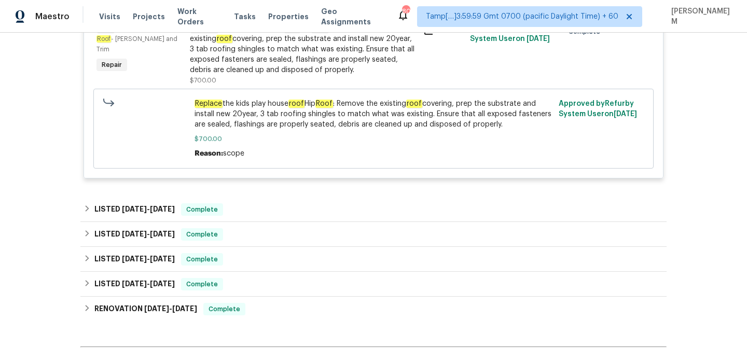
scroll to position [1336, 0]
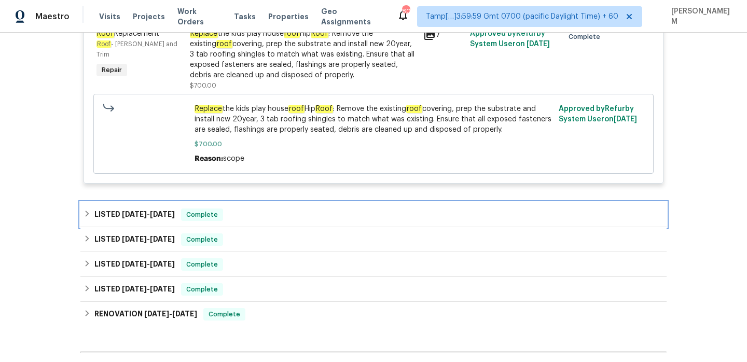
click at [311, 209] on div "LISTED [DATE] - [DATE] Complete" at bounding box center [374, 215] width 580 height 12
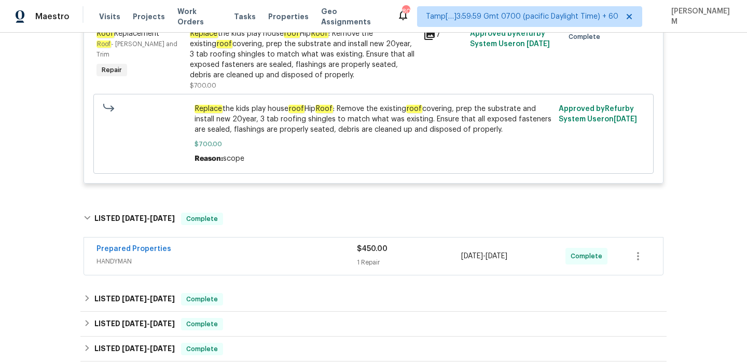
click at [325, 256] on span "HANDYMAN" at bounding box center [227, 261] width 261 height 10
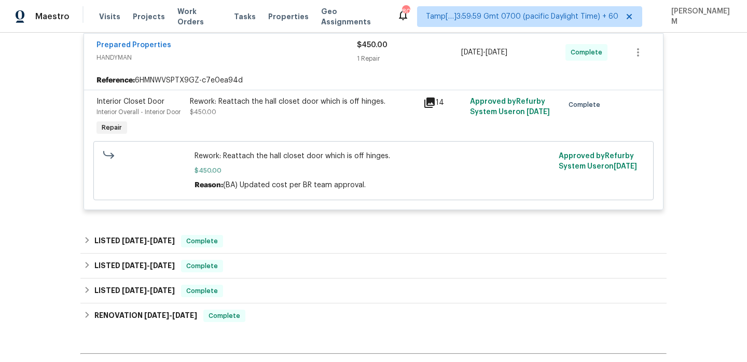
scroll to position [1558, 0]
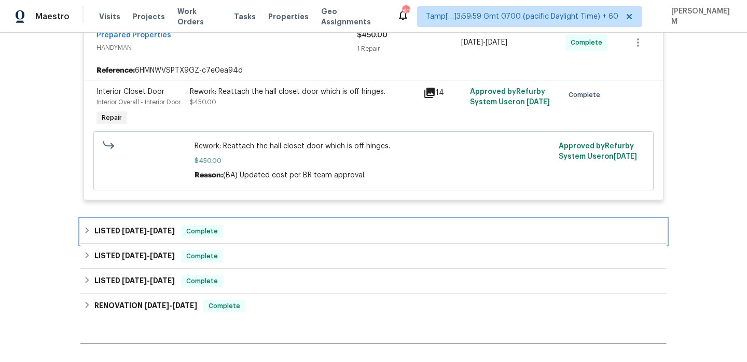
click at [285, 219] on div "LISTED [DATE] - [DATE] Complete" at bounding box center [373, 231] width 586 height 25
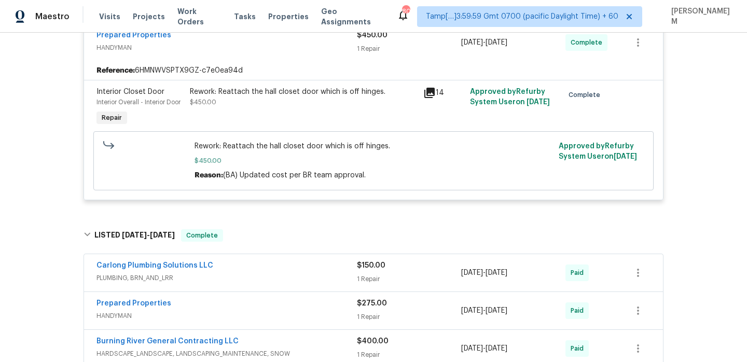
click at [298, 266] on div "Carlong Plumbing Solutions LLC" at bounding box center [227, 267] width 261 height 12
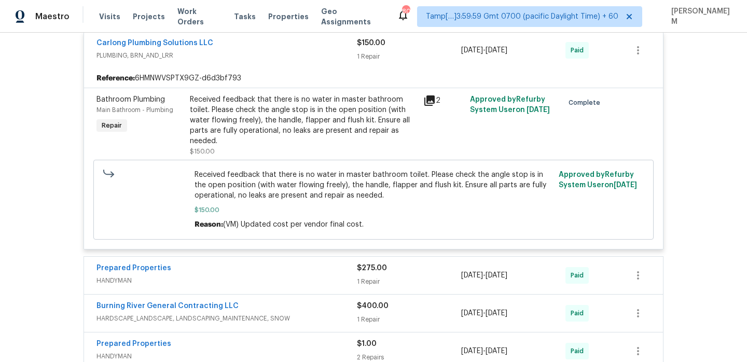
scroll to position [1791, 0]
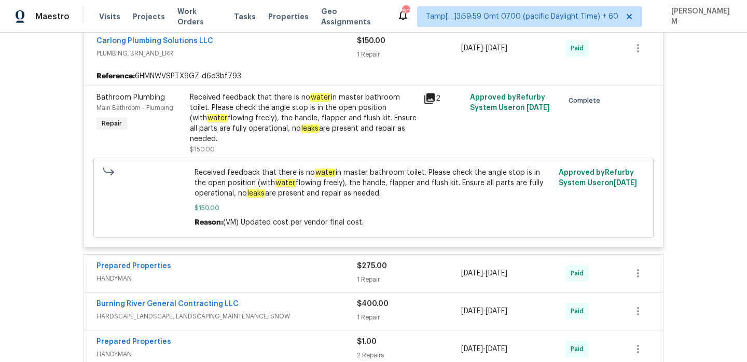
click at [298, 266] on div "Prepared Properties" at bounding box center [227, 267] width 261 height 12
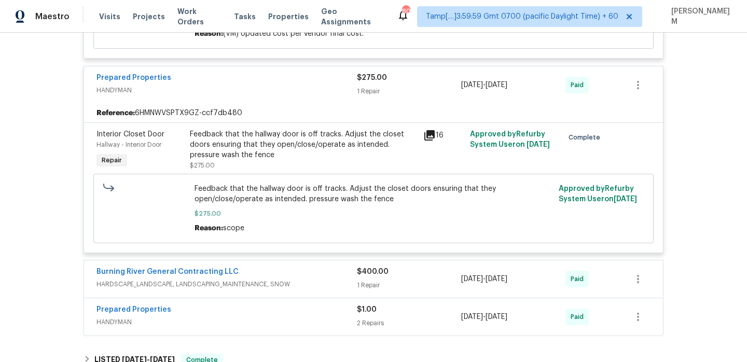
scroll to position [2046, 0]
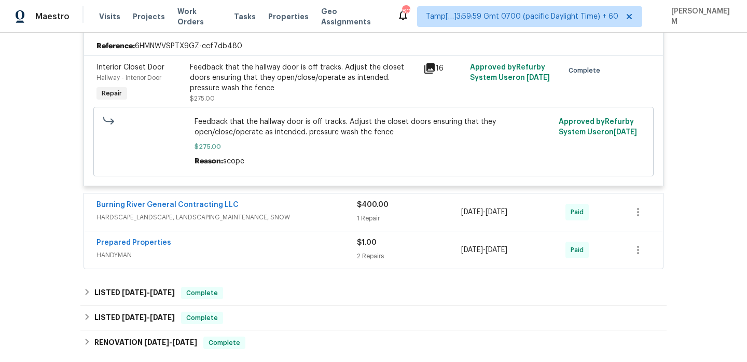
click at [307, 216] on span "HARDSCAPE_LANDSCAPE, LANDSCAPING_MAINTENANCE, SNOW" at bounding box center [227, 217] width 261 height 10
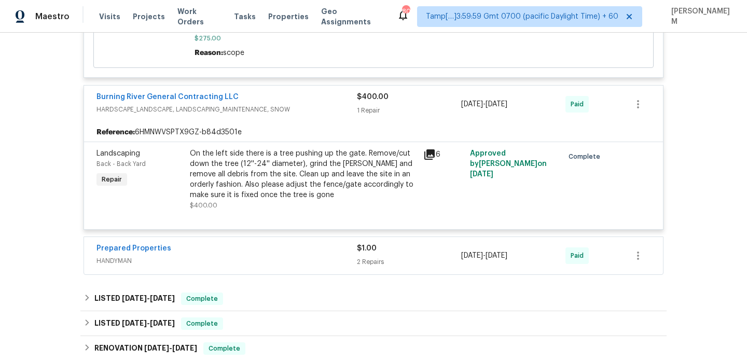
scroll to position [2158, 0]
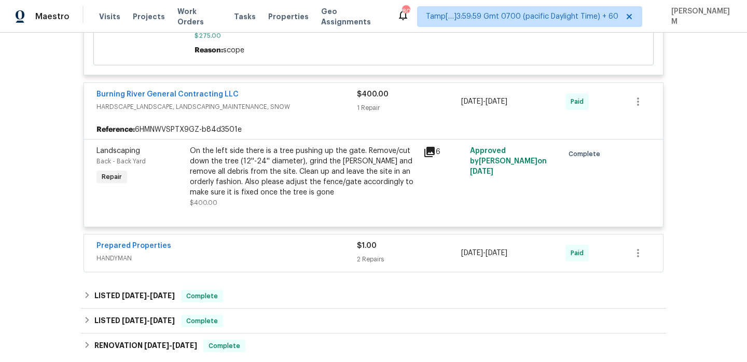
click at [290, 247] on div "Prepared Properties" at bounding box center [227, 247] width 261 height 12
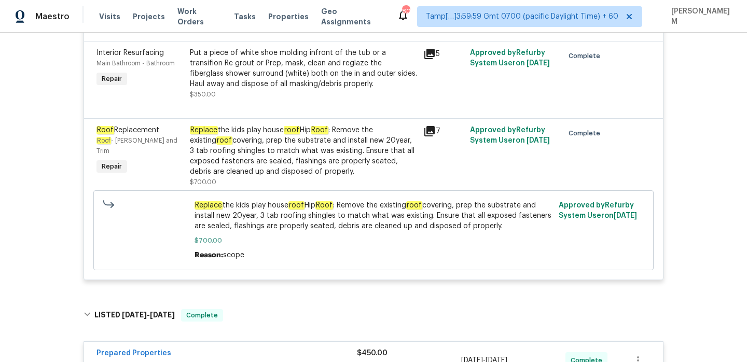
scroll to position [1244, 0]
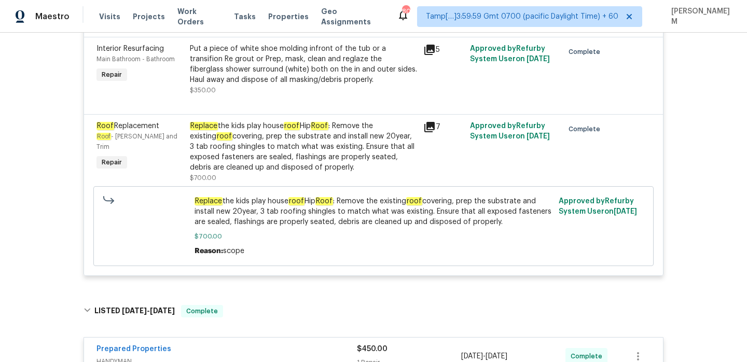
click at [332, 129] on div "Replace the kids play house roof Hip Roof : Remove the existing roof covering, …" at bounding box center [303, 147] width 227 height 52
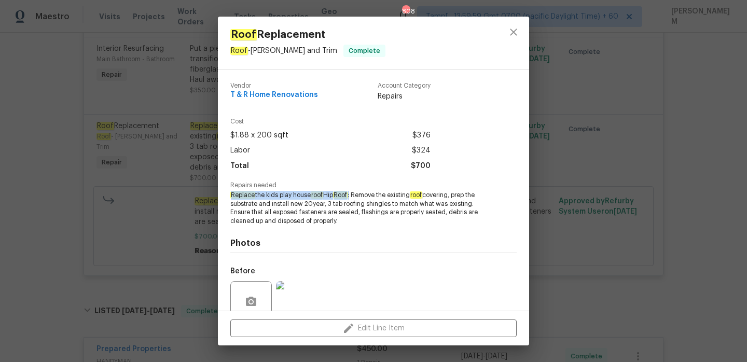
drag, startPoint x: 230, startPoint y: 196, endPoint x: 357, endPoint y: 193, distance: 126.7
click at [357, 193] on span "Replace the kids play house roof Hip Roof : Remove the existing roof covering, …" at bounding box center [359, 208] width 258 height 35
copy span "Replace the kids play house roof Hip Roof :"
drag, startPoint x: 327, startPoint y: 203, endPoint x: 393, endPoint y: 206, distance: 65.9
click at [393, 206] on span "Replace the kids play house roof Hip Roof : Remove the existing roof covering, …" at bounding box center [359, 208] width 258 height 35
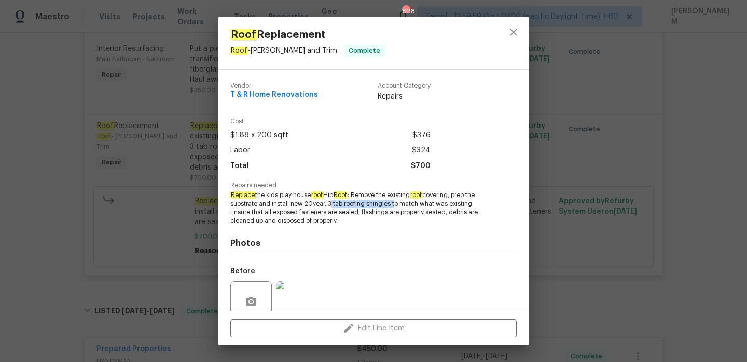
copy span "3 tab roofing shingles"
click at [134, 215] on div "Roof Replacement Roof - [PERSON_NAME] and Trim Complete Vendor T & R Home Renov…" at bounding box center [373, 181] width 747 height 362
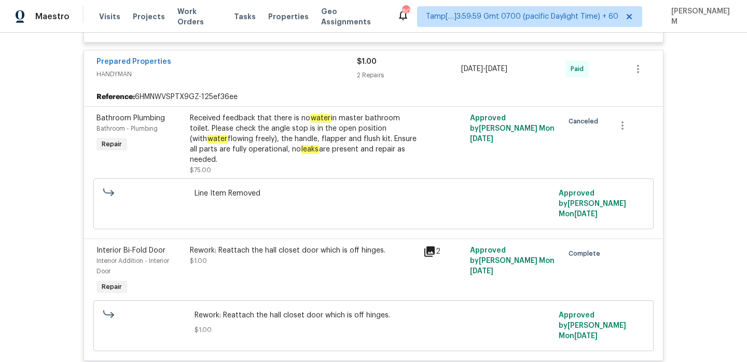
scroll to position [2573, 0]
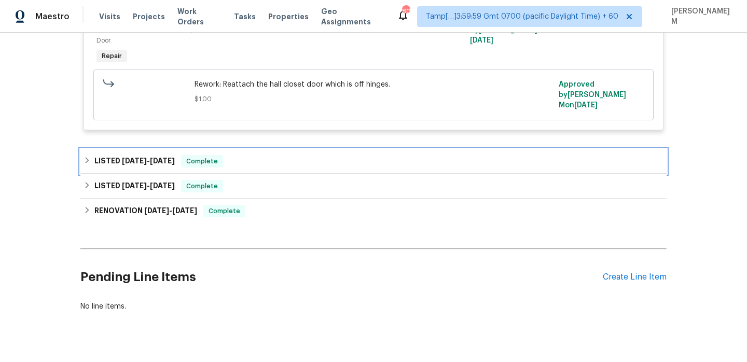
click at [284, 155] on div "LISTED [DATE] - [DATE] Complete" at bounding box center [374, 161] width 580 height 12
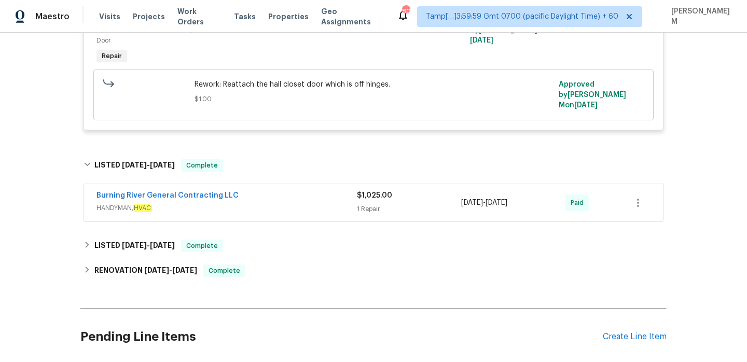
click at [294, 190] on div "Burning River General Contracting LLC" at bounding box center [227, 196] width 261 height 12
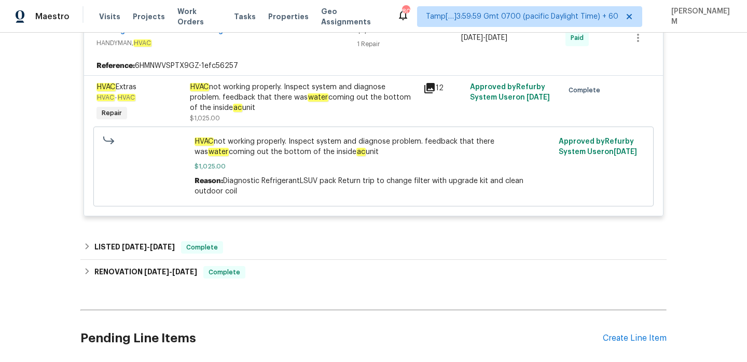
scroll to position [2754, 0]
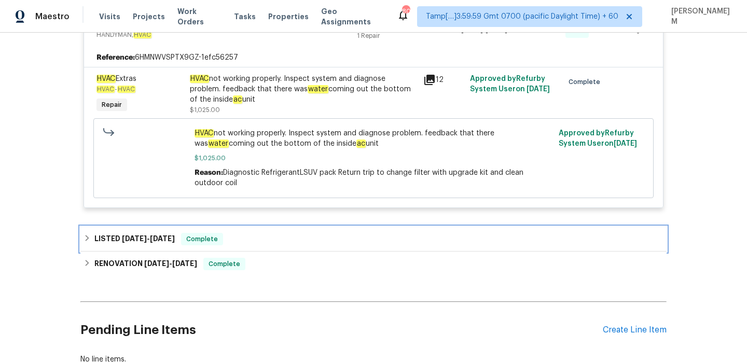
click at [282, 227] on div "LISTED [DATE] - [DATE] Complete" at bounding box center [373, 239] width 586 height 25
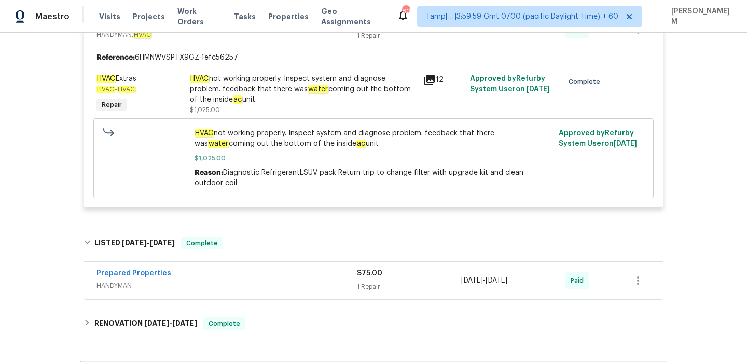
click at [297, 268] on div "Prepared Properties" at bounding box center [227, 274] width 261 height 12
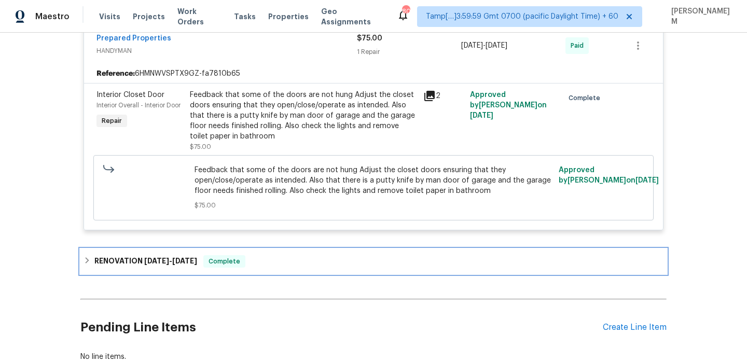
click at [280, 255] on div "RENOVATION [DATE] - [DATE] Complete" at bounding box center [374, 261] width 580 height 12
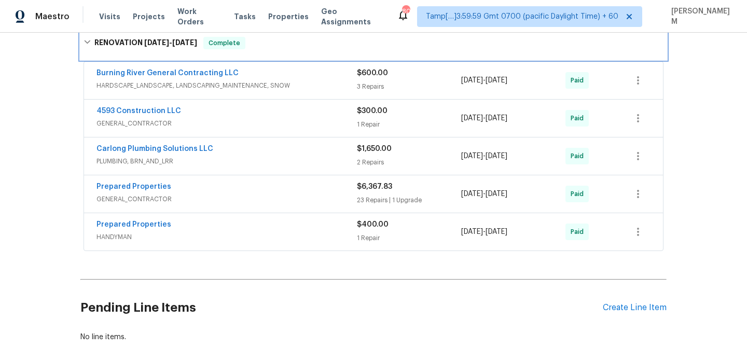
scroll to position [3221, 0]
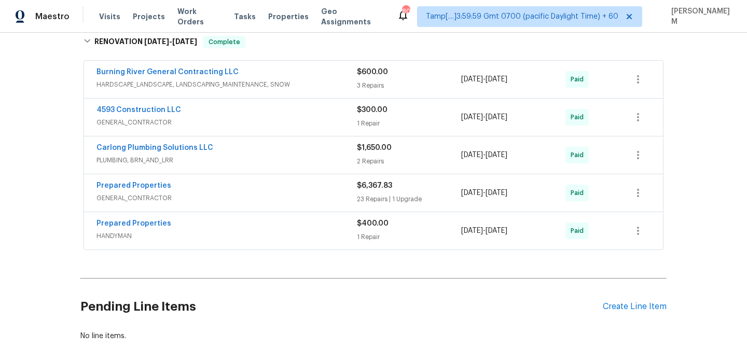
click at [258, 212] on div "Prepared Properties HANDYMAN $400.00 1 Repair [DATE] - [DATE] Paid" at bounding box center [373, 230] width 579 height 37
click at [258, 231] on span "HANDYMAN" at bounding box center [227, 236] width 261 height 10
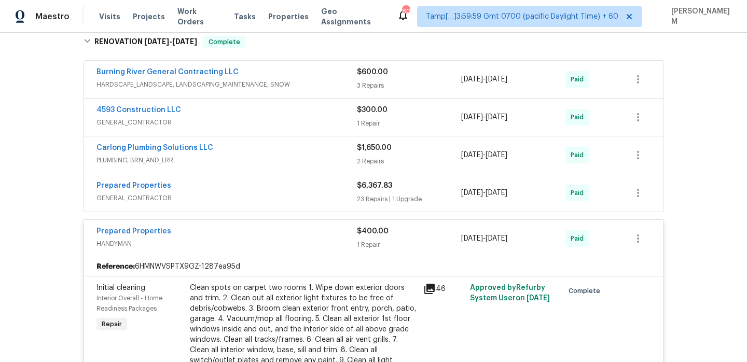
click at [231, 155] on span "PLUMBING, BRN_AND_LRR" at bounding box center [227, 160] width 261 height 10
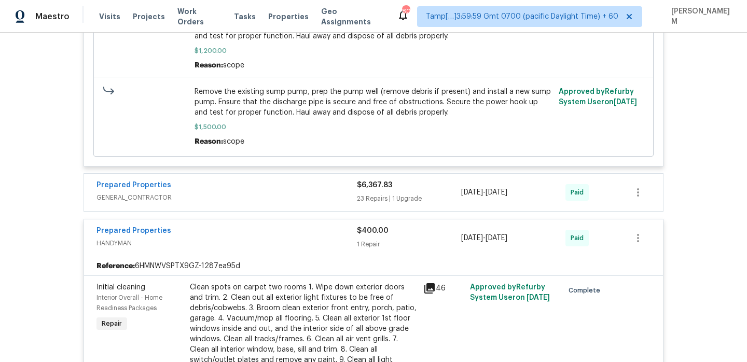
scroll to position [3739, 0]
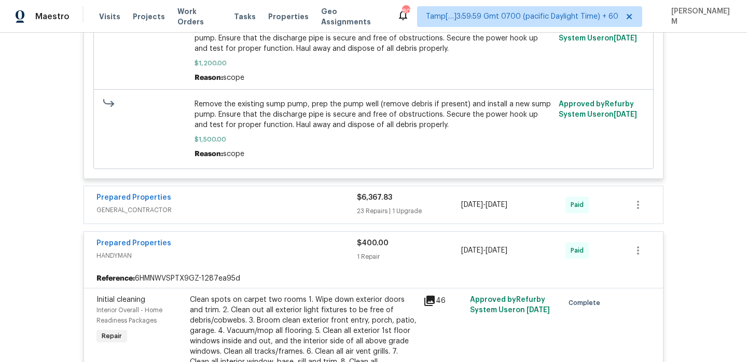
click at [265, 193] on div "Prepared Properties" at bounding box center [227, 199] width 261 height 12
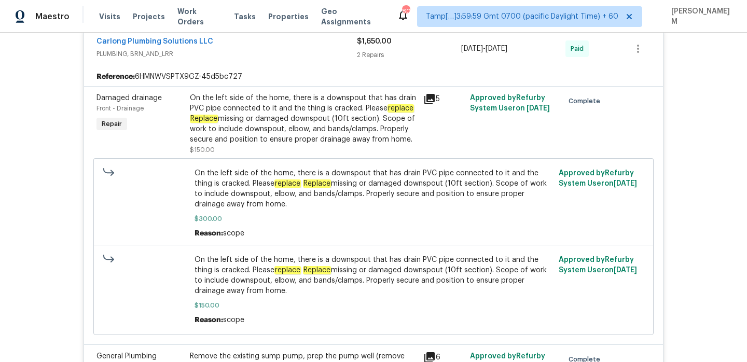
scroll to position [3336, 0]
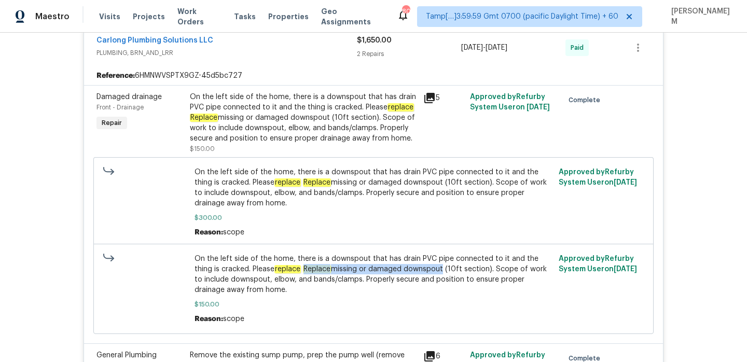
drag, startPoint x: 286, startPoint y: 250, endPoint x: 423, endPoint y: 250, distance: 136.5
click at [423, 254] on span "On the left side of the home, there is a downspout that has drain PVC pipe conn…" at bounding box center [374, 275] width 359 height 42
copy span "Replace missing or damaged downspou"
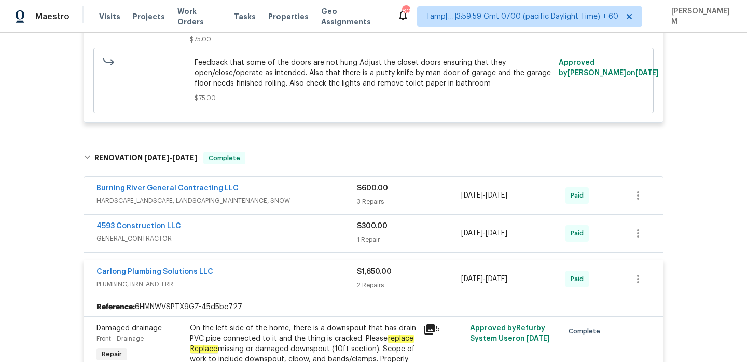
scroll to position [3087, 0]
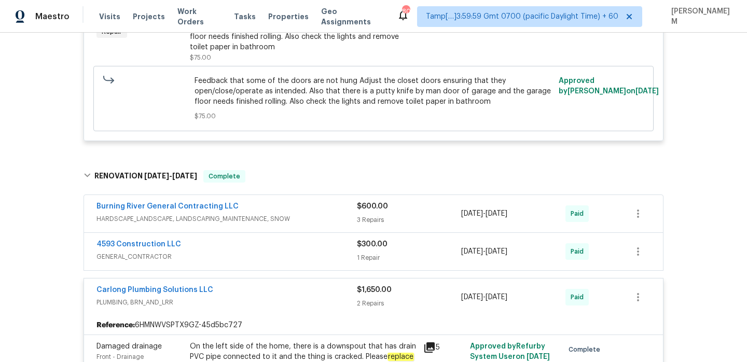
click at [314, 239] on div "4593 Construction LLC" at bounding box center [227, 245] width 261 height 12
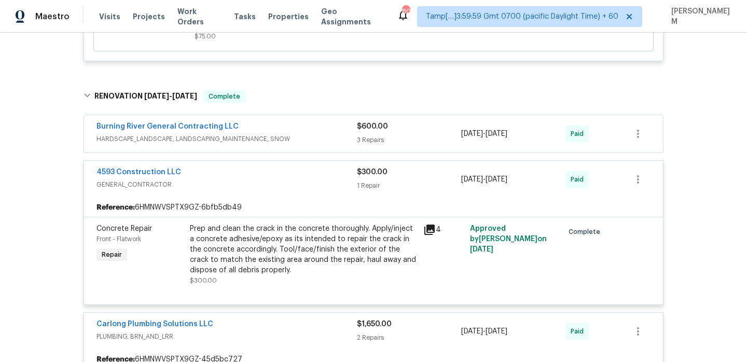
scroll to position [3166, 0]
click at [334, 134] on span "HARDSCAPE_LANDSCAPE, LANDSCAPING_MAINTENANCE, SNOW" at bounding box center [227, 139] width 261 height 10
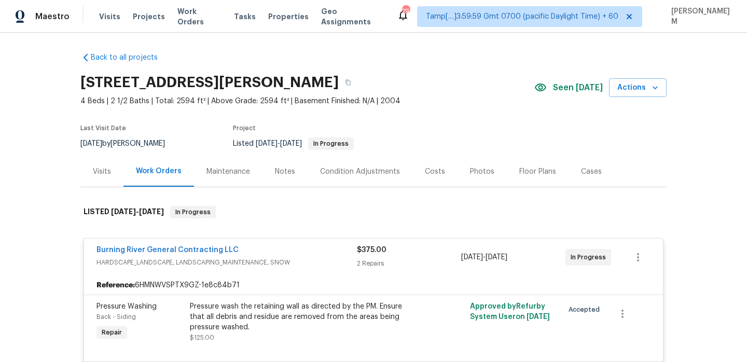
scroll to position [0, 0]
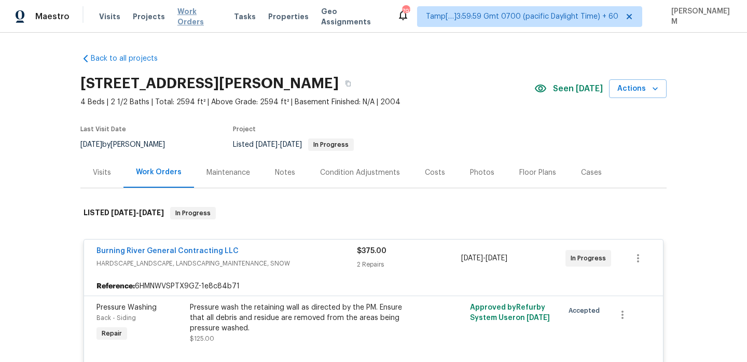
click at [189, 20] on span "Work Orders" at bounding box center [200, 16] width 44 height 21
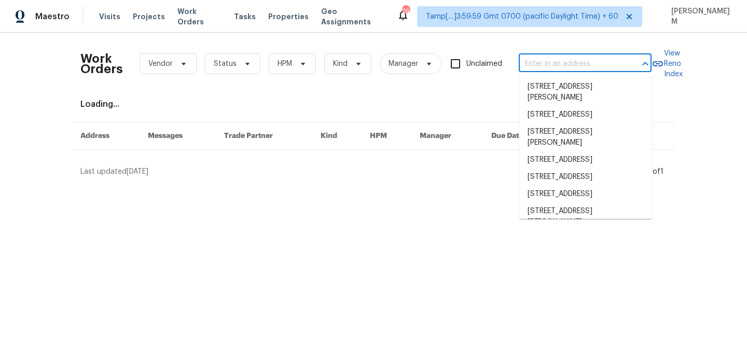
click at [572, 69] on input "text" at bounding box center [571, 64] width 104 height 16
paste input "[STREET_ADDRESS][PERSON_NAME][PERSON_NAME]"
type input "[STREET_ADDRESS][PERSON_NAME][PERSON_NAME]"
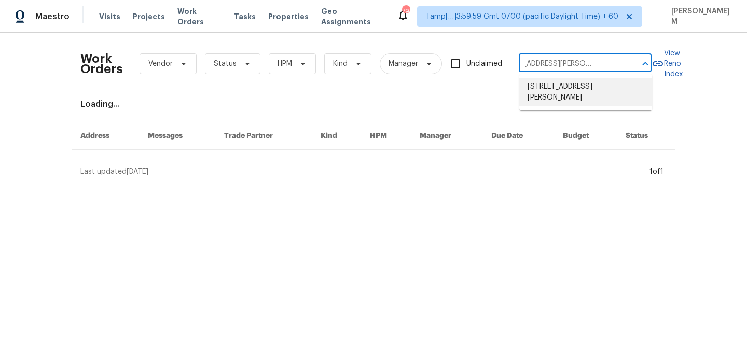
click at [567, 97] on li "[STREET_ADDRESS][PERSON_NAME]" at bounding box center [586, 92] width 133 height 28
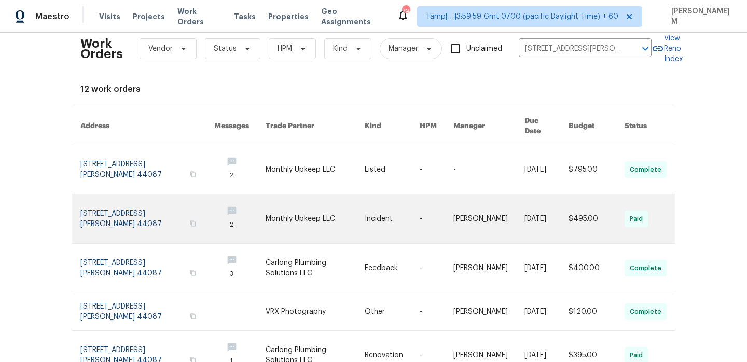
scroll to position [23, 0]
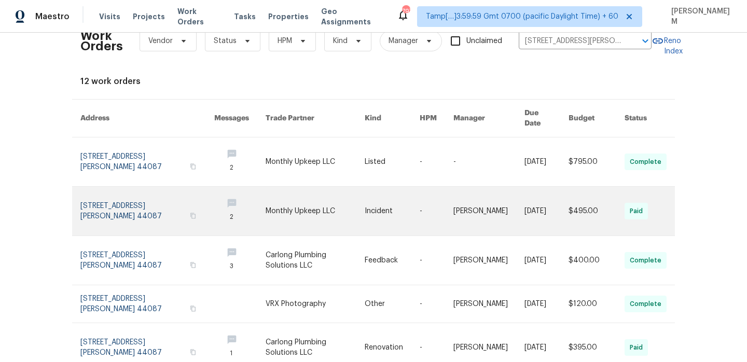
click at [438, 187] on link at bounding box center [437, 211] width 34 height 49
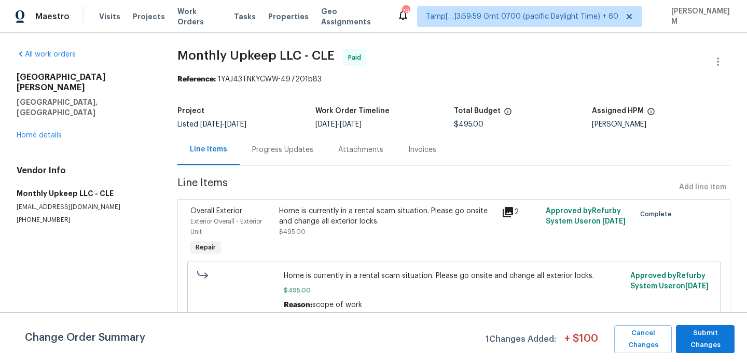
click at [44, 119] on div "[STREET_ADDRESS][PERSON_NAME][PERSON_NAME] Home details" at bounding box center [85, 106] width 136 height 69
click at [44, 132] on link "Home details" at bounding box center [39, 135] width 45 height 7
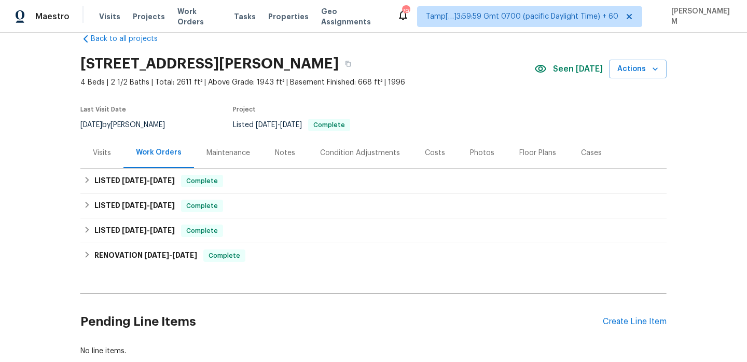
scroll to position [22, 0]
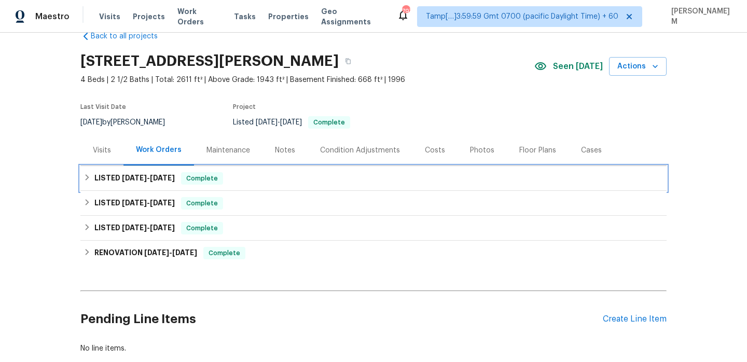
click at [272, 180] on div "LISTED [DATE] - [DATE] Complete" at bounding box center [374, 178] width 580 height 12
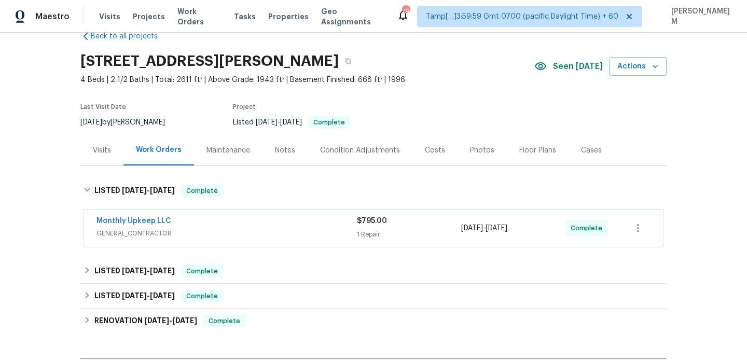
click at [280, 226] on div "Monthly Upkeep LLC" at bounding box center [227, 222] width 261 height 12
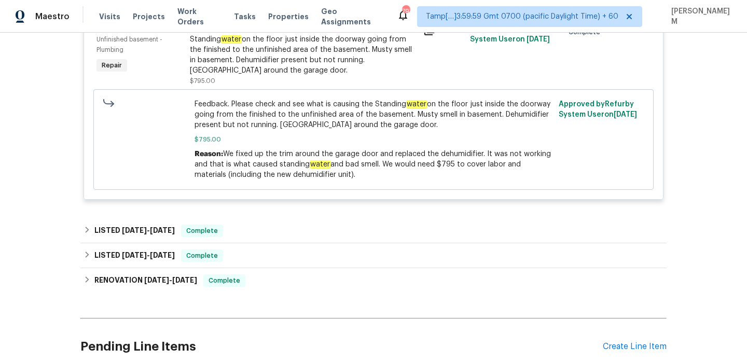
scroll to position [289, 0]
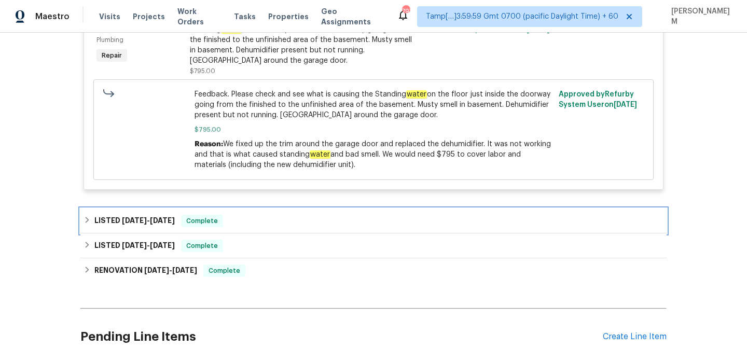
click at [276, 225] on div "LISTED [DATE] - [DATE] Complete" at bounding box center [374, 221] width 580 height 12
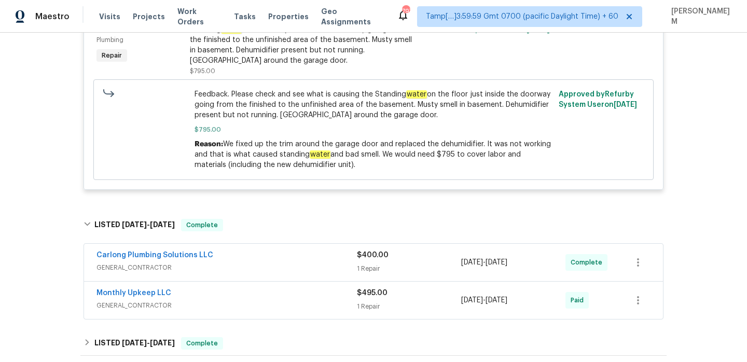
click at [304, 253] on div "Carlong Plumbing Solutions LLC" at bounding box center [227, 256] width 261 height 12
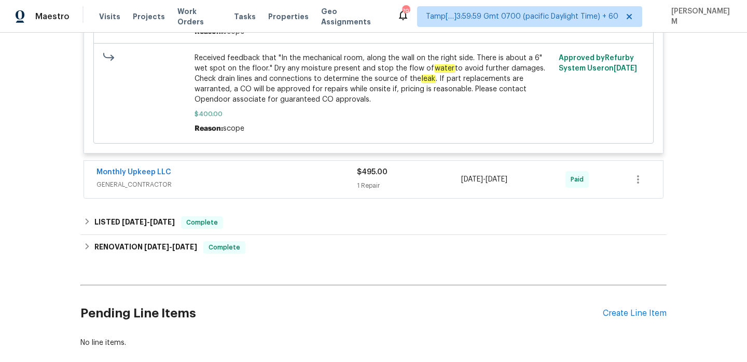
scroll to position [856, 0]
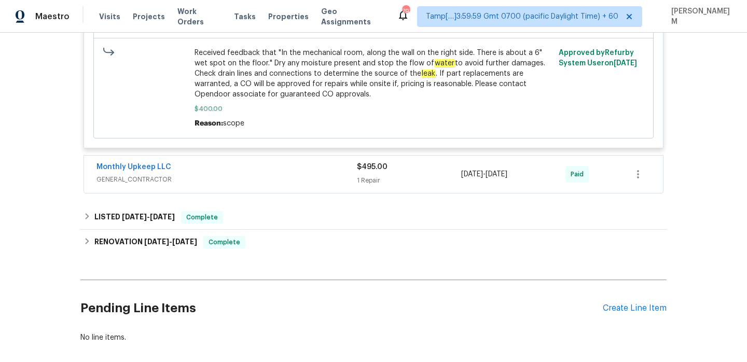
click at [280, 174] on span "GENERAL_CONTRACTOR" at bounding box center [227, 179] width 261 height 10
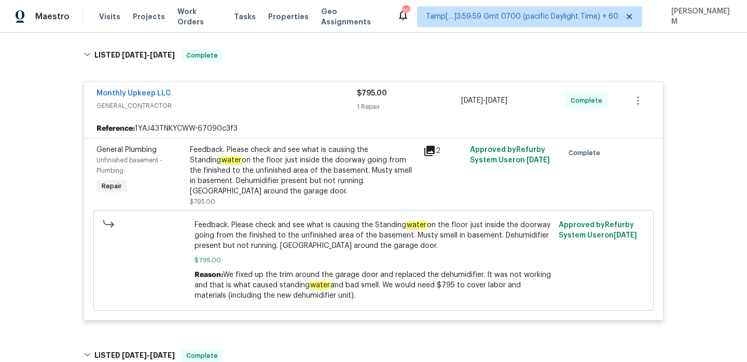
scroll to position [154, 0]
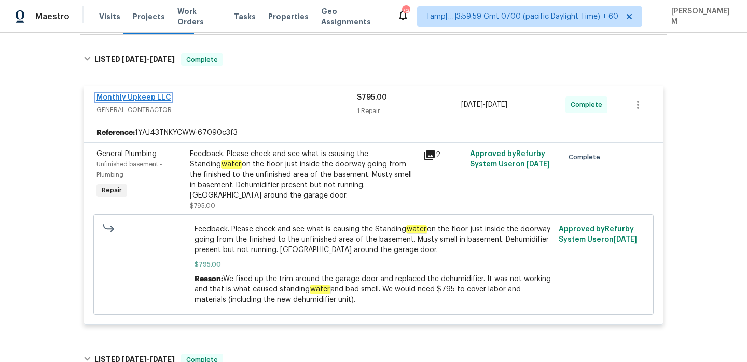
click at [142, 95] on link "Monthly Upkeep LLC" at bounding box center [134, 97] width 75 height 7
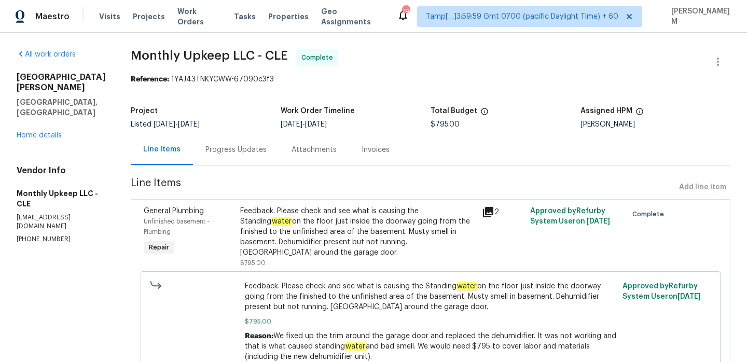
click at [240, 154] on div "Progress Updates" at bounding box center [236, 150] width 61 height 10
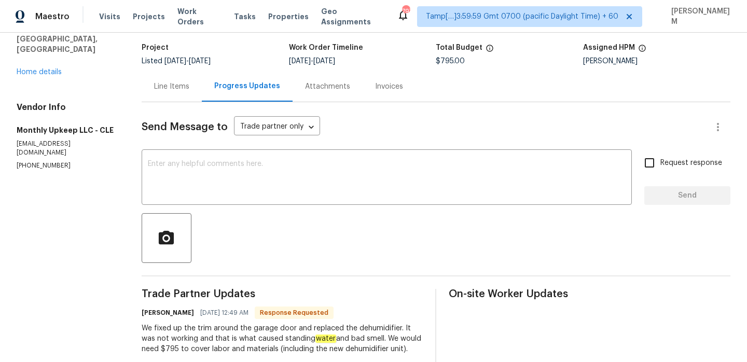
scroll to position [33, 0]
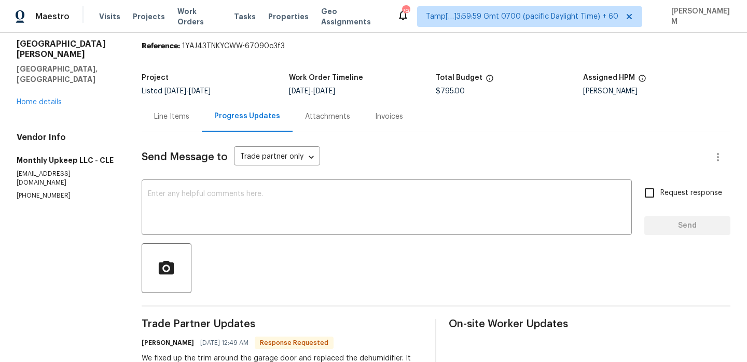
click at [381, 117] on div "Invoices" at bounding box center [389, 117] width 28 height 10
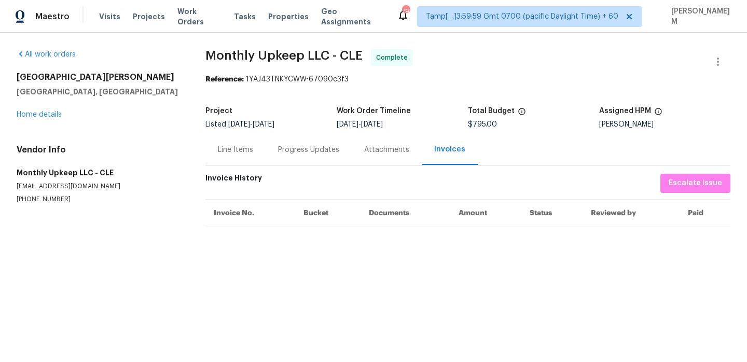
click at [254, 151] on div "Line Items" at bounding box center [236, 149] width 60 height 31
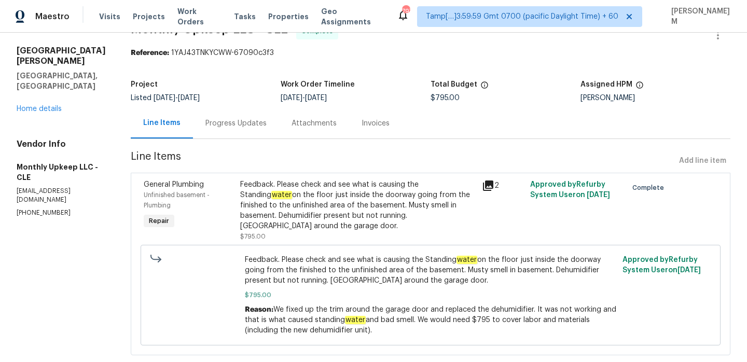
scroll to position [28, 0]
click at [486, 183] on icon at bounding box center [488, 185] width 10 height 10
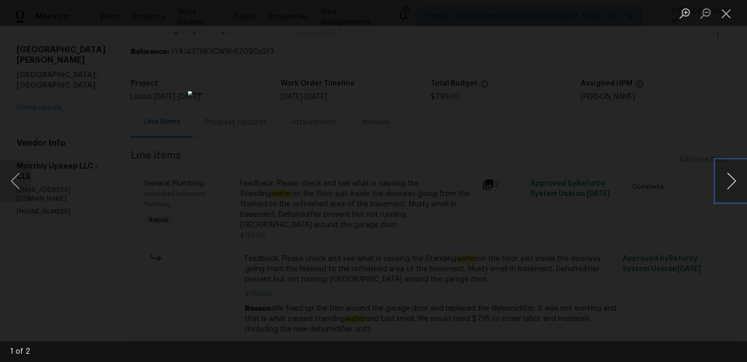
click at [728, 176] on button "Next image" at bounding box center [731, 181] width 31 height 42
click at [723, 16] on button "Close lightbox" at bounding box center [726, 13] width 21 height 18
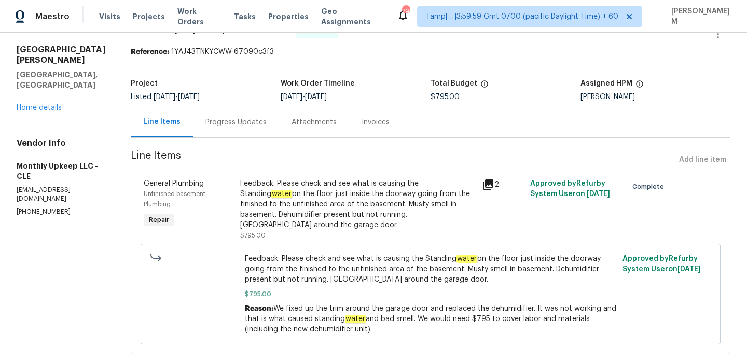
click at [238, 128] on div "Progress Updates" at bounding box center [236, 122] width 86 height 31
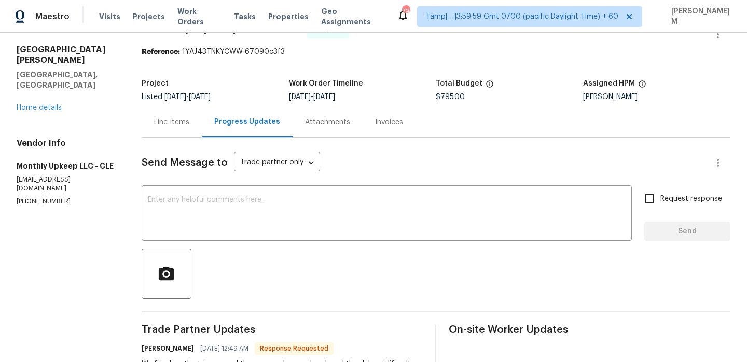
scroll to position [125, 0]
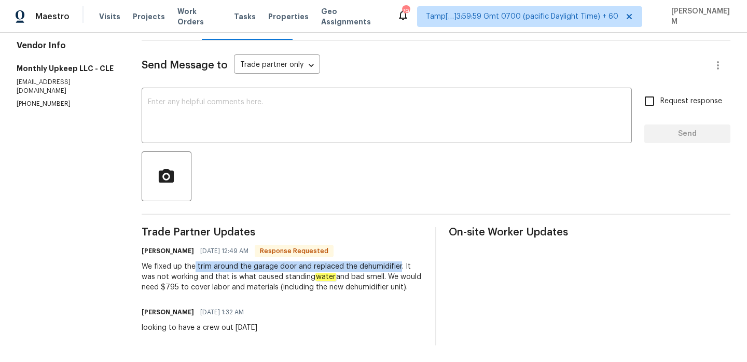
drag, startPoint x: 196, startPoint y: 267, endPoint x: 398, endPoint y: 269, distance: 201.9
click at [398, 269] on div "We fixed up the trim around the garage door and replaced the dehumidifier. It w…" at bounding box center [283, 277] width 282 height 31
copy div "trim around the garage door and replaced the dehumidifier"
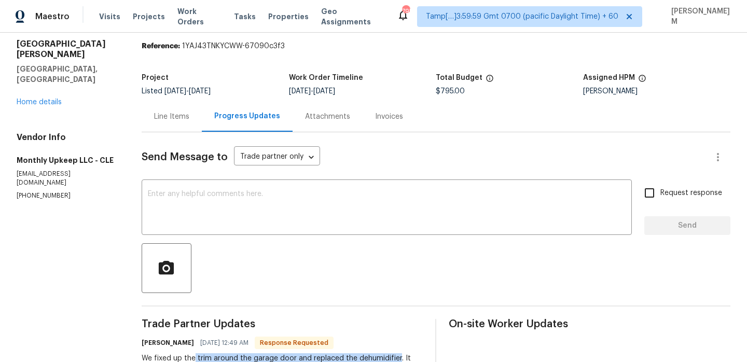
scroll to position [0, 0]
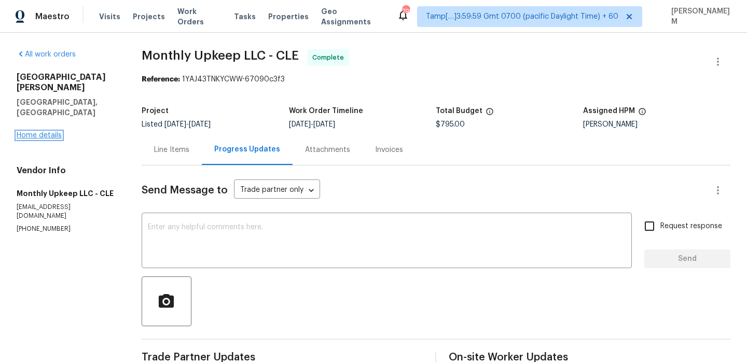
click at [54, 132] on link "Home details" at bounding box center [39, 135] width 45 height 7
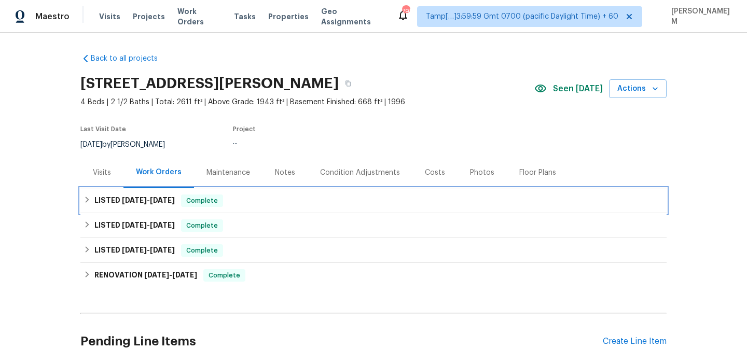
click at [255, 192] on div "LISTED [DATE] - [DATE] Complete" at bounding box center [373, 200] width 586 height 25
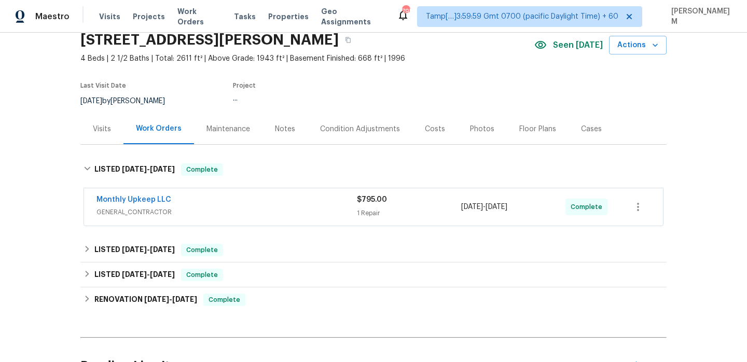
click at [255, 198] on div "Monthly Upkeep LLC" at bounding box center [227, 201] width 261 height 12
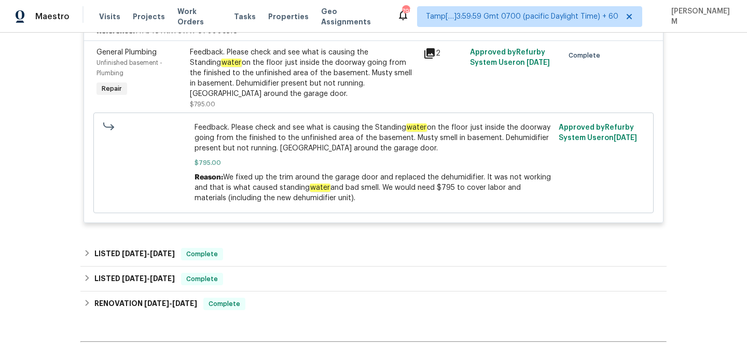
scroll to position [270, 0]
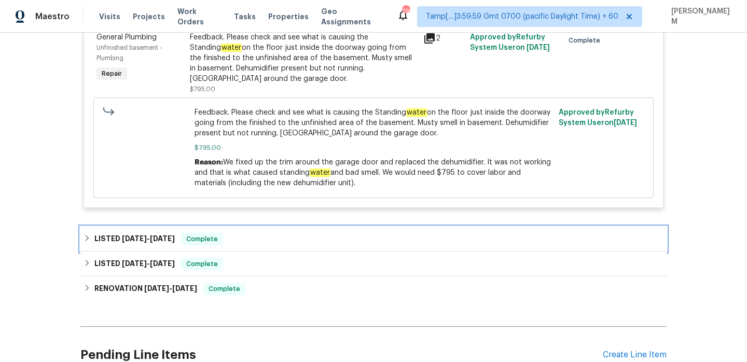
click at [258, 236] on div "LISTED [DATE] - [DATE] Complete" at bounding box center [374, 239] width 580 height 12
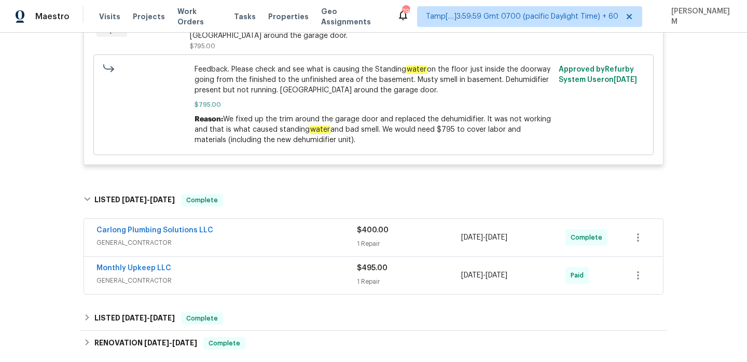
click at [266, 236] on div "Carlong Plumbing Solutions LLC" at bounding box center [227, 231] width 261 height 12
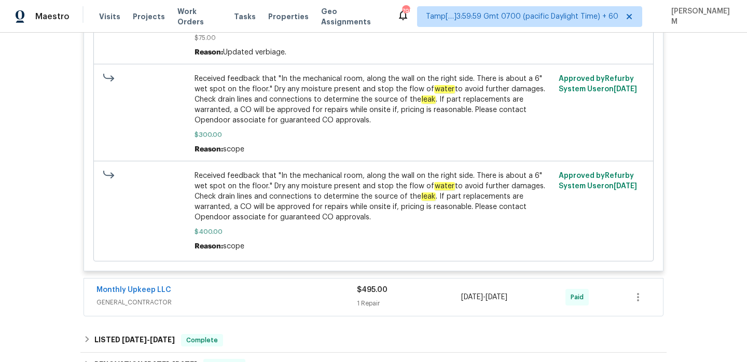
scroll to position [735, 0]
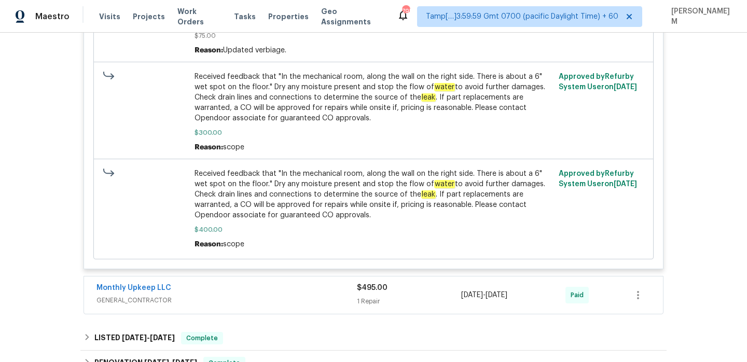
click at [280, 283] on div "Monthly Upkeep LLC" at bounding box center [227, 289] width 261 height 12
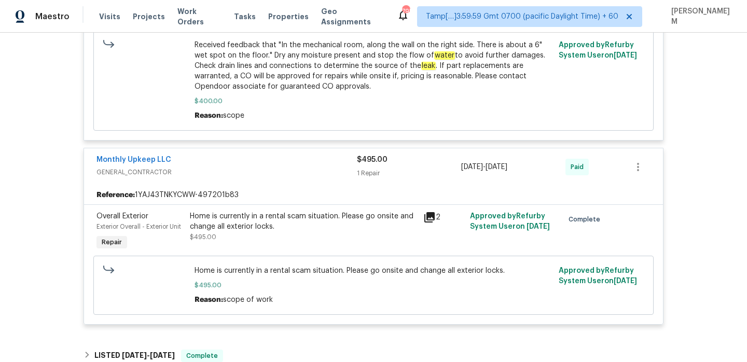
scroll to position [865, 0]
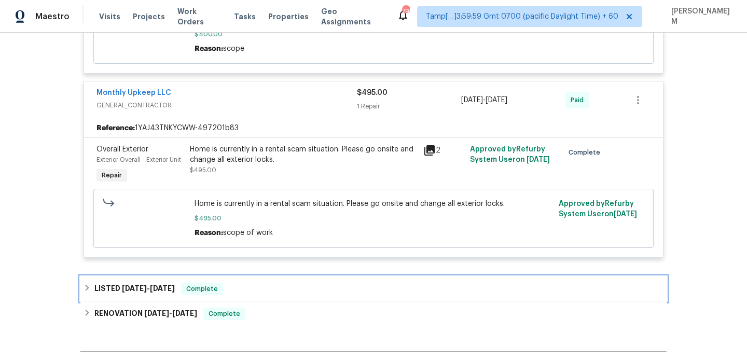
click at [272, 284] on div "LISTED [DATE] - [DATE] Complete" at bounding box center [374, 289] width 580 height 12
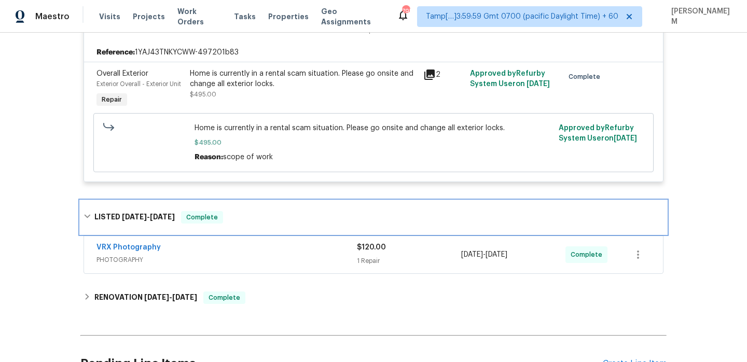
scroll to position [1010, 0]
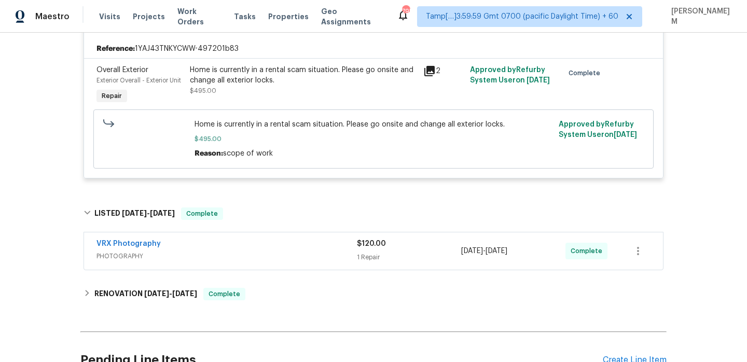
click at [262, 251] on span "PHOTOGRAPHY" at bounding box center [227, 256] width 261 height 10
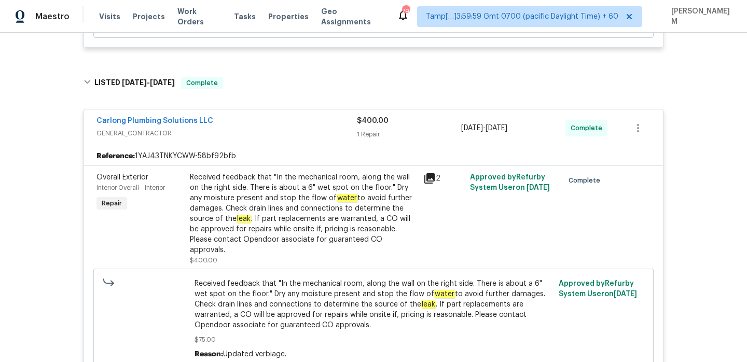
scroll to position [436, 0]
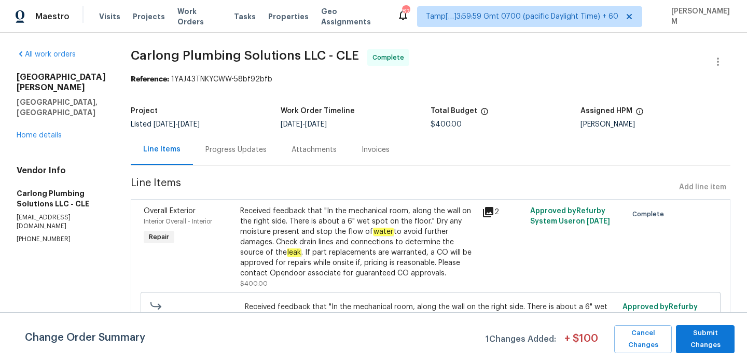
click at [230, 160] on div "Progress Updates" at bounding box center [236, 149] width 86 height 31
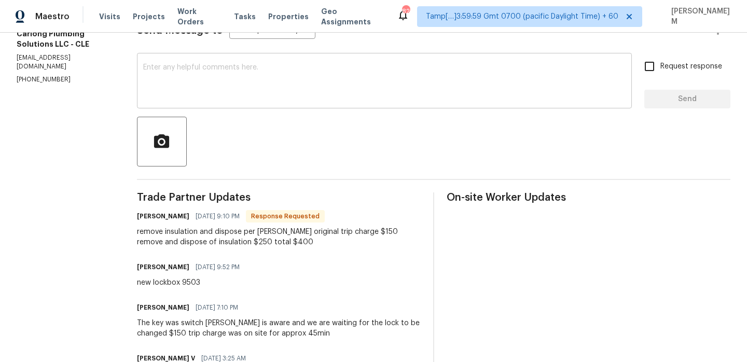
scroll to position [66, 0]
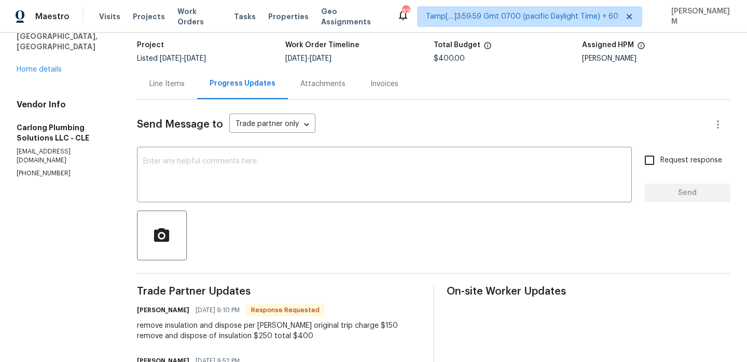
click at [374, 81] on div "Invoices" at bounding box center [385, 84] width 28 height 10
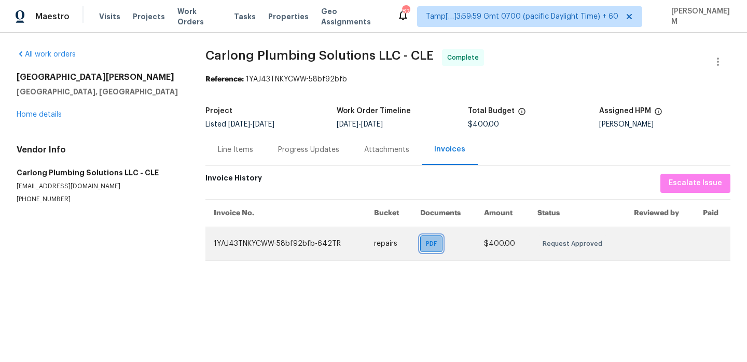
click at [427, 241] on span "PDF" at bounding box center [433, 244] width 15 height 10
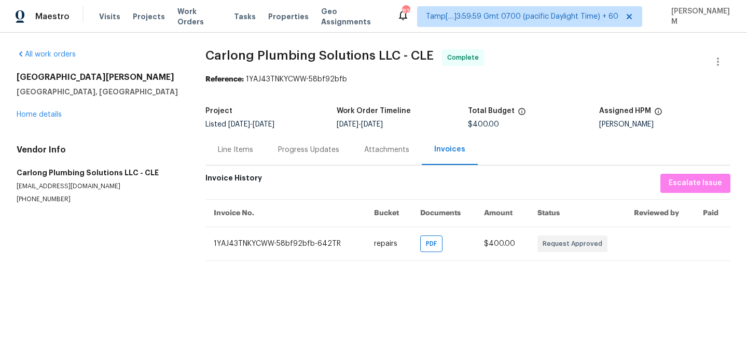
click at [231, 150] on div "Line Items" at bounding box center [235, 150] width 35 height 10
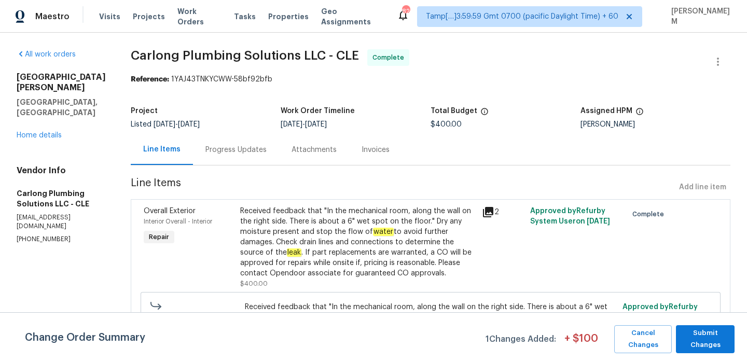
click at [208, 155] on div "Progress Updates" at bounding box center [236, 149] width 86 height 31
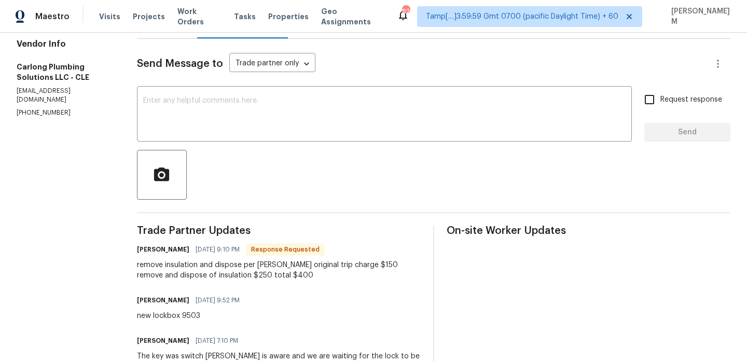
scroll to position [35, 0]
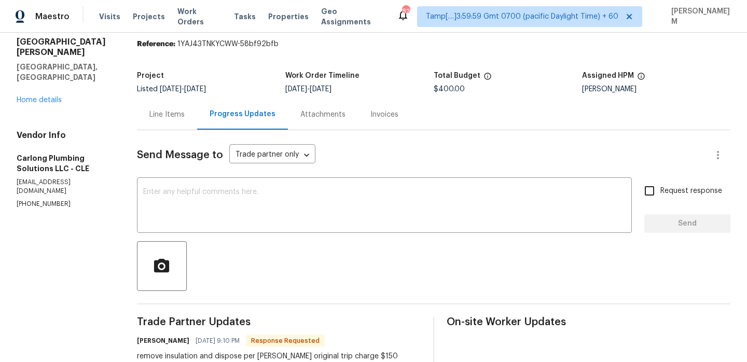
click at [155, 124] on div "Line Items" at bounding box center [167, 114] width 60 height 31
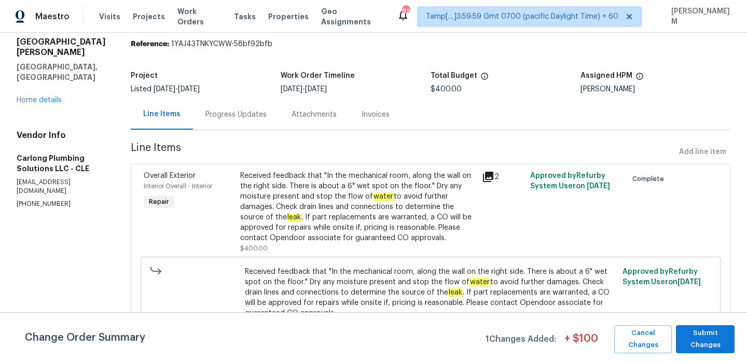
click at [416, 203] on div "Received feedback that "In the mechanical room, along the wall on the right sid…" at bounding box center [358, 207] width 236 height 73
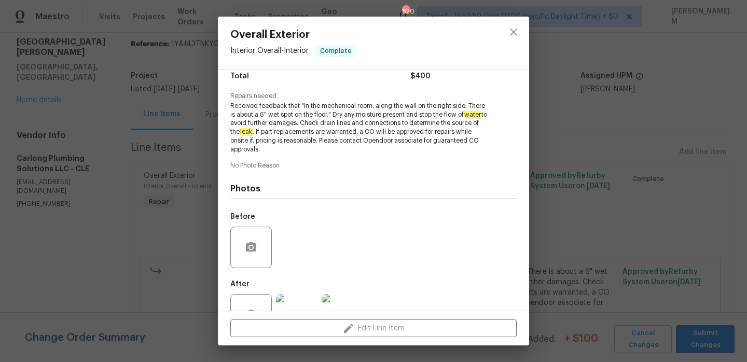
scroll to position [124, 0]
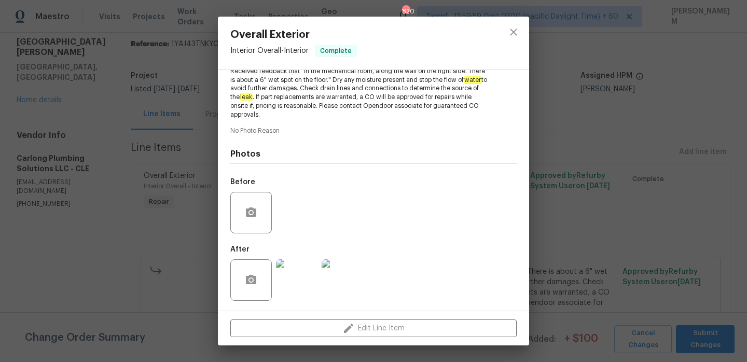
click at [305, 283] on img at bounding box center [297, 281] width 42 height 42
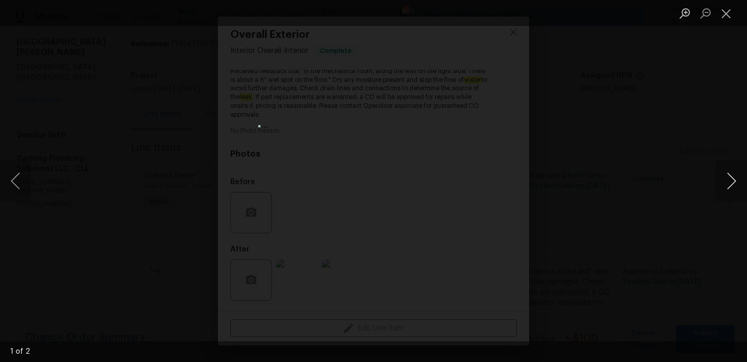
click at [730, 194] on button "Next image" at bounding box center [731, 181] width 31 height 42
click at [728, 9] on button "Close lightbox" at bounding box center [726, 13] width 21 height 18
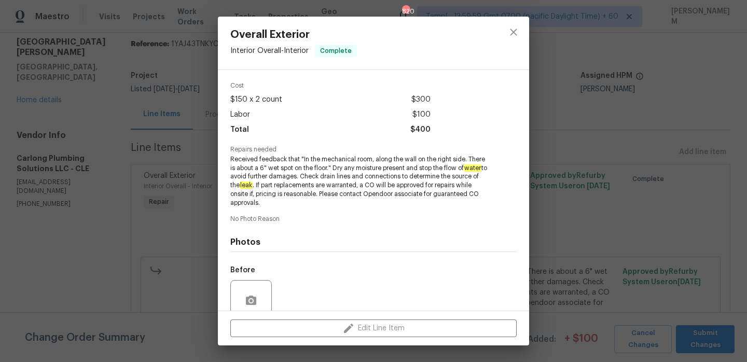
scroll to position [32, 0]
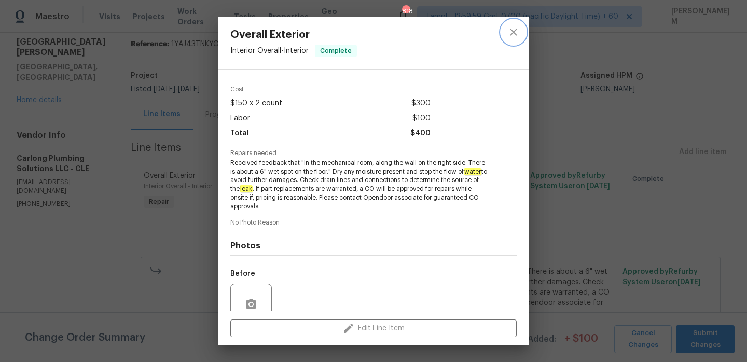
click at [514, 32] on icon "close" at bounding box center [513, 32] width 7 height 7
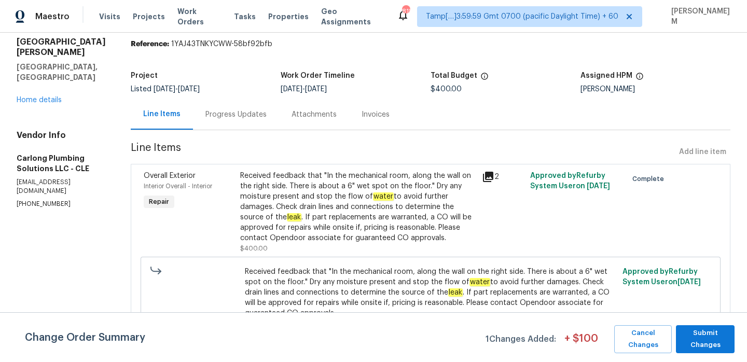
click at [226, 120] on div "Progress Updates" at bounding box center [236, 114] width 86 height 31
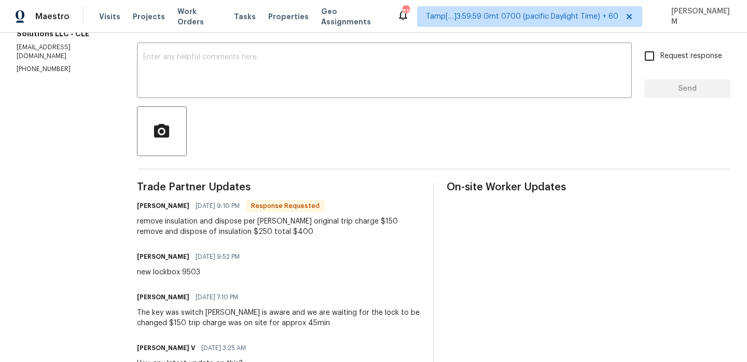
scroll to position [171, 0]
